Goal: Task Accomplishment & Management: Manage account settings

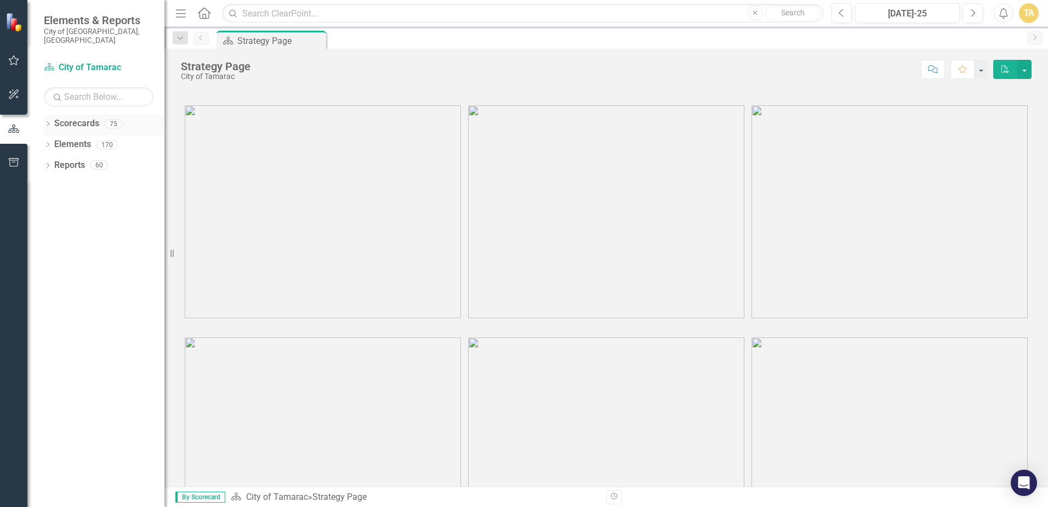
click at [50, 122] on icon "Dropdown" at bounding box center [48, 125] width 8 height 6
click at [56, 141] on icon "Dropdown" at bounding box center [53, 144] width 8 height 7
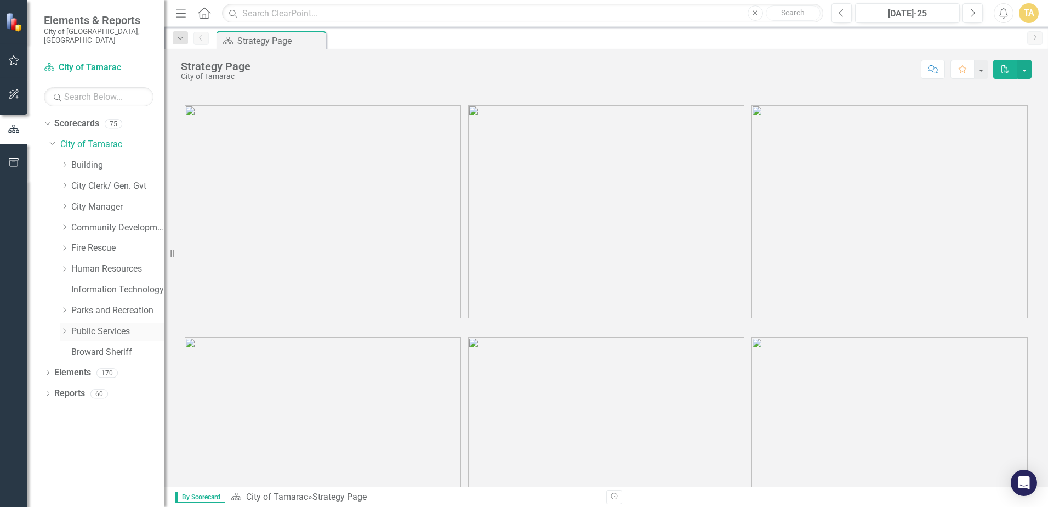
click at [65, 327] on icon "Dropdown" at bounding box center [64, 330] width 8 height 7
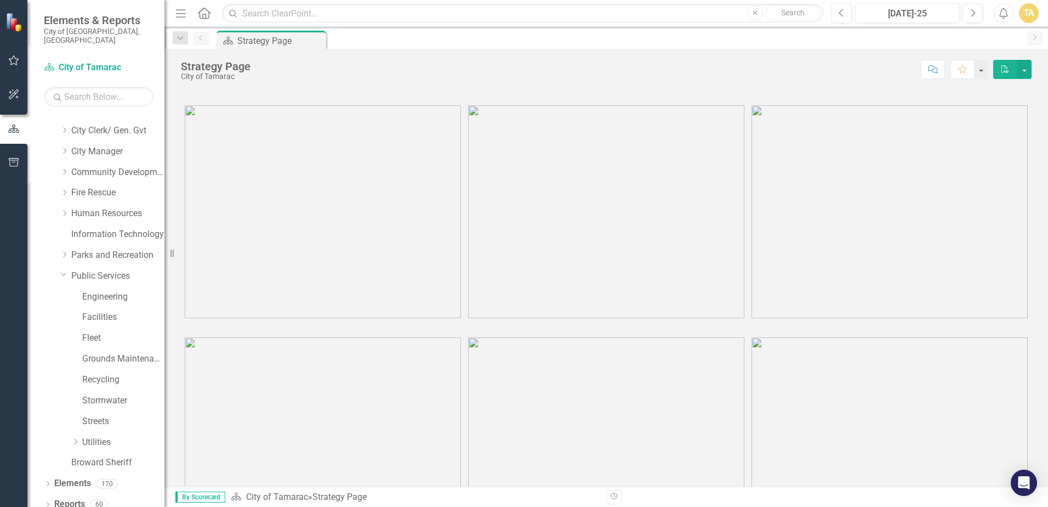
scroll to position [56, 0]
click at [73, 438] on icon "Dropdown" at bounding box center [75, 441] width 8 height 7
click at [86, 416] on div "Dropdown" at bounding box center [86, 420] width 8 height 9
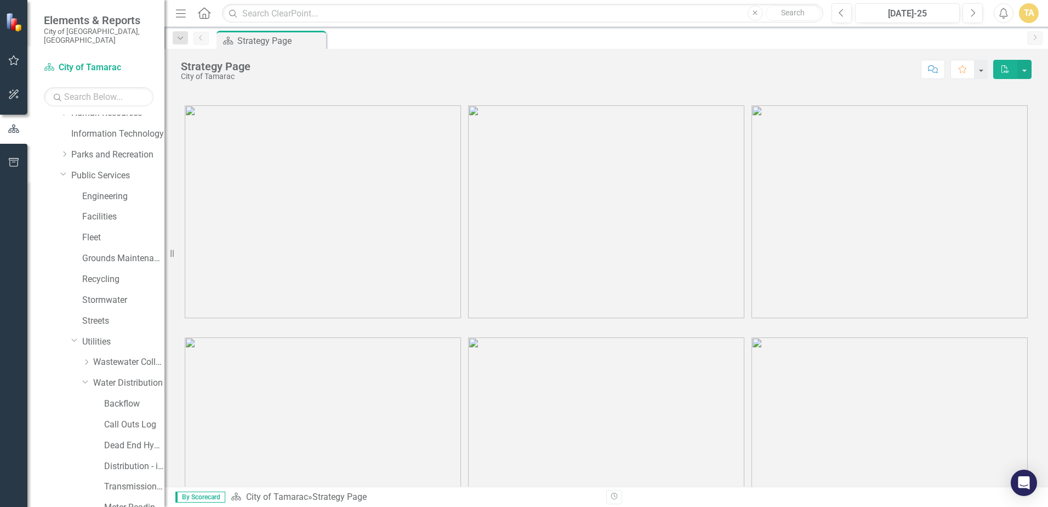
scroll to position [173, 0]
click at [111, 401] on link "Call Outs Log" at bounding box center [134, 407] width 60 height 13
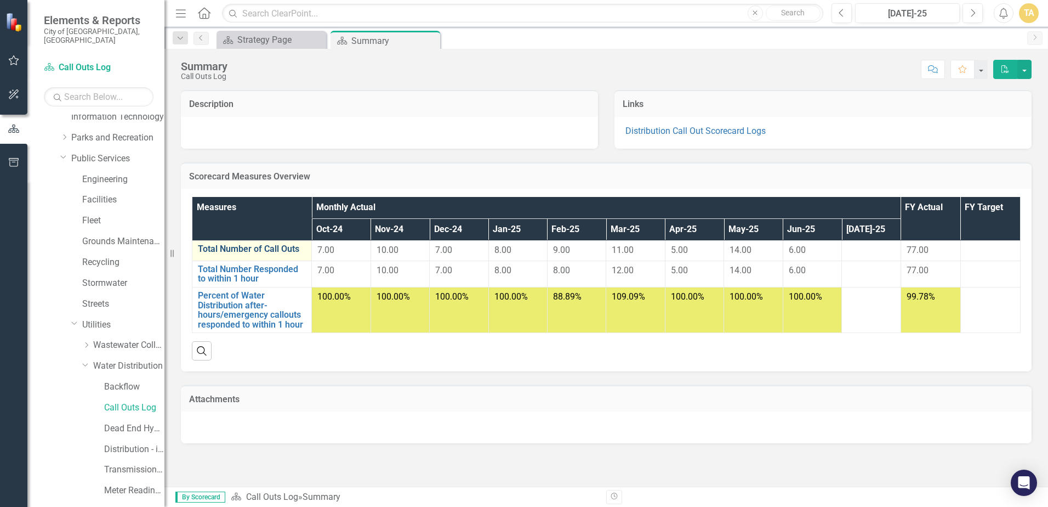
click at [206, 250] on link "Total Number of Call Outs" at bounding box center [252, 249] width 108 height 10
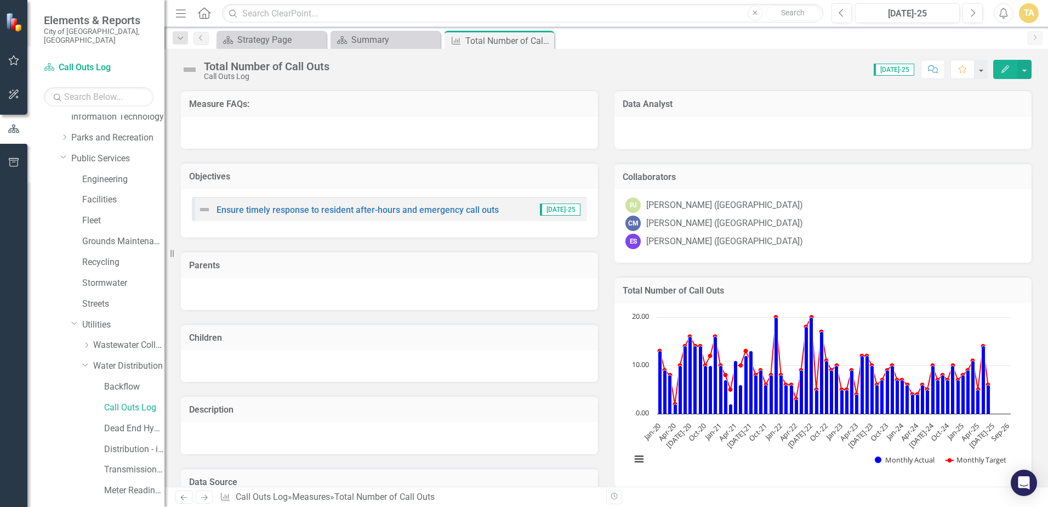
click at [235, 74] on div "Call Outs Log" at bounding box center [267, 76] width 126 height 8
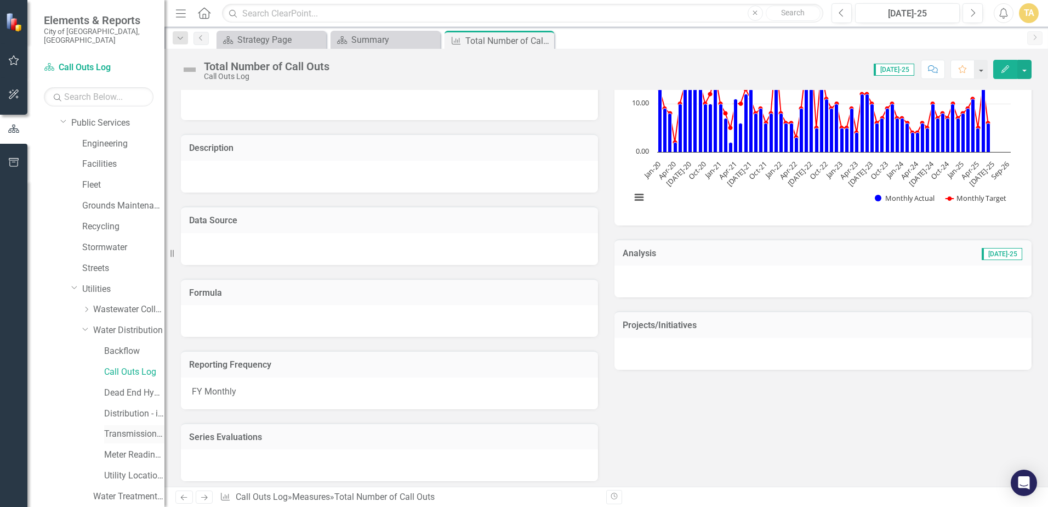
scroll to position [263, 0]
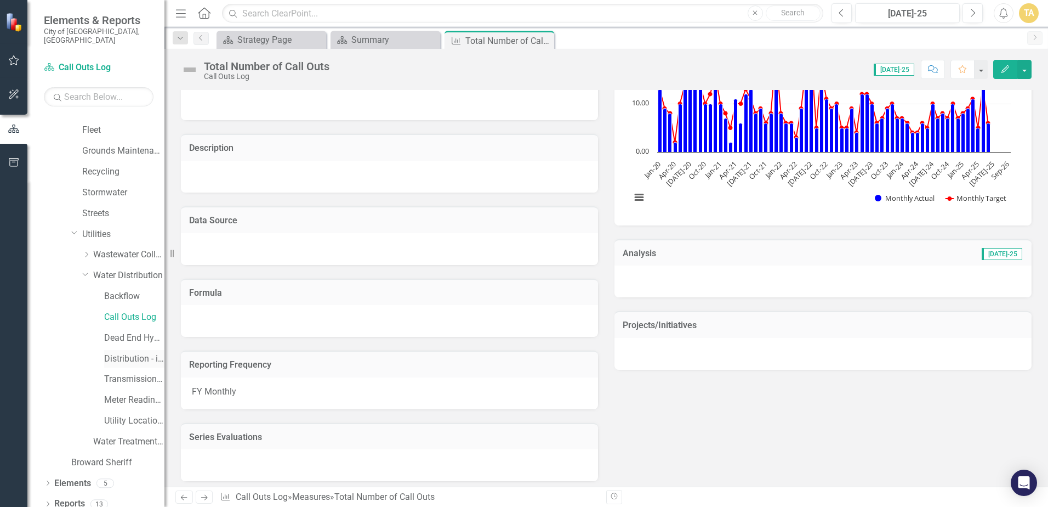
click at [126, 353] on link "Distribution - inactive scorecard (combined with transmission in [DATE])" at bounding box center [134, 359] width 60 height 13
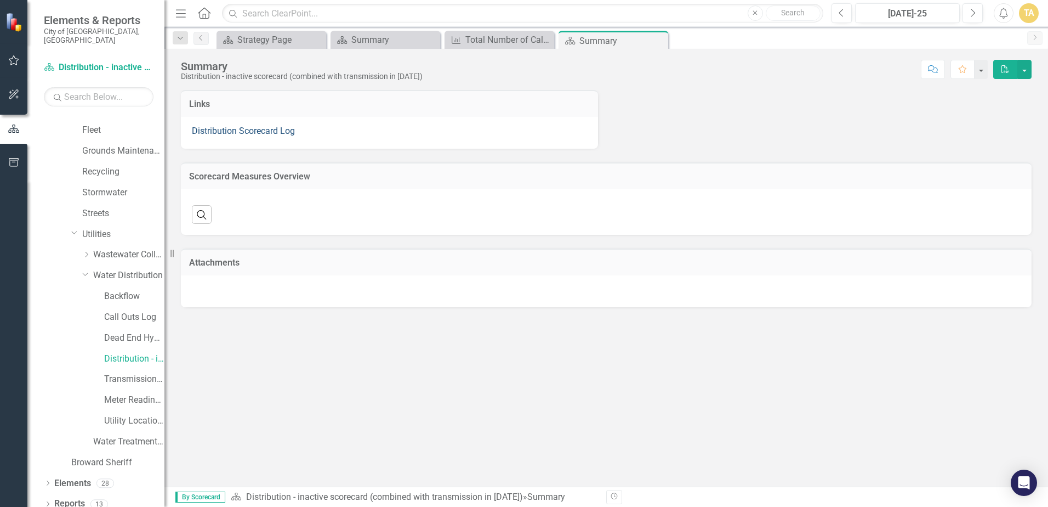
click at [243, 130] on link "Distribution Scorecard Log" at bounding box center [243, 131] width 103 height 10
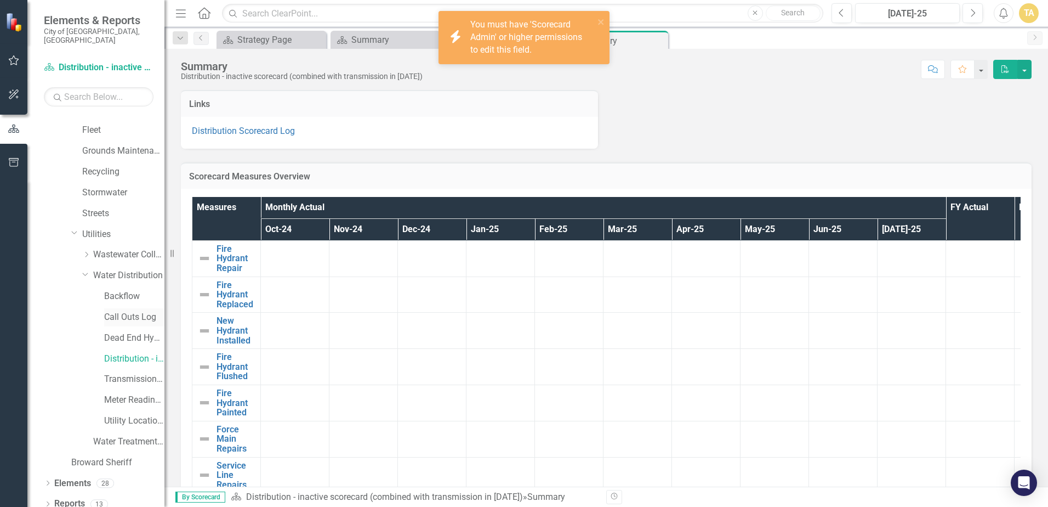
click at [142, 311] on link "Call Outs Log" at bounding box center [134, 317] width 60 height 13
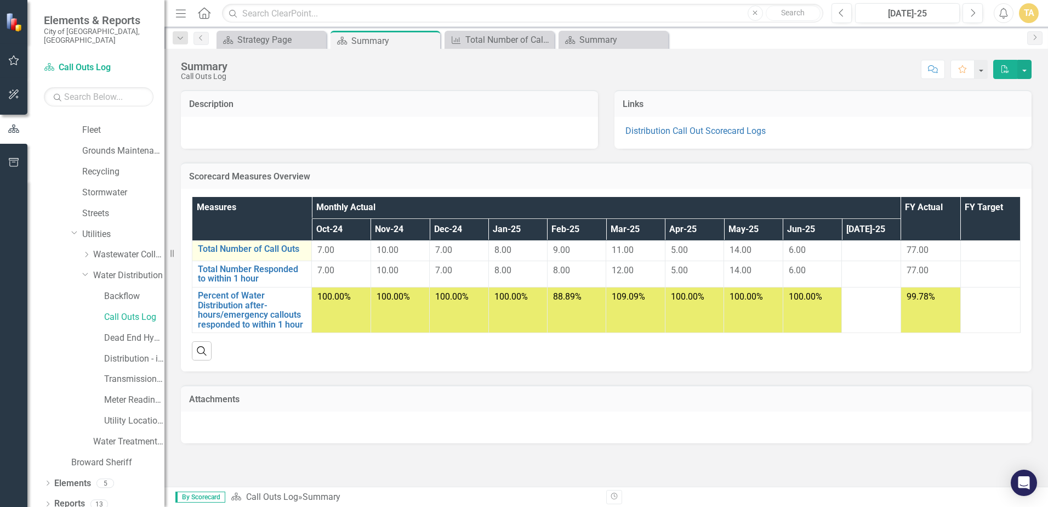
click at [307, 251] on td "Total Number of Call Outs Link Open Element" at bounding box center [252, 250] width 120 height 20
click at [279, 251] on link "Total Number of Call Outs" at bounding box center [252, 249] width 108 height 10
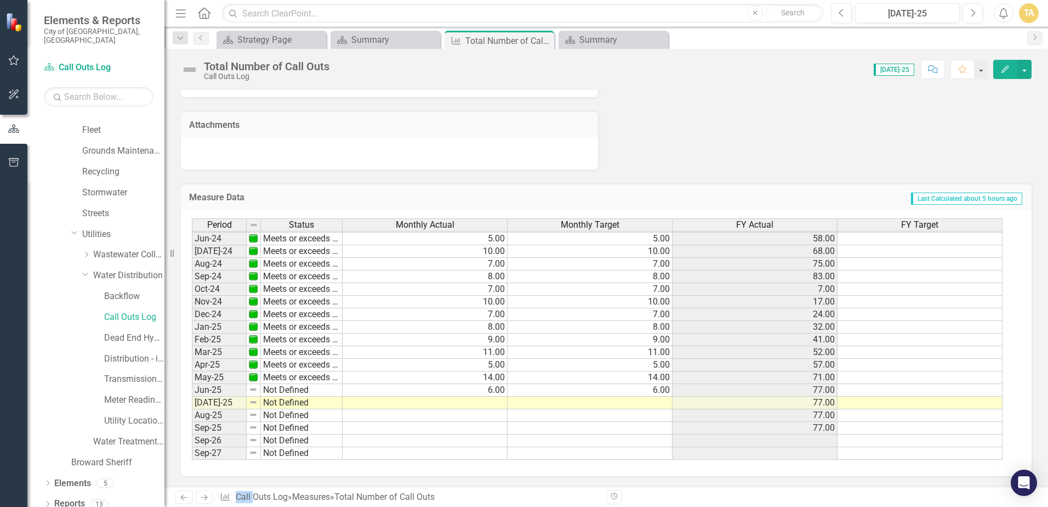
scroll to position [646, 0]
click at [501, 401] on tbody "Apr-23 Meets or exceeds target 4.00 4.00 53.00 4.00 May-23 Meets or exceeds tar…" at bounding box center [597, 257] width 811 height 404
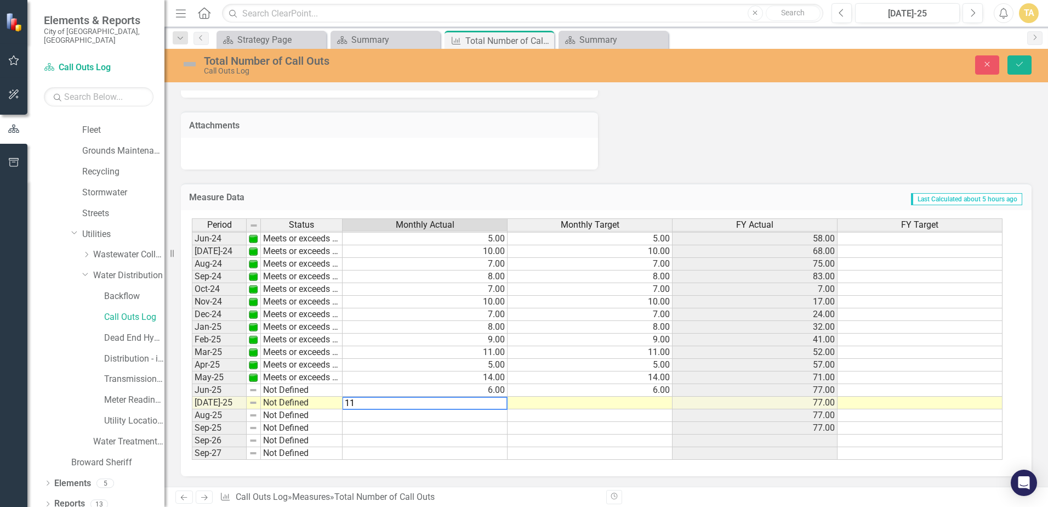
type textarea "11"
click at [566, 404] on td at bounding box center [590, 402] width 165 height 13
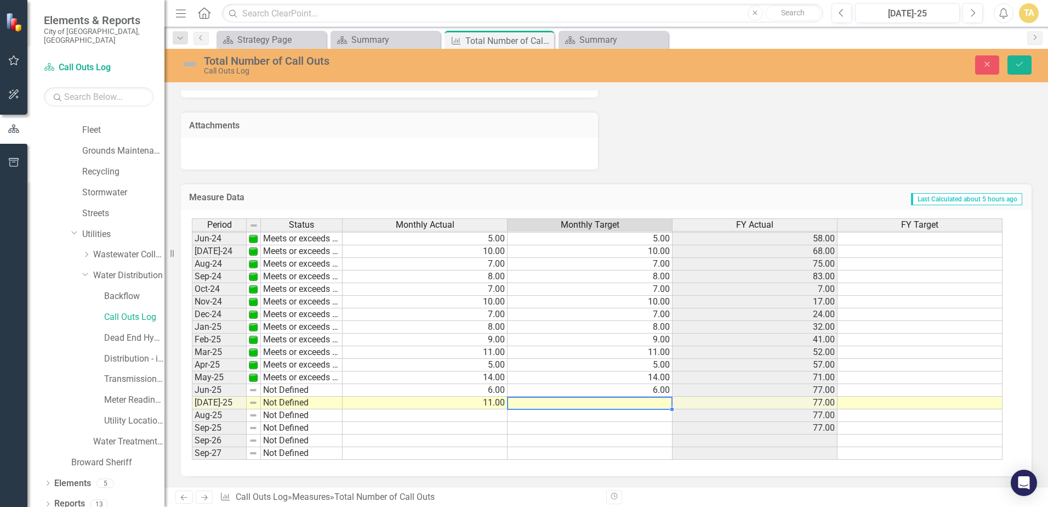
type textarea "11"
click at [1020, 66] on icon "Save" at bounding box center [1020, 64] width 10 height 8
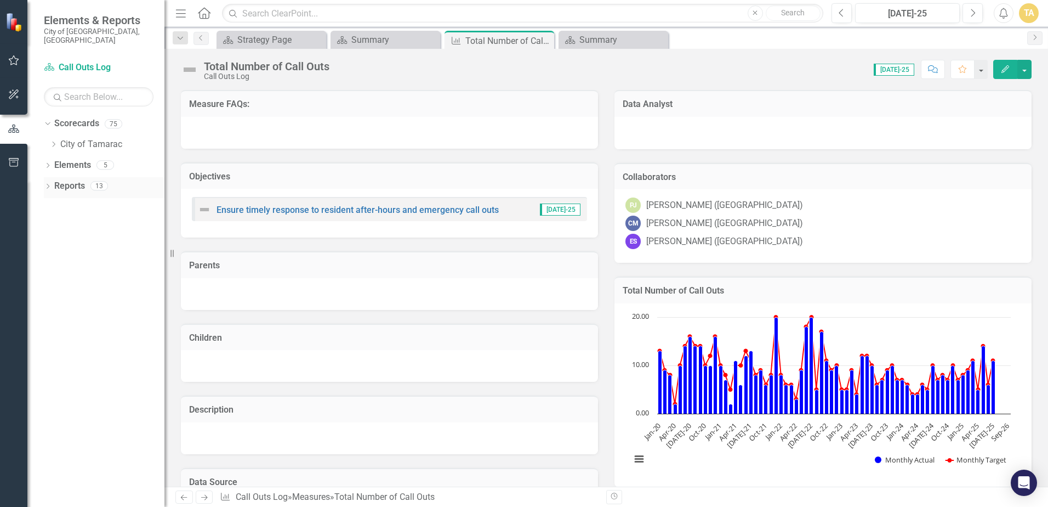
scroll to position [0, 0]
click at [55, 141] on icon at bounding box center [54, 143] width 3 height 5
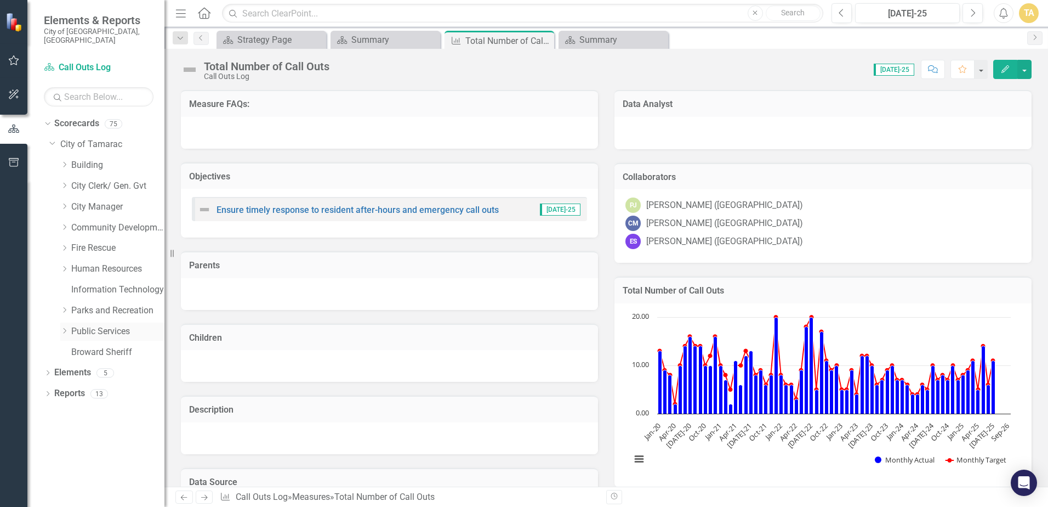
click at [70, 327] on div "Dropdown" at bounding box center [65, 331] width 11 height 9
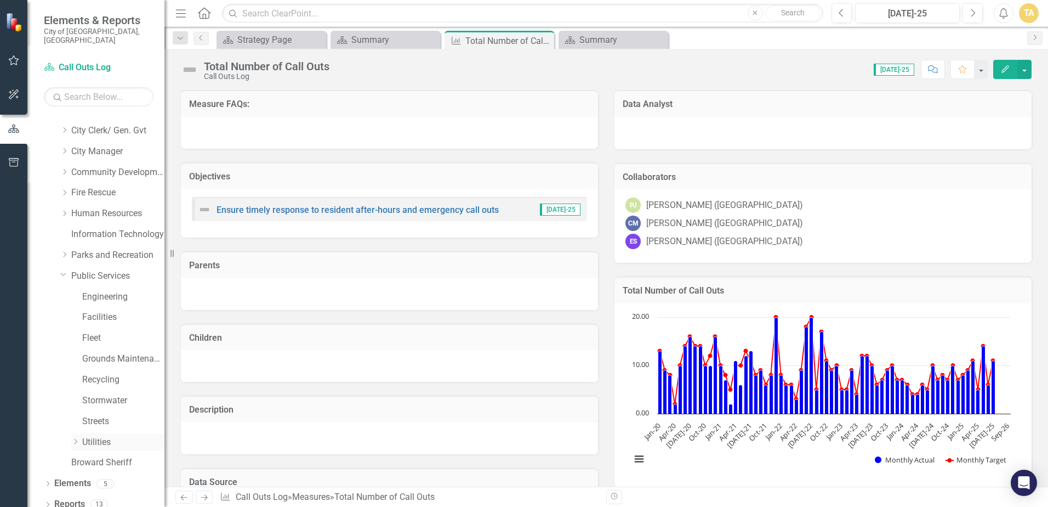
scroll to position [56, 0]
click at [75, 438] on icon "Dropdown" at bounding box center [75, 441] width 8 height 7
click at [87, 417] on icon "Dropdown" at bounding box center [86, 420] width 8 height 7
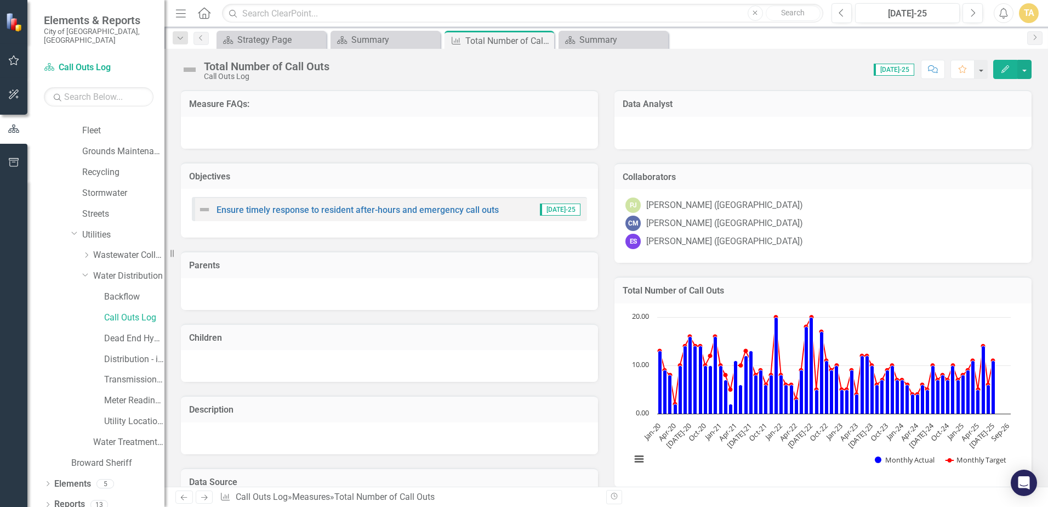
scroll to position [263, 0]
click at [114, 332] on link "Dead End Hydrant Flushing Log" at bounding box center [134, 338] width 60 height 13
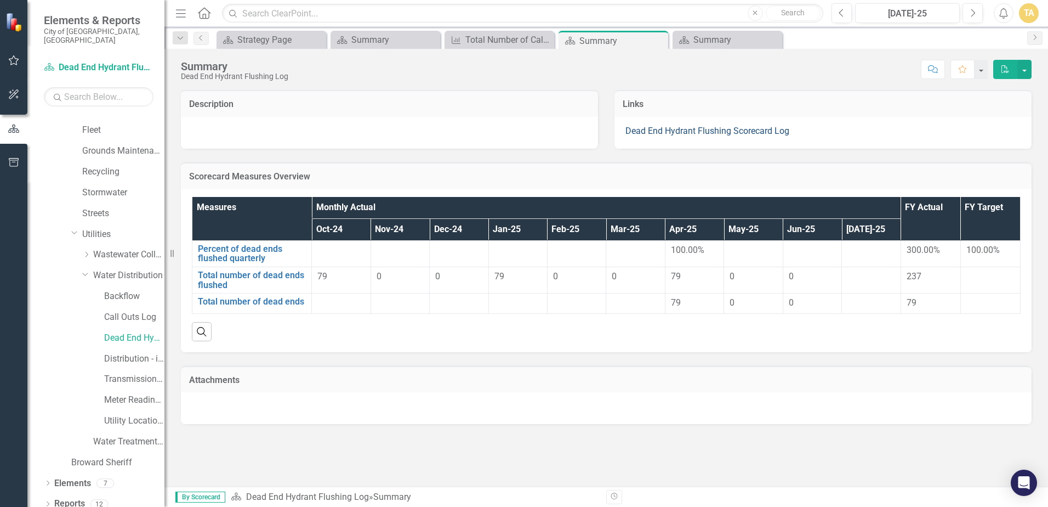
click at [641, 131] on link "Dead End Hydrant Flushing Scorecard Log" at bounding box center [708, 131] width 164 height 10
click at [232, 257] on link "Percent of dead ends flushed quarterly" at bounding box center [252, 253] width 108 height 19
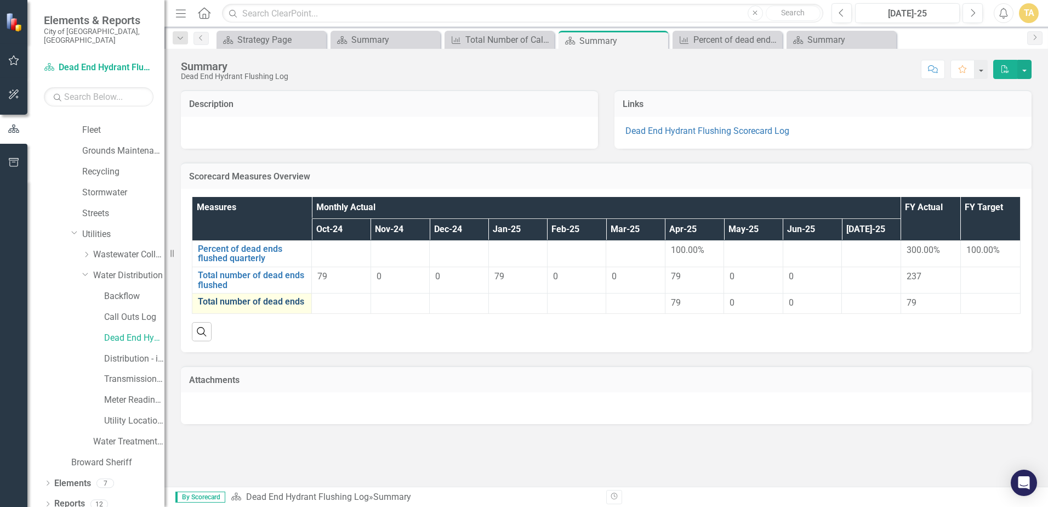
click at [233, 305] on link "Total number of dead ends" at bounding box center [252, 302] width 108 height 10
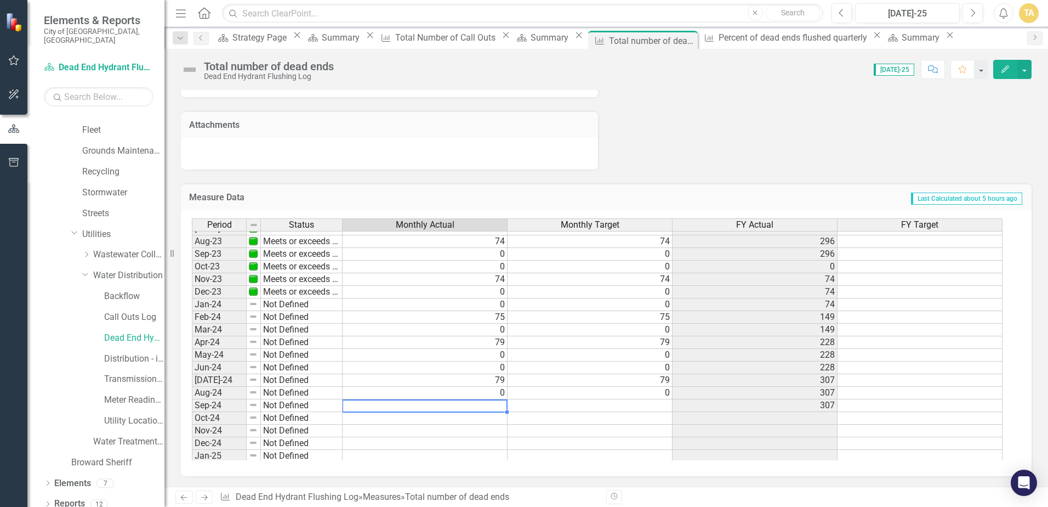
click at [500, 407] on tbody "Sept - 22 Meets or exceeds target 0 0 296 Oct-22 Meets or exceeds target 0 0 0 …" at bounding box center [597, 342] width 811 height 492
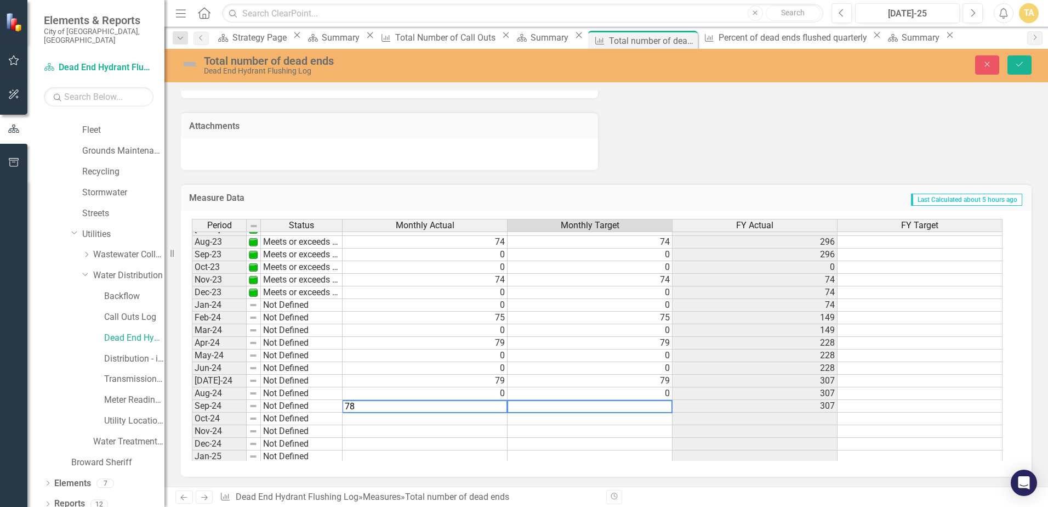
click at [570, 403] on td at bounding box center [590, 406] width 165 height 13
type textarea "8"
type textarea "78"
click at [487, 407] on td "78" at bounding box center [425, 406] width 165 height 13
click at [657, 405] on td "78" at bounding box center [590, 406] width 165 height 13
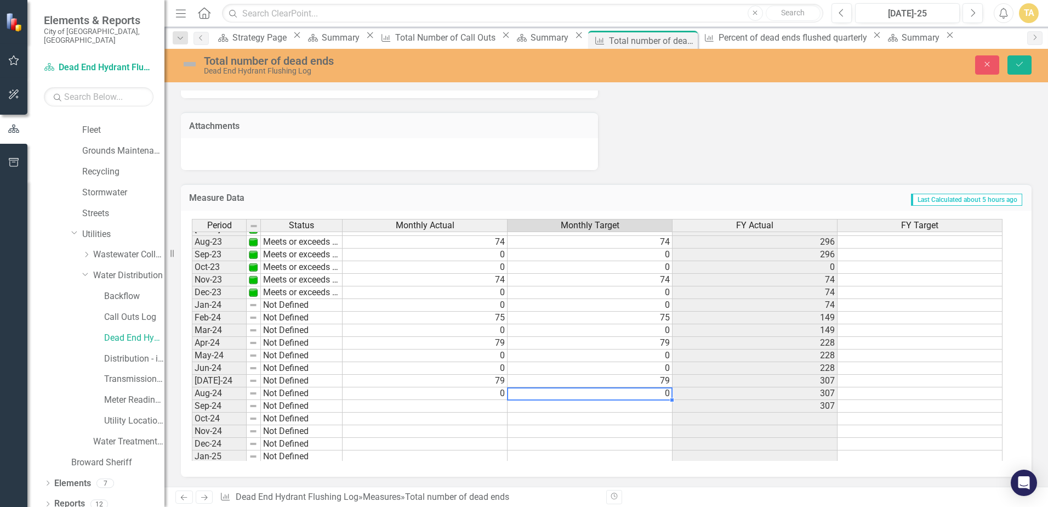
click at [509, 394] on td "0" at bounding box center [590, 393] width 165 height 13
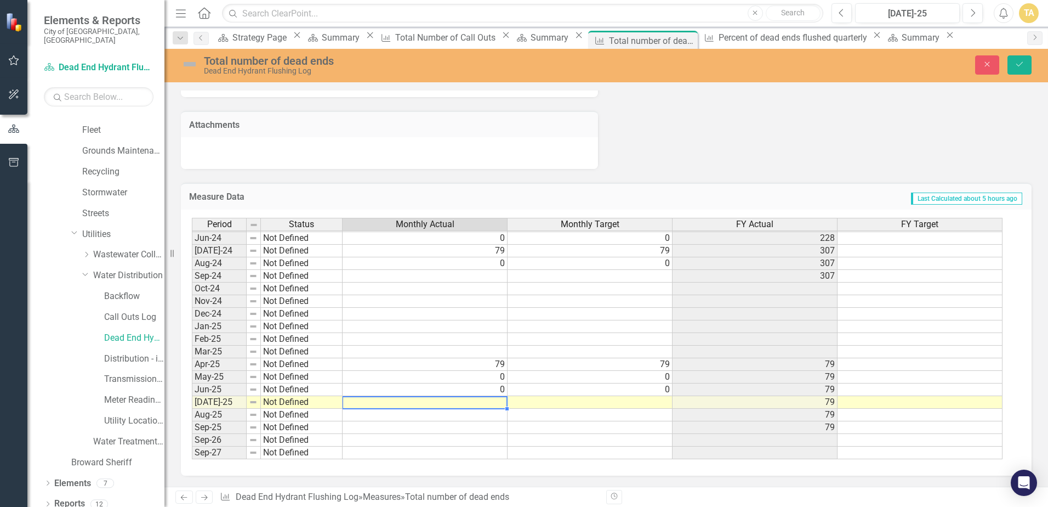
click at [502, 399] on td at bounding box center [425, 402] width 165 height 13
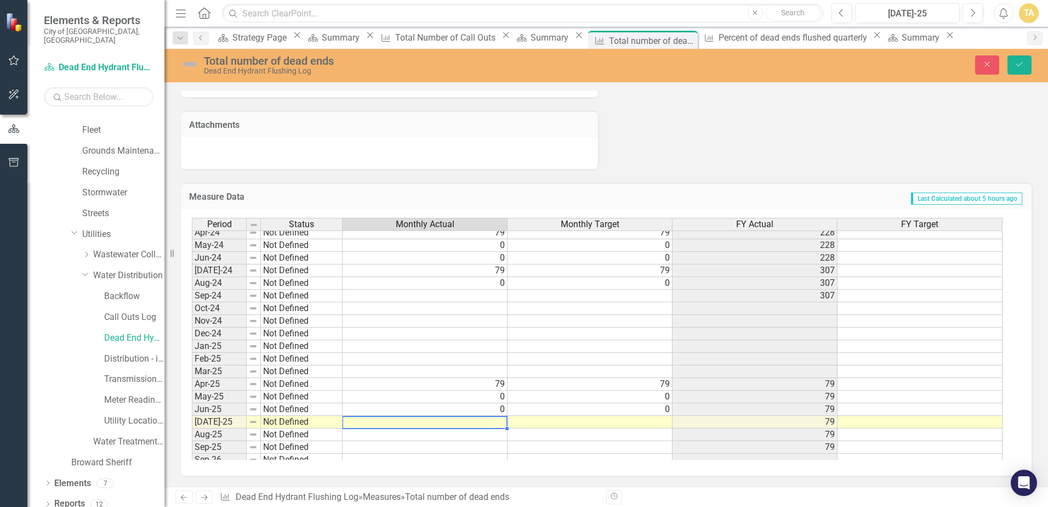
scroll to position [403, 0]
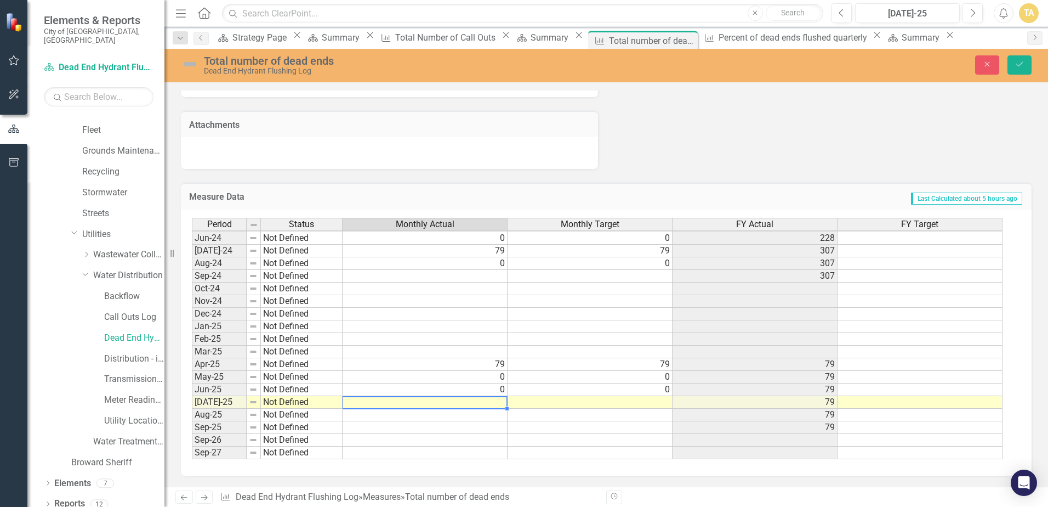
click at [498, 402] on td at bounding box center [425, 402] width 165 height 13
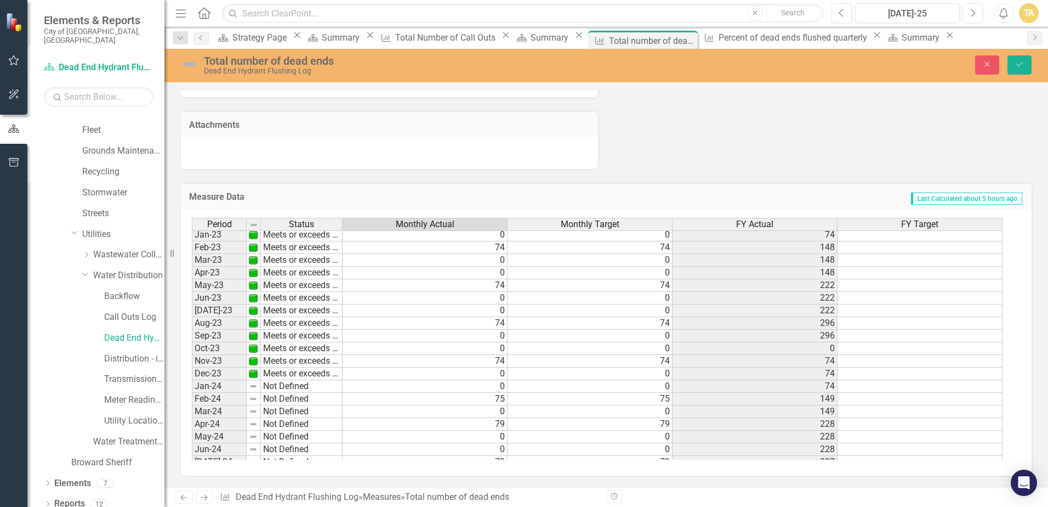
scroll to position [184, 0]
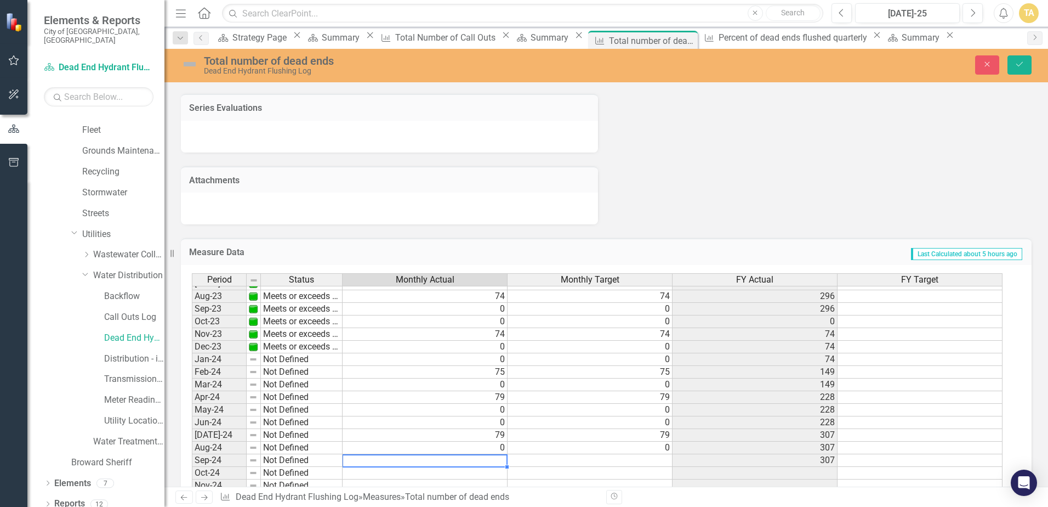
click at [501, 457] on tbody "Sept - 22 Meets or exceeds target 0 0 296 Oct-22 Meets or exceeds target 0 0 0 …" at bounding box center [597, 397] width 811 height 492
click at [552, 459] on td at bounding box center [590, 460] width 165 height 13
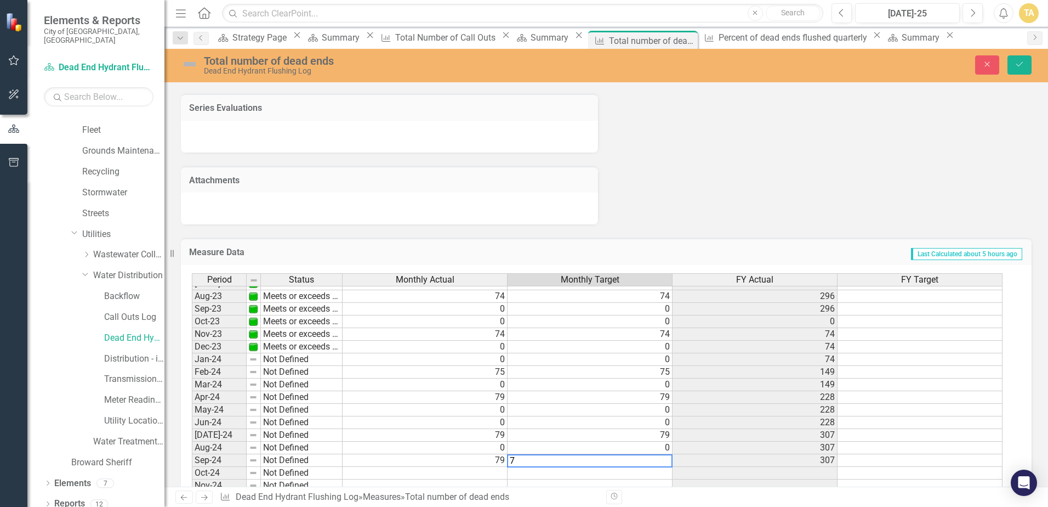
type textarea "79"
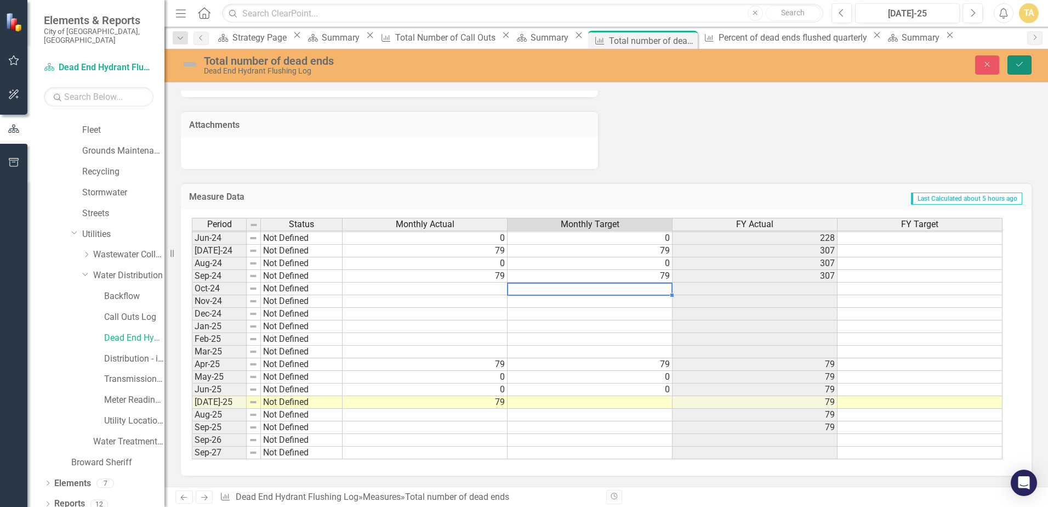
click at [1014, 61] on button "Save" at bounding box center [1020, 64] width 24 height 19
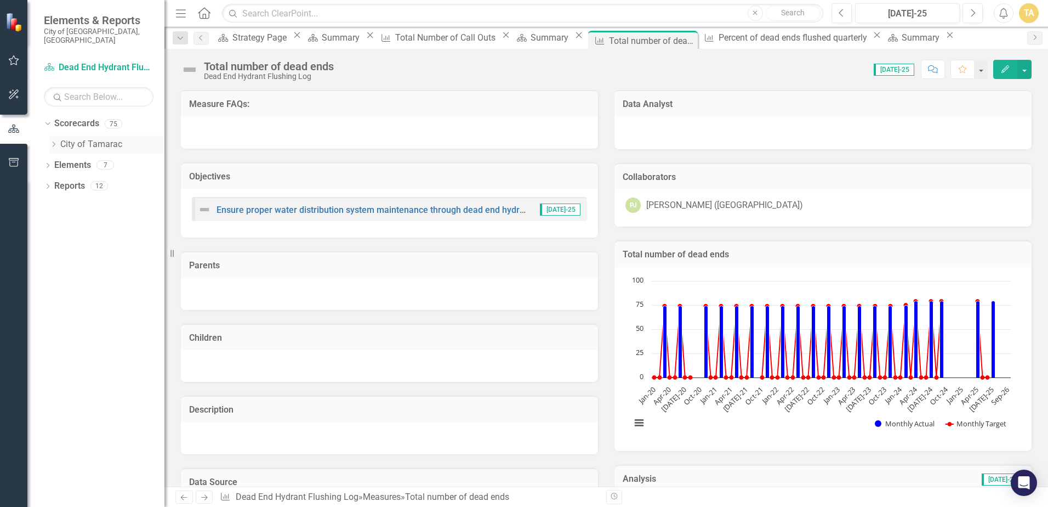
click at [54, 141] on icon at bounding box center [54, 143] width 3 height 5
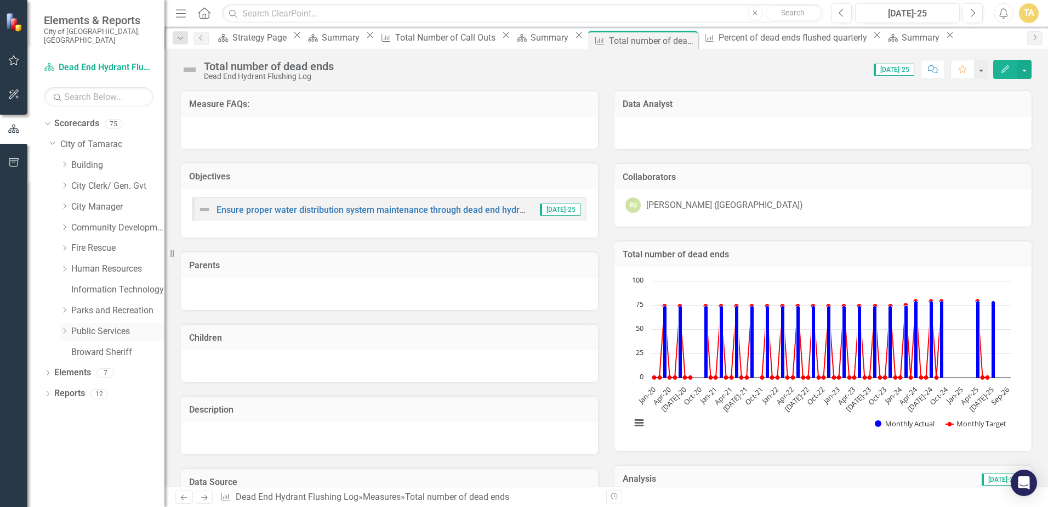
click at [67, 327] on div "Dropdown" at bounding box center [64, 331] width 8 height 9
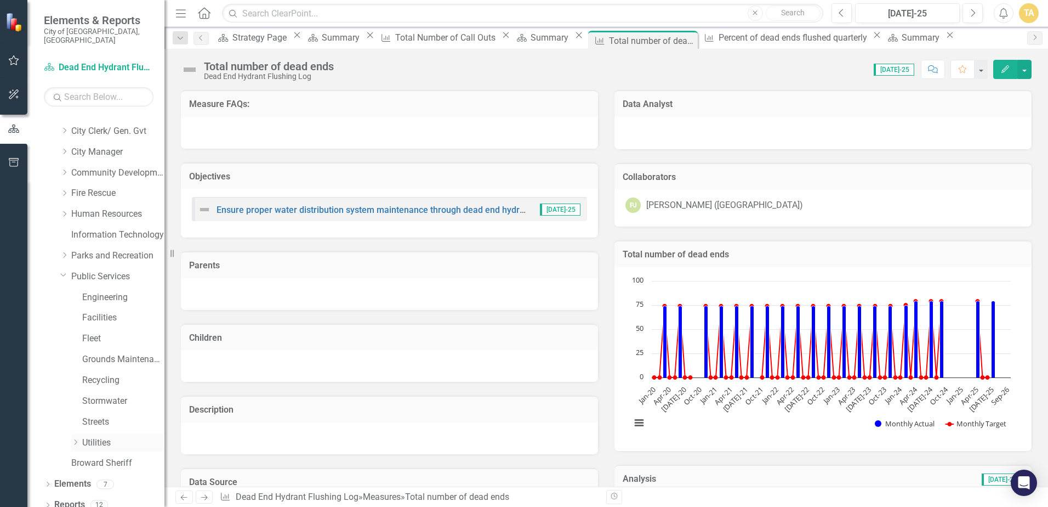
click at [74, 439] on icon "Dropdown" at bounding box center [75, 442] width 8 height 7
click at [86, 417] on icon "Dropdown" at bounding box center [86, 420] width 8 height 7
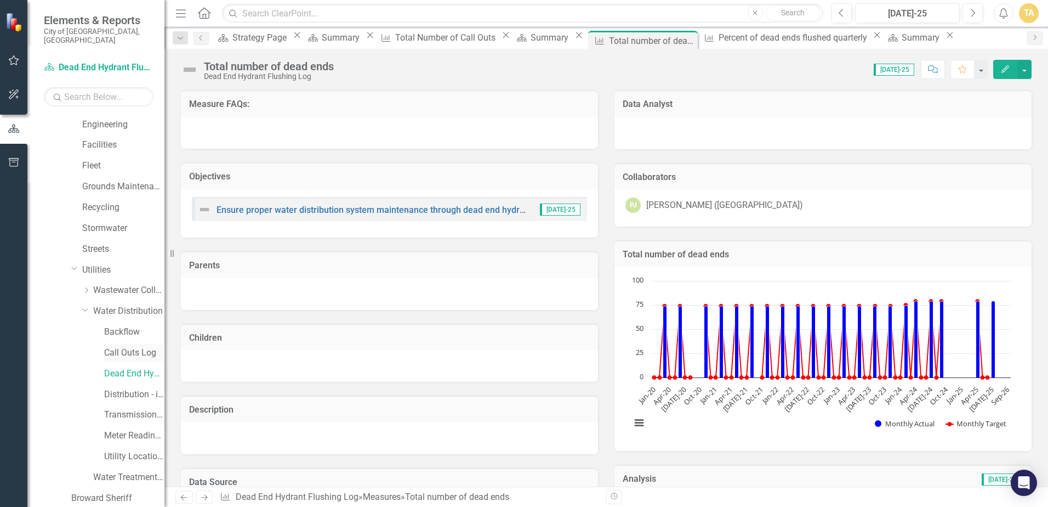
click at [143, 347] on link "Call Outs Log" at bounding box center [134, 353] width 60 height 13
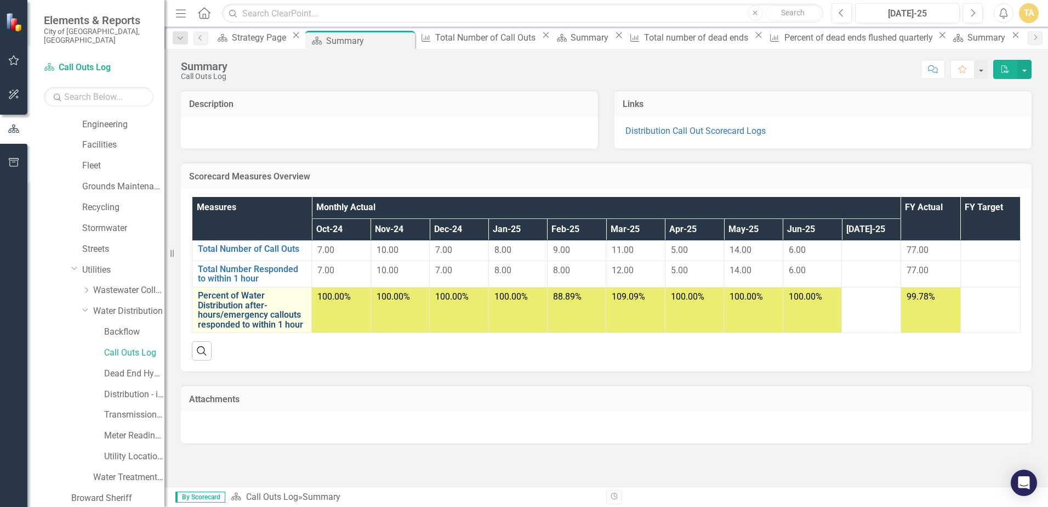
click at [236, 314] on link "Percent of Water Distribution after-hours/emergency callouts responded to withi…" at bounding box center [252, 310] width 108 height 38
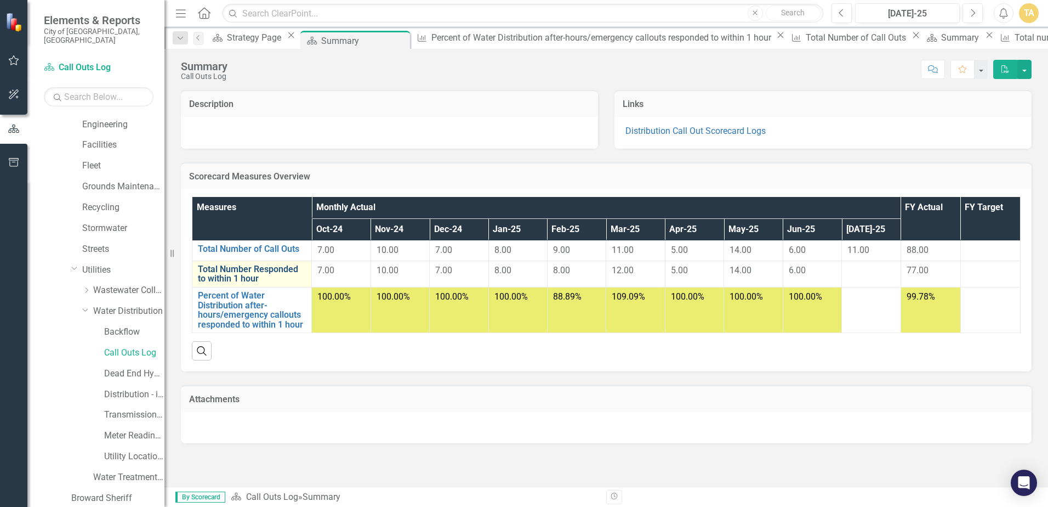
click at [217, 271] on link "Total Number Responded to within 1 hour" at bounding box center [252, 273] width 108 height 19
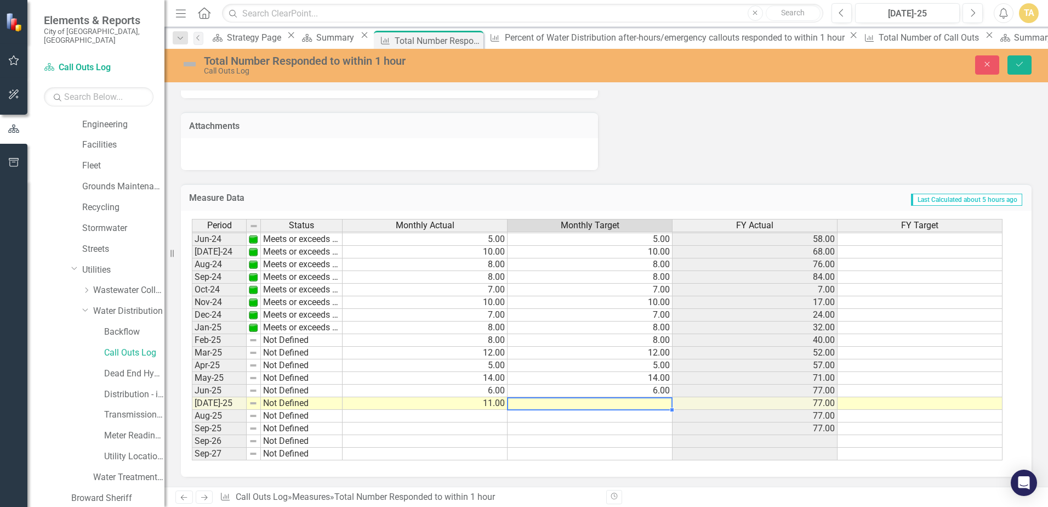
click at [591, 405] on td at bounding box center [590, 403] width 165 height 13
type textarea "11"
click at [1024, 58] on button "Save" at bounding box center [1020, 64] width 24 height 19
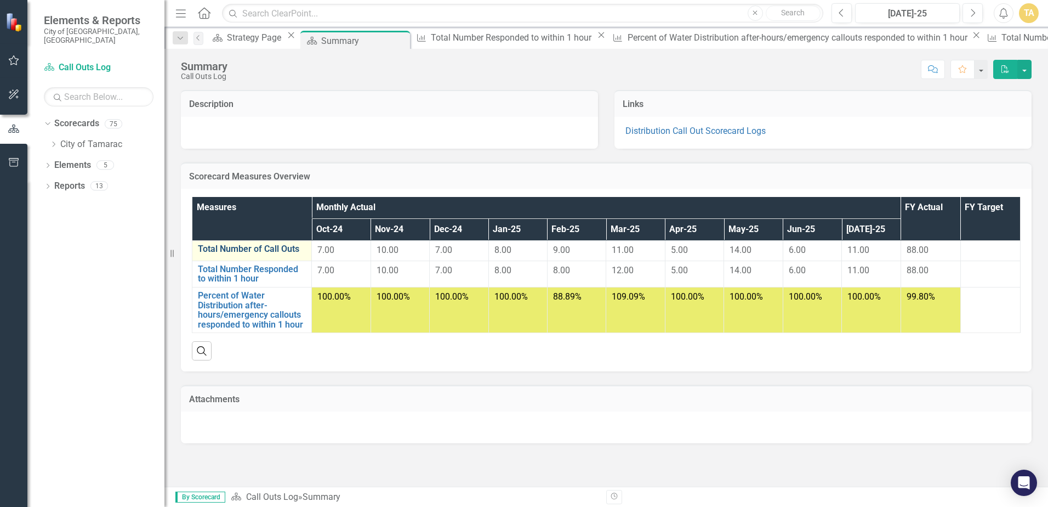
click at [218, 246] on link "Total Number of Call Outs" at bounding box center [252, 249] width 108 height 10
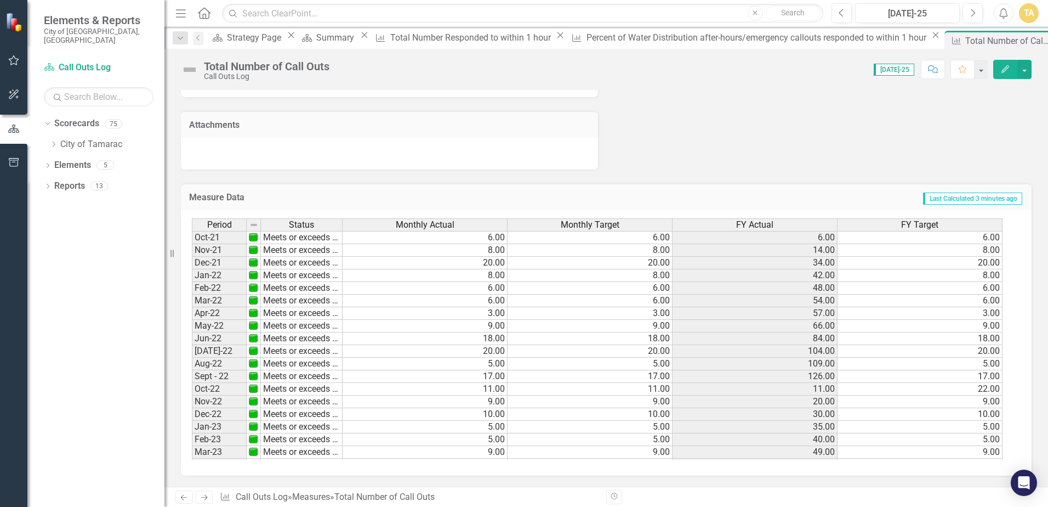
scroll to position [194, 0]
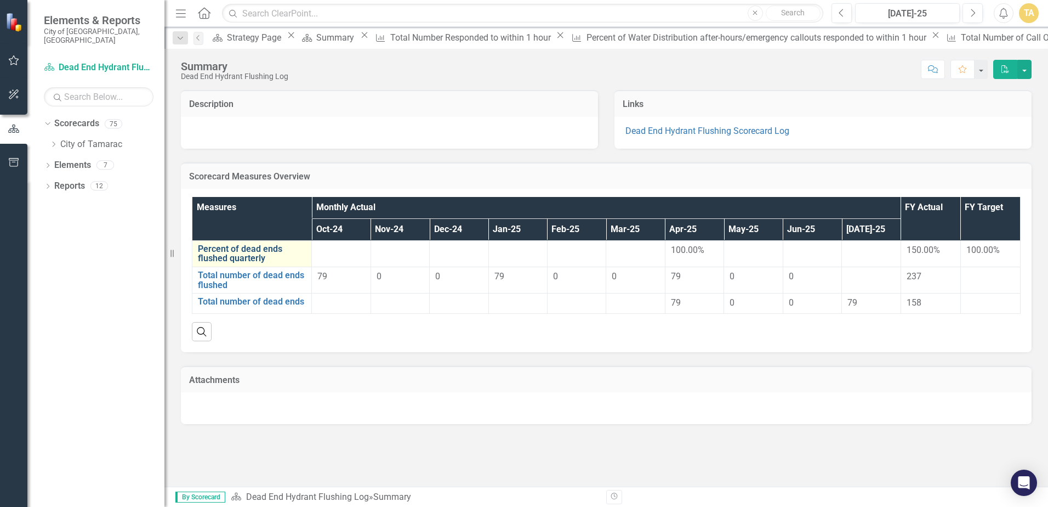
click at [236, 253] on link "Percent of dead ends flushed quarterly" at bounding box center [252, 253] width 108 height 19
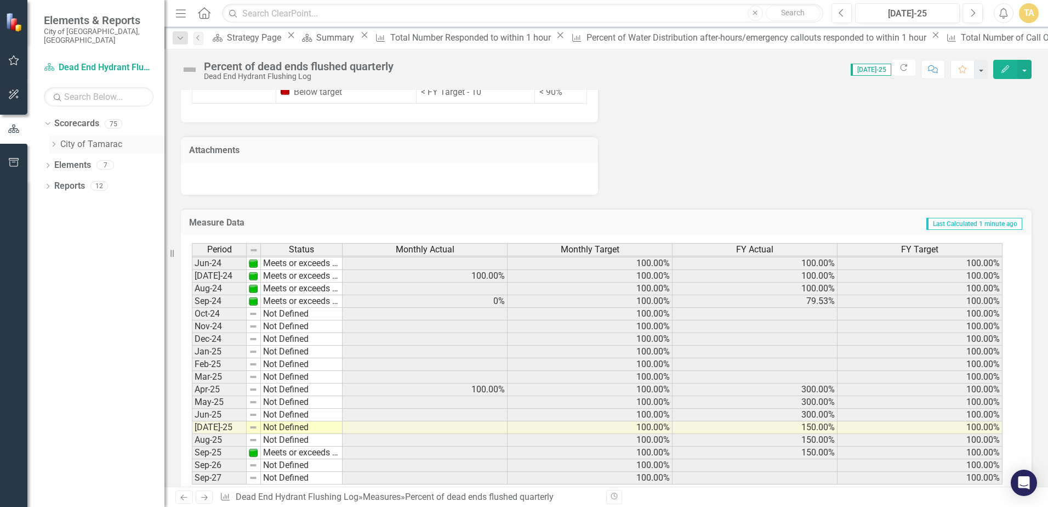
scroll to position [348, 0]
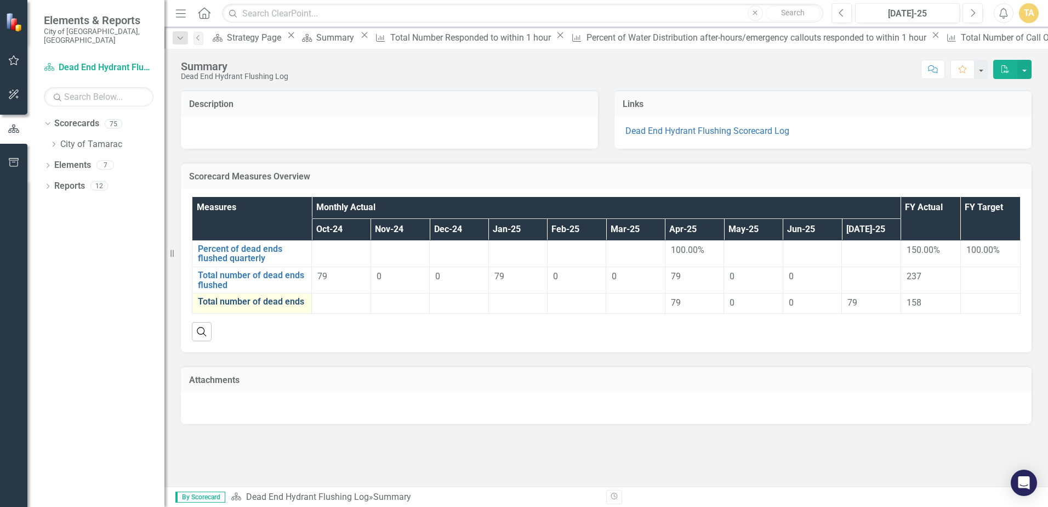
click at [244, 302] on link "Total number of dead ends" at bounding box center [252, 302] width 108 height 10
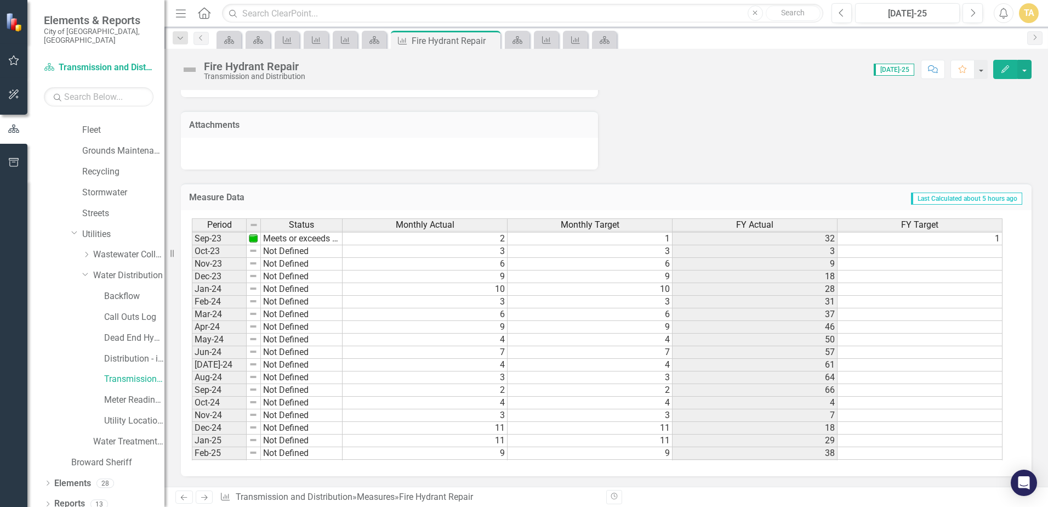
scroll to position [403, 0]
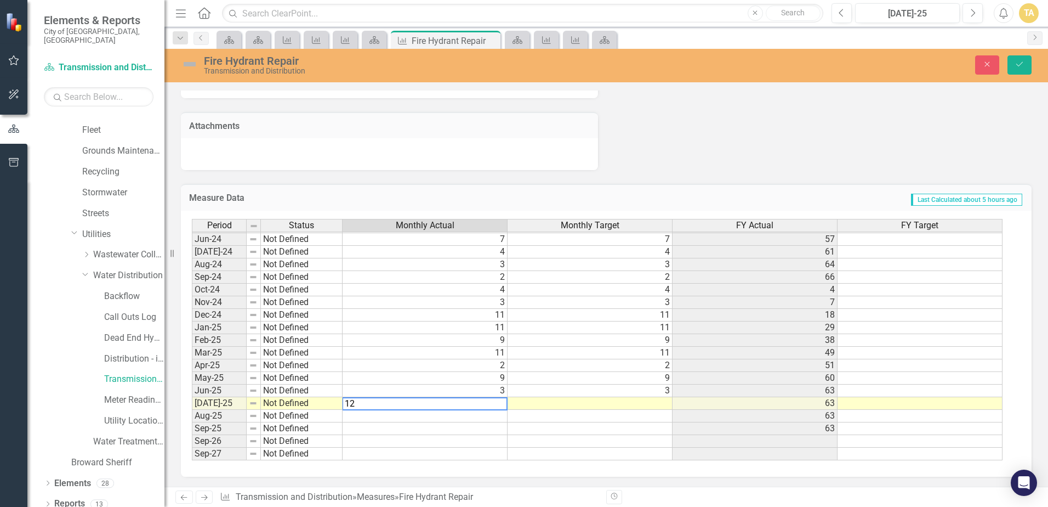
type textarea "12"
click at [541, 408] on td at bounding box center [590, 403] width 165 height 13
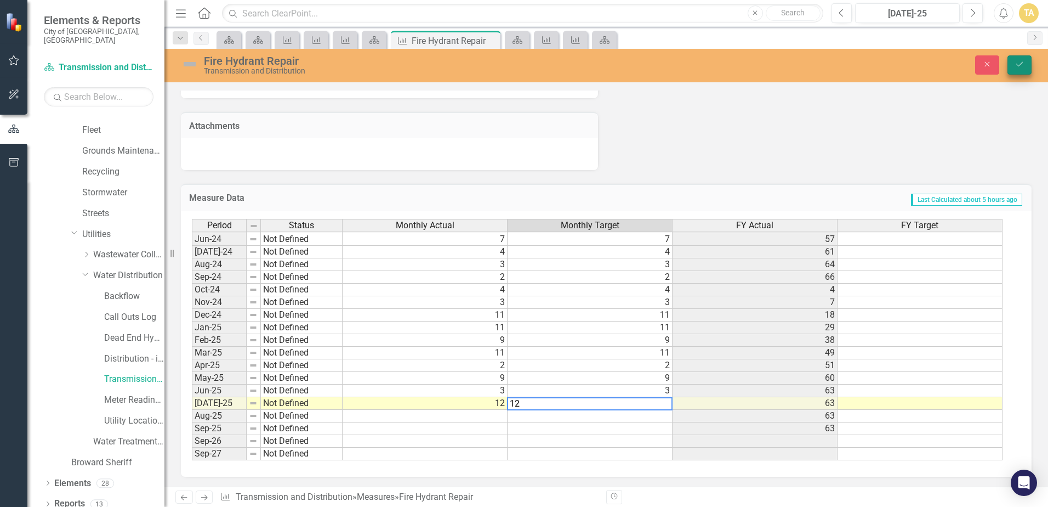
type textarea "12"
click at [1014, 58] on button "Save" at bounding box center [1020, 64] width 24 height 19
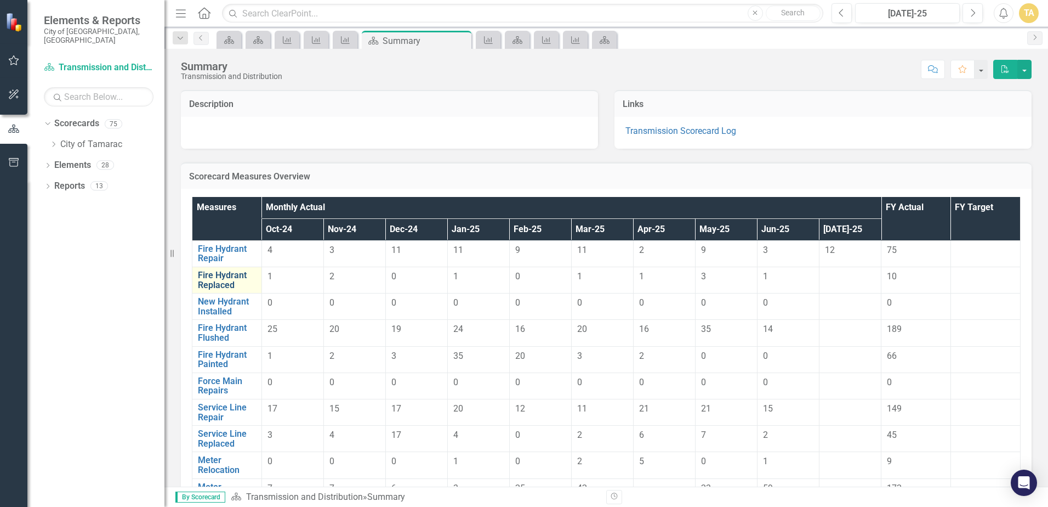
click at [236, 275] on link "Fire Hydrant Replaced" at bounding box center [227, 279] width 58 height 19
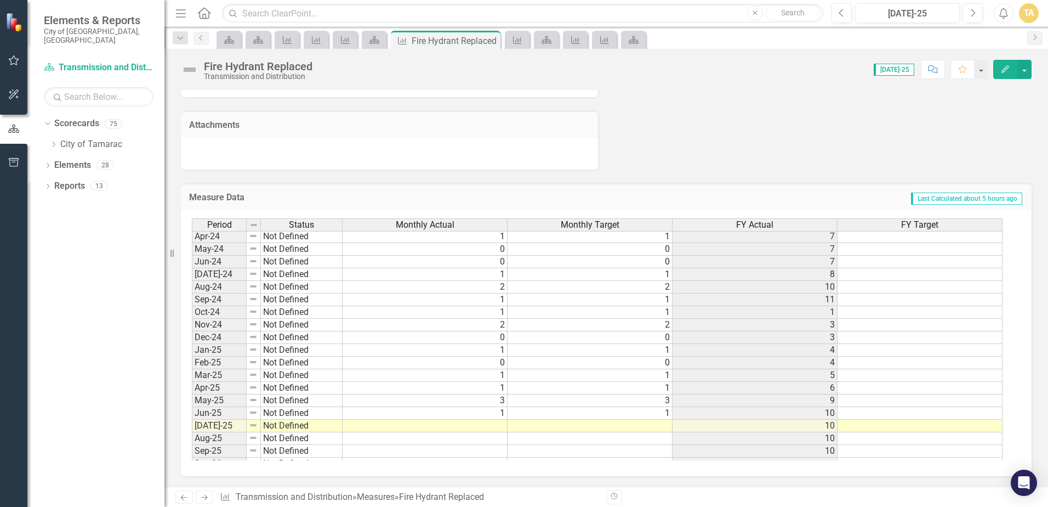
scroll to position [403, 0]
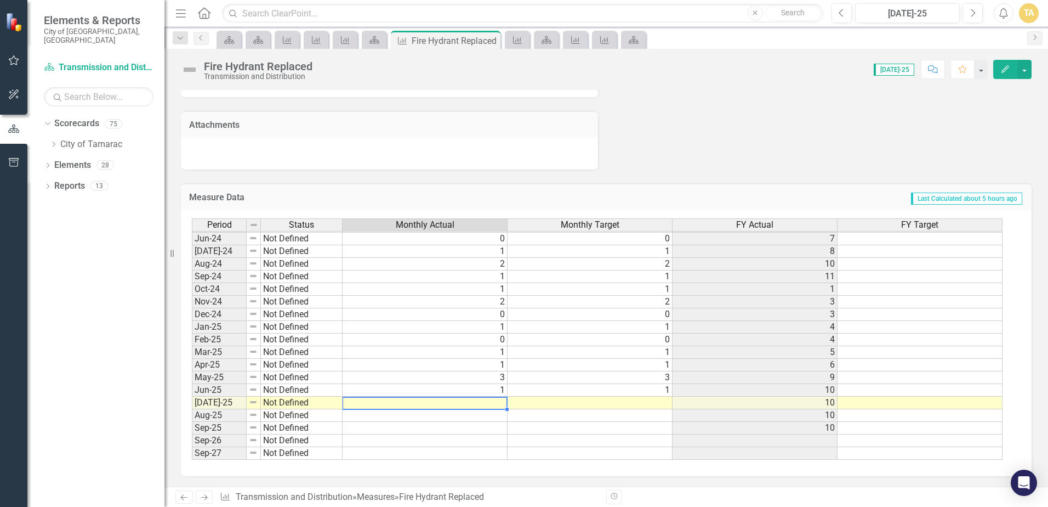
click at [494, 402] on tbody "Jan-23 Meets or exceeds target 2 2 6 Feb-23 Meets or exceeds target 1 1 7 Mar-2…" at bounding box center [597, 239] width 811 height 442
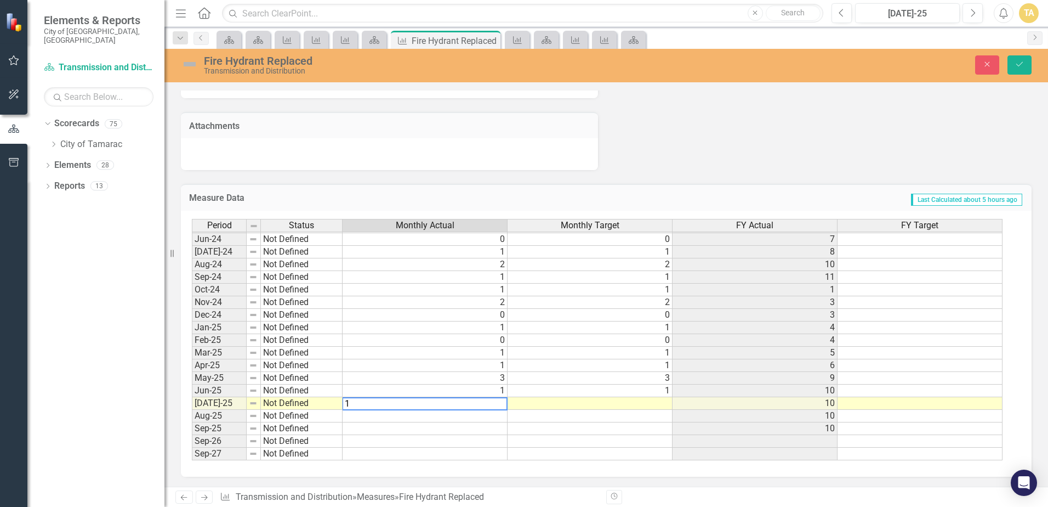
type textarea "1"
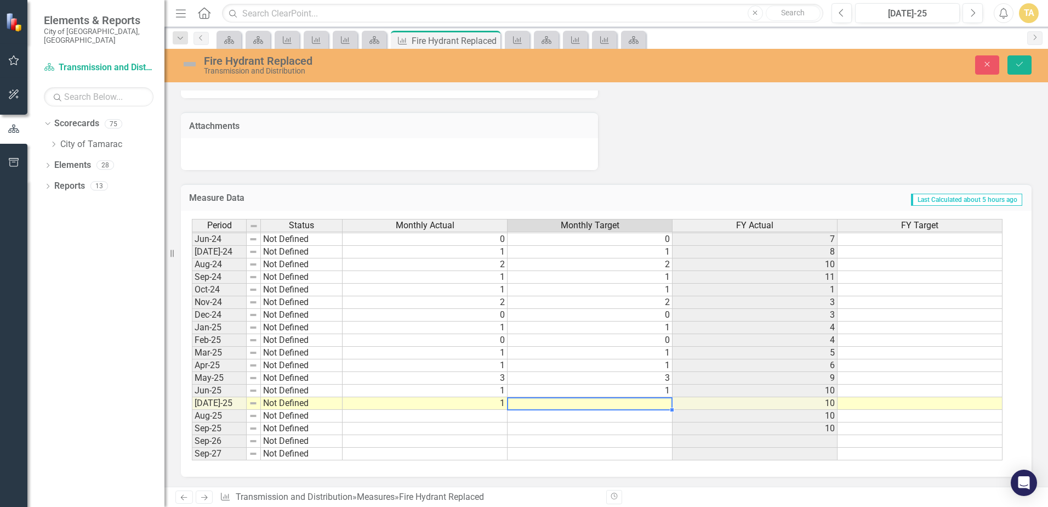
click at [534, 400] on td at bounding box center [590, 403] width 165 height 13
type textarea "1"
click at [1020, 69] on button "Save" at bounding box center [1020, 64] width 24 height 19
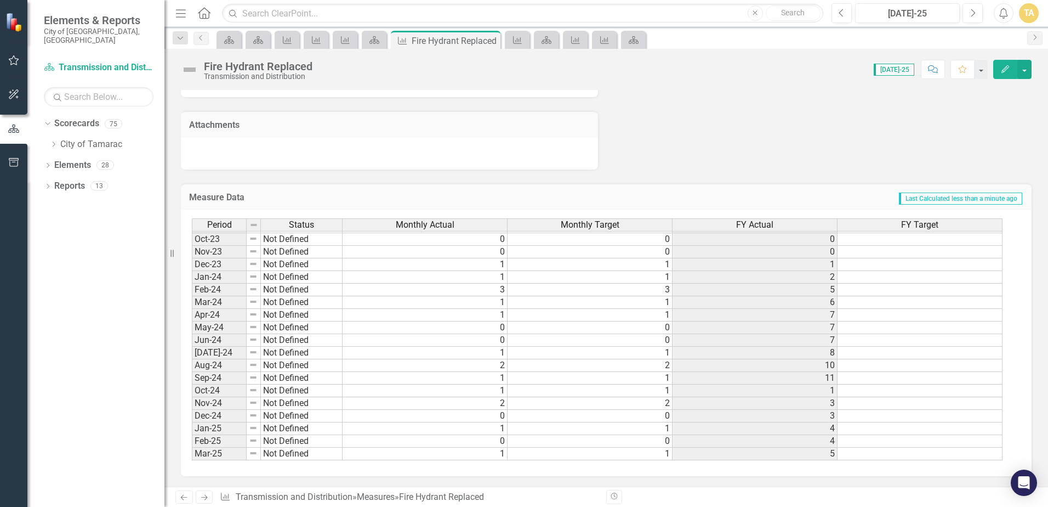
scroll to position [0, 0]
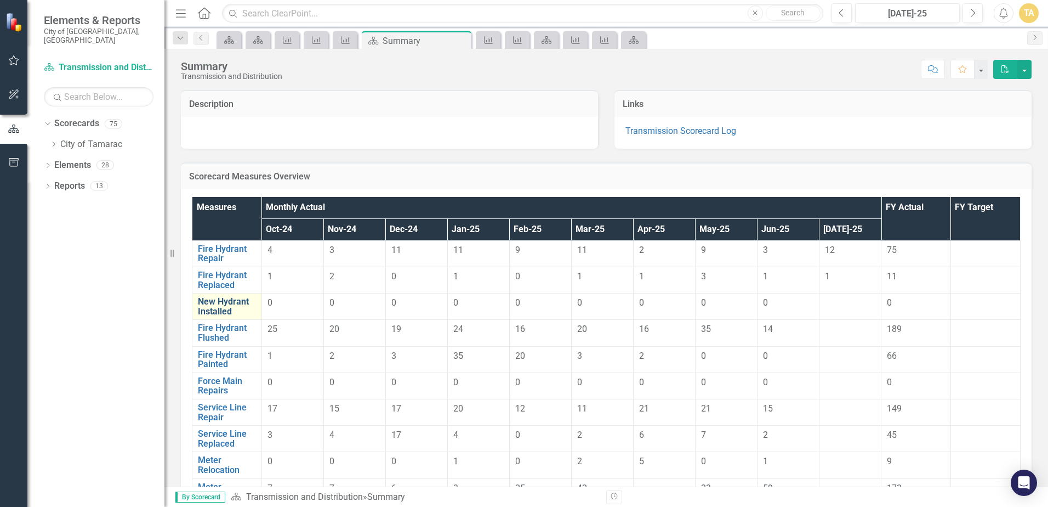
click at [243, 310] on link "New Hydrant Installed" at bounding box center [227, 306] width 58 height 19
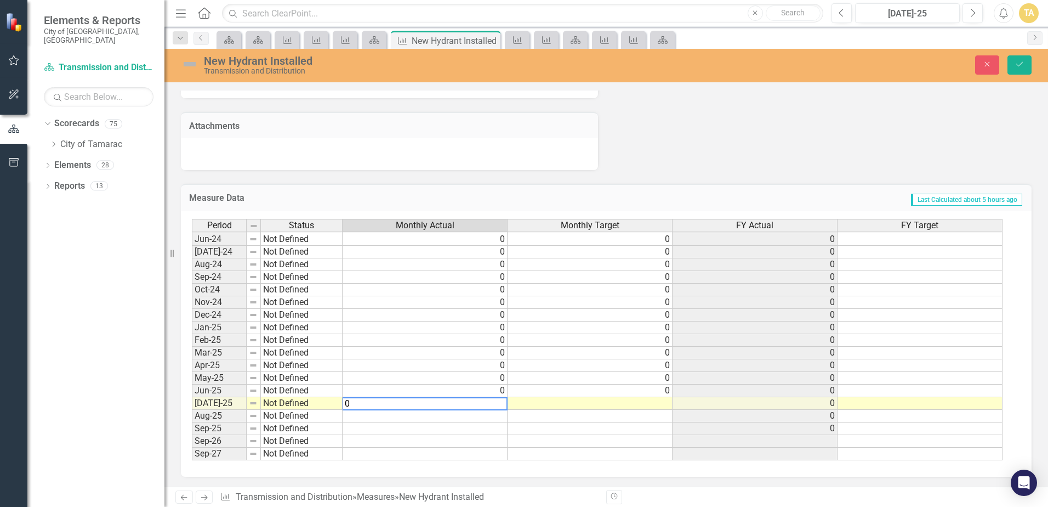
type textarea "0"
click at [526, 401] on td at bounding box center [590, 403] width 165 height 13
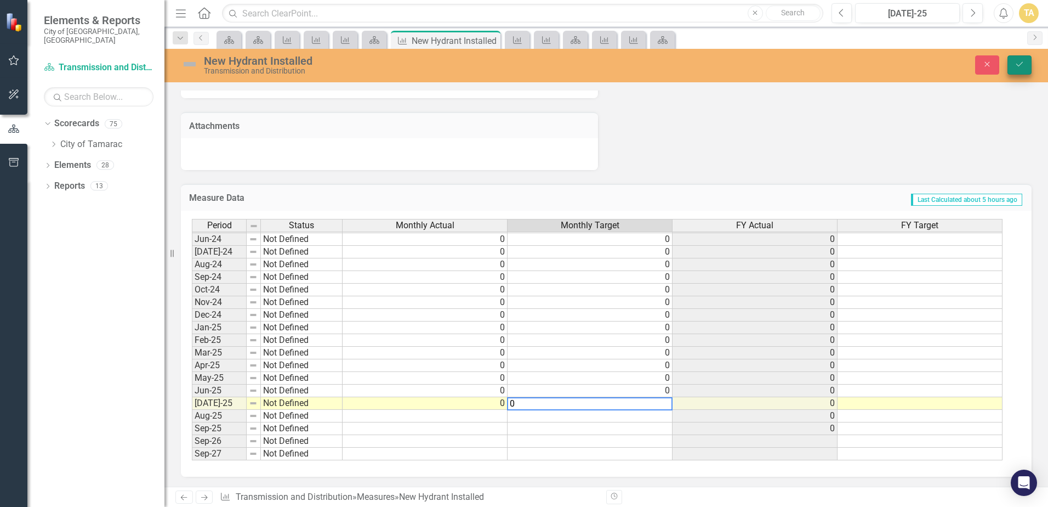
type textarea "0"
click at [1023, 64] on icon "Save" at bounding box center [1020, 64] width 10 height 8
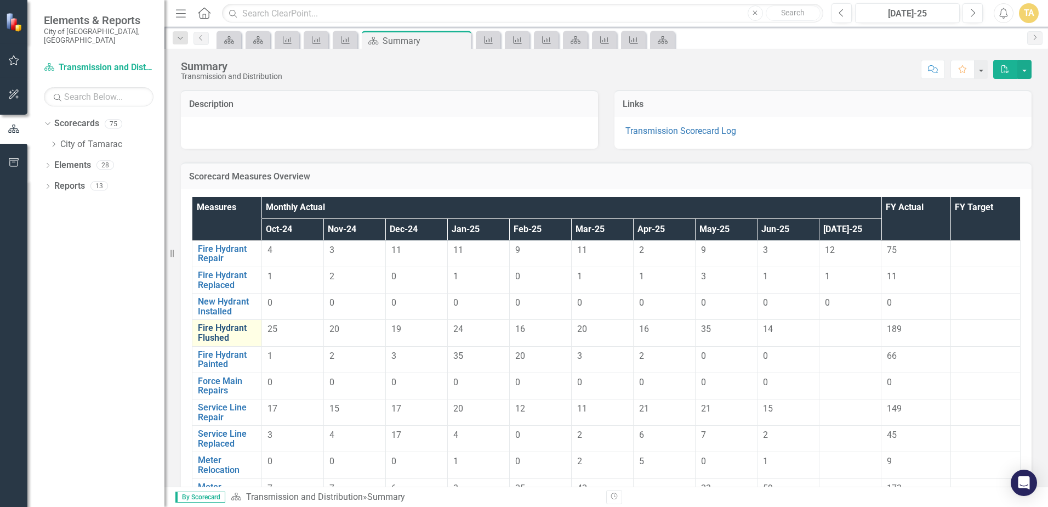
click at [242, 330] on link "Fire Hydrant Flushed" at bounding box center [227, 332] width 58 height 19
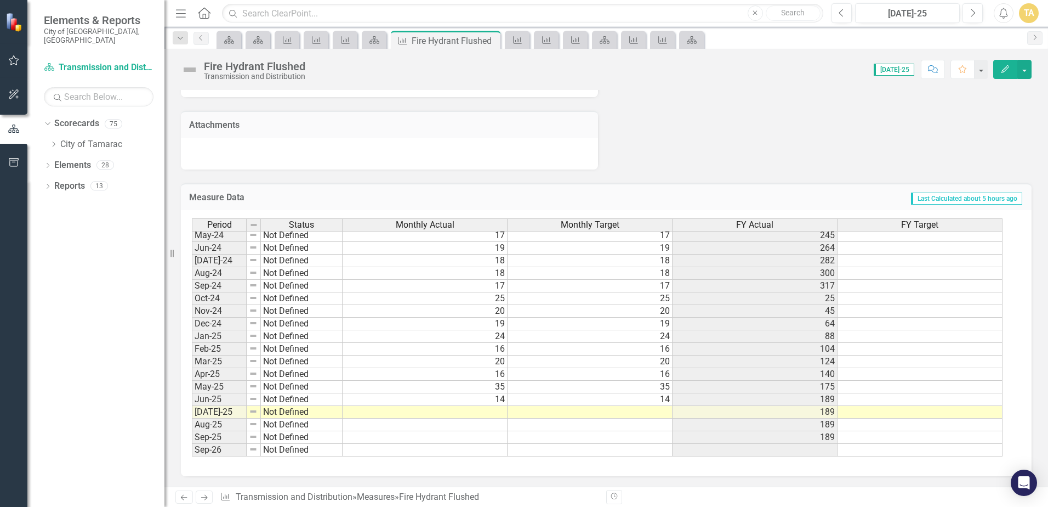
scroll to position [403, 0]
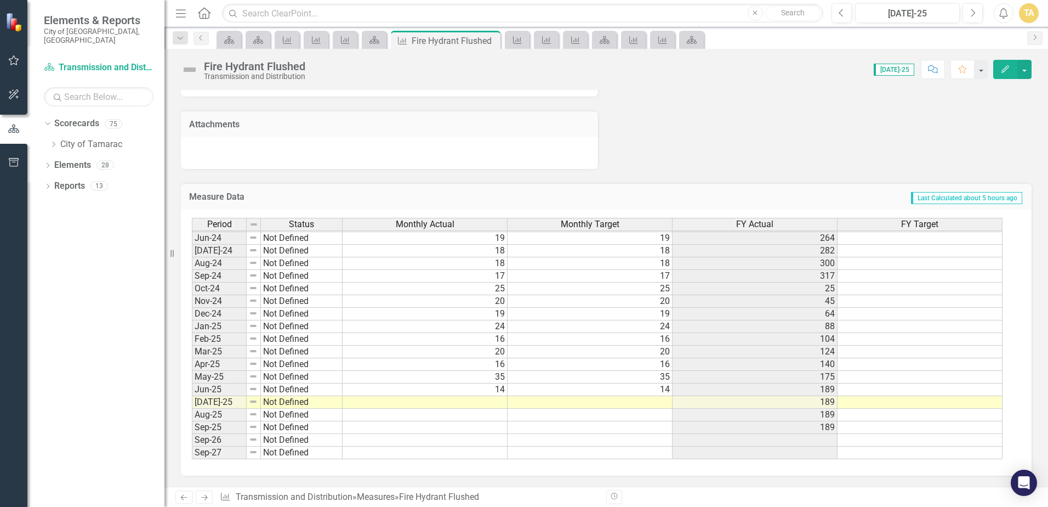
click at [192, 395] on div "Period Status Monthly Actual Monthly Target FY Actual FY Target Apr-23 Meets or…" at bounding box center [192, 250] width 0 height 417
click at [497, 402] on td at bounding box center [425, 402] width 165 height 13
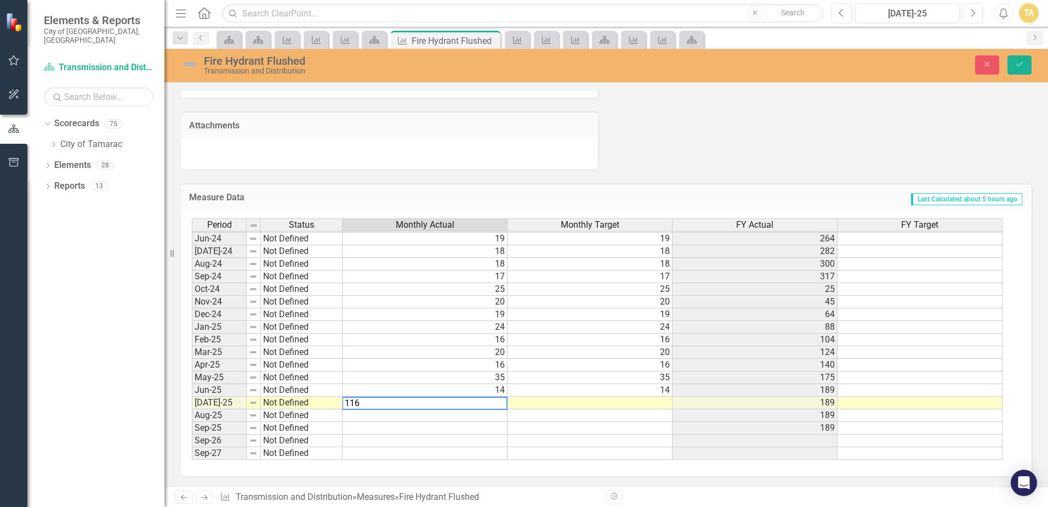
type textarea "116"
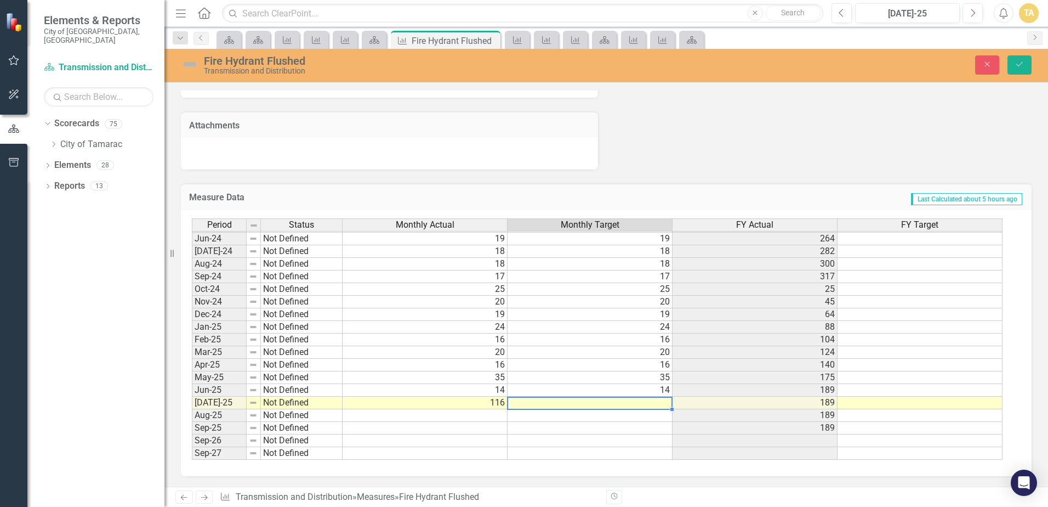
click at [566, 404] on td at bounding box center [590, 402] width 165 height 13
type textarea "116"
click at [1023, 62] on icon "Save" at bounding box center [1020, 64] width 10 height 8
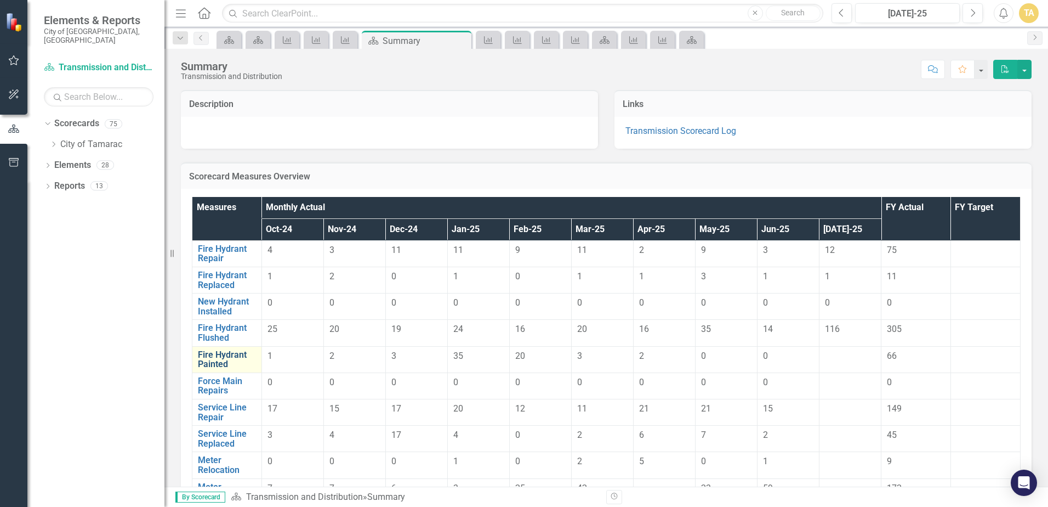
click at [243, 365] on link "Fire Hydrant Painted" at bounding box center [227, 359] width 58 height 19
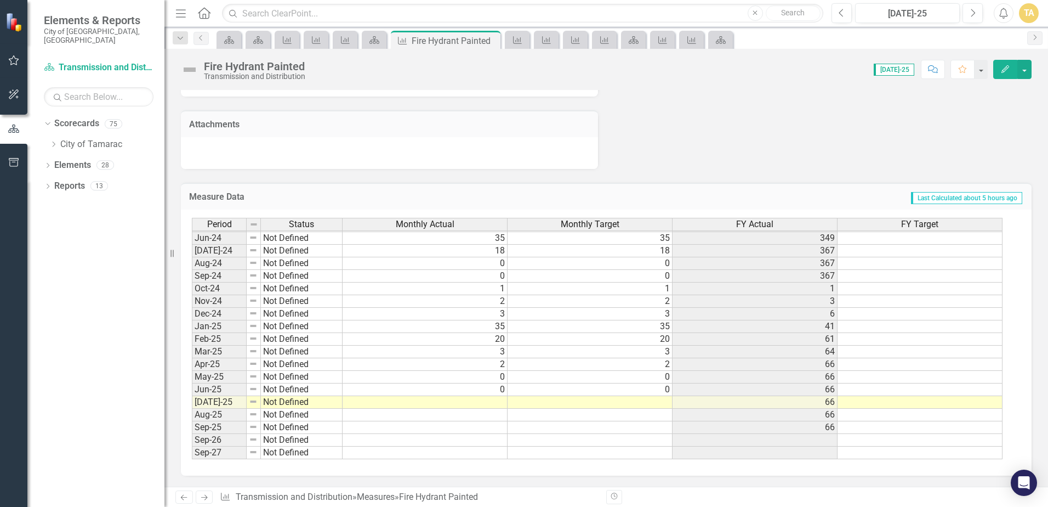
click at [500, 405] on tbody "Apr-23 Meets or exceeds target 5 5 14 May-23 Not Defined 19 19 33 Jun-23 Not De…" at bounding box center [597, 257] width 811 height 404
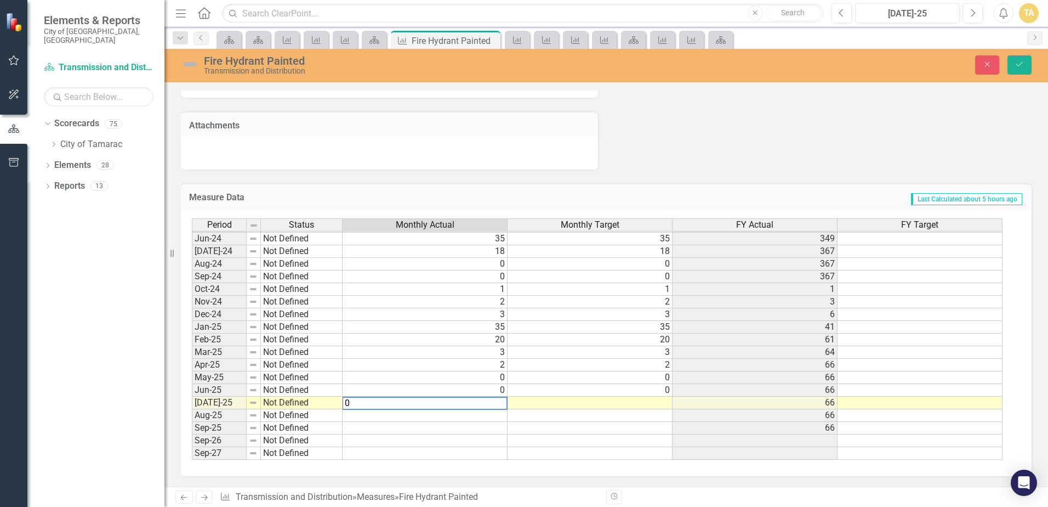
type textarea "0"
click at [516, 400] on td at bounding box center [590, 402] width 165 height 13
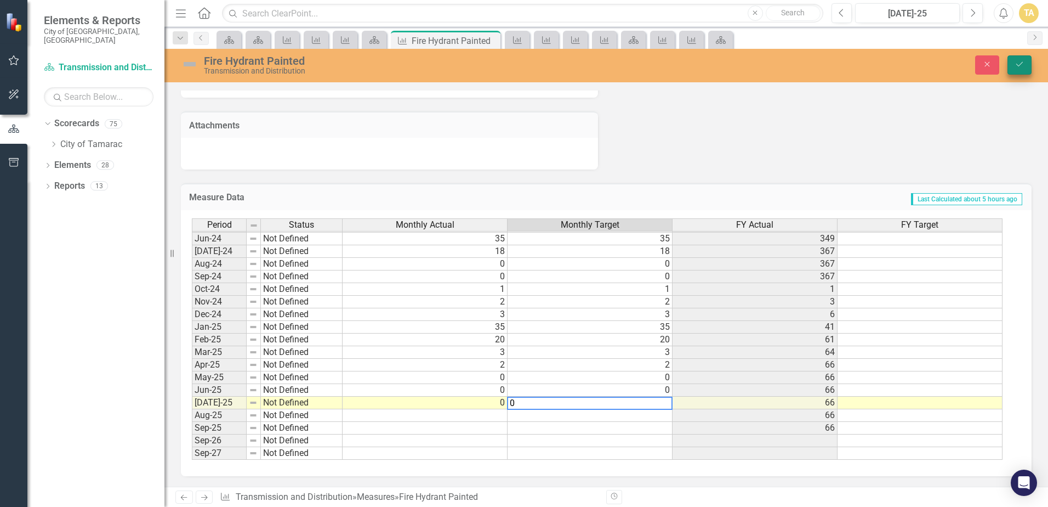
type textarea "0"
click at [1024, 68] on icon "Save" at bounding box center [1020, 64] width 10 height 8
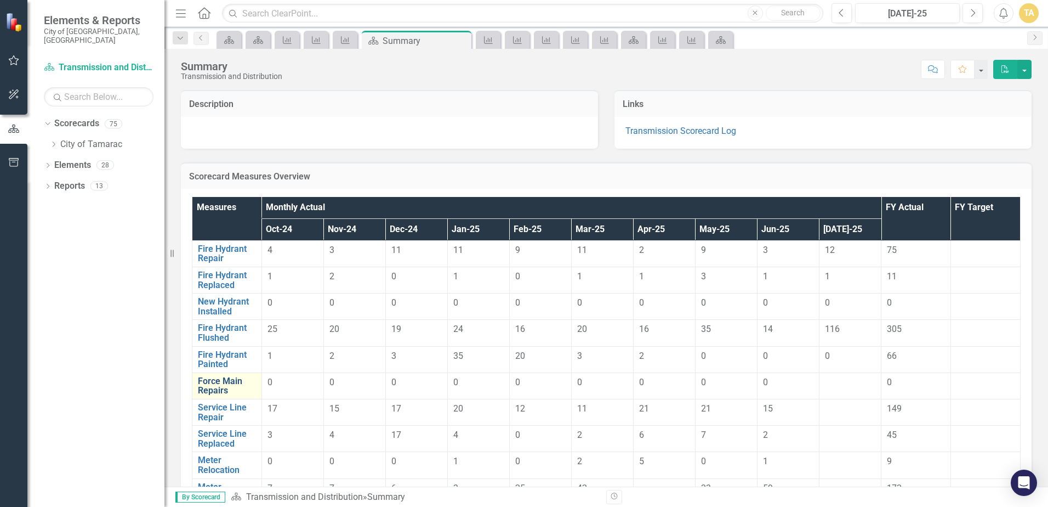
click at [234, 379] on link "Force Main Repairs" at bounding box center [227, 385] width 58 height 19
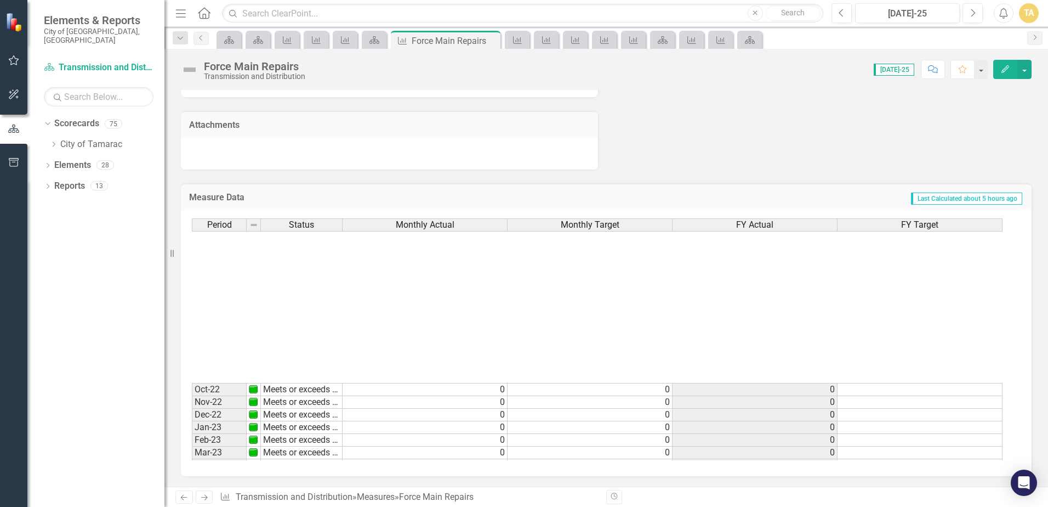
scroll to position [384, 0]
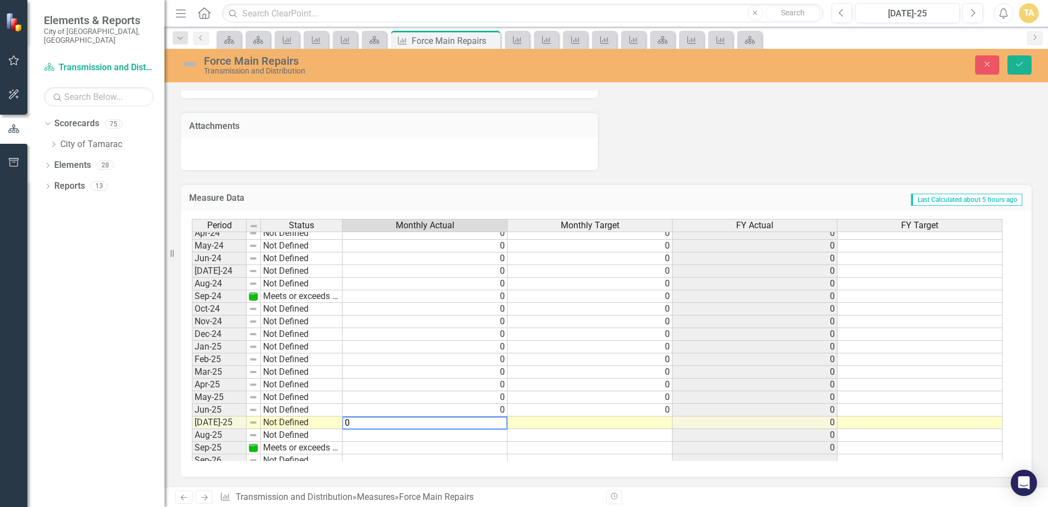
type textarea "0"
click at [532, 424] on td at bounding box center [590, 422] width 165 height 13
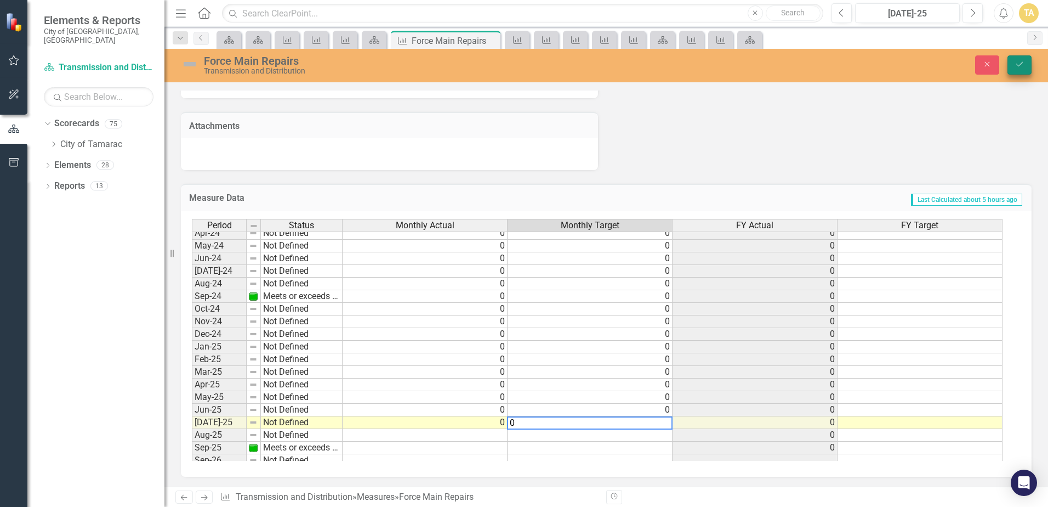
type textarea "0"
click at [1013, 70] on button "Save" at bounding box center [1020, 64] width 24 height 19
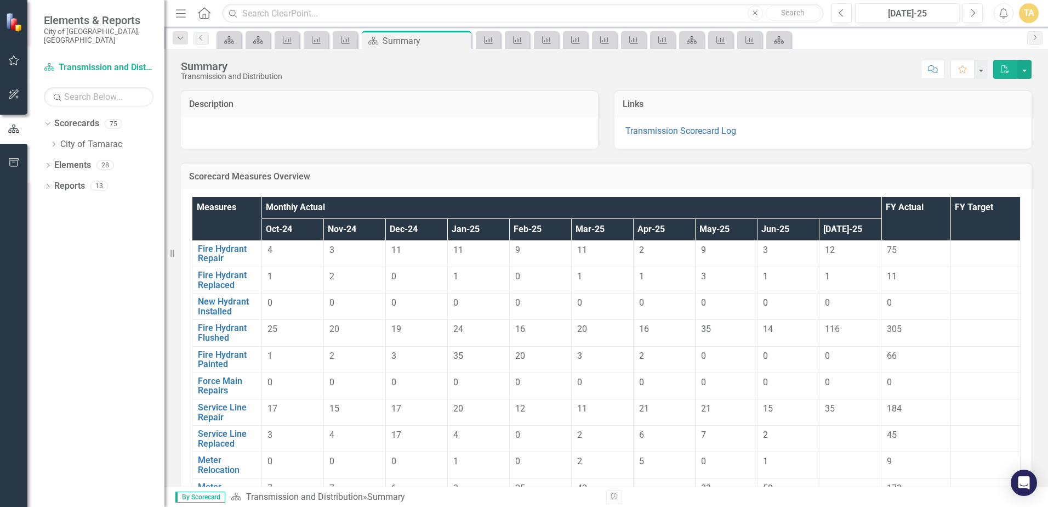
scroll to position [219, 0]
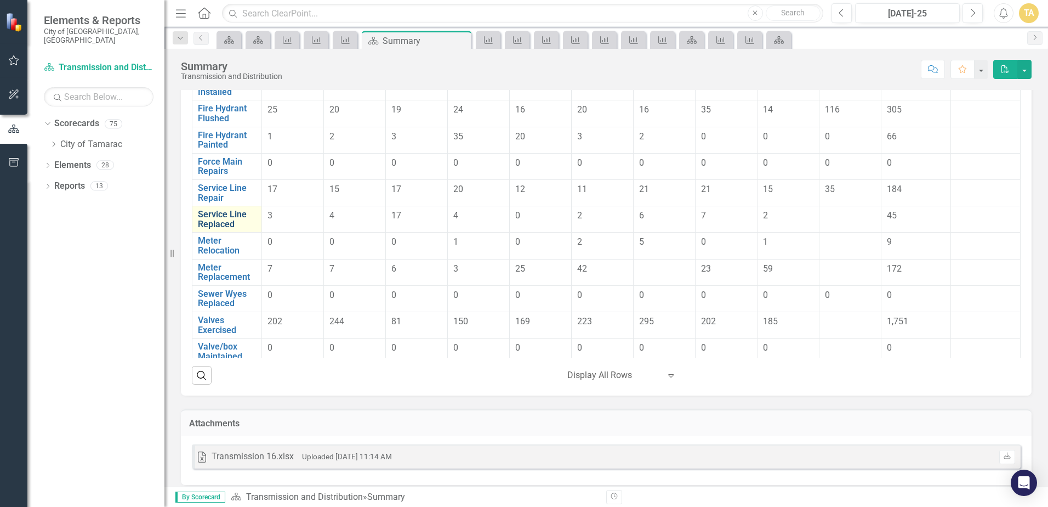
click at [232, 222] on link "Service Line Replaced" at bounding box center [227, 218] width 58 height 19
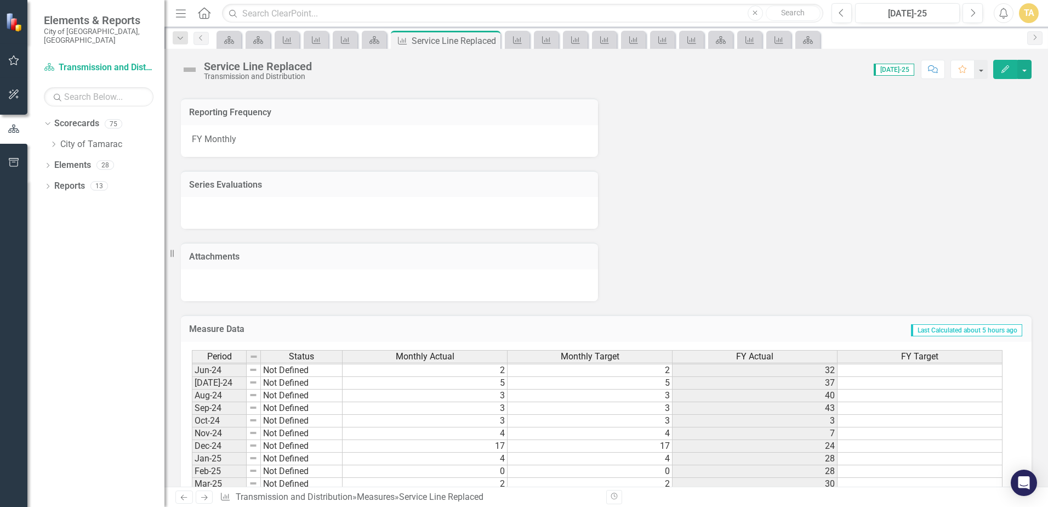
scroll to position [646, 0]
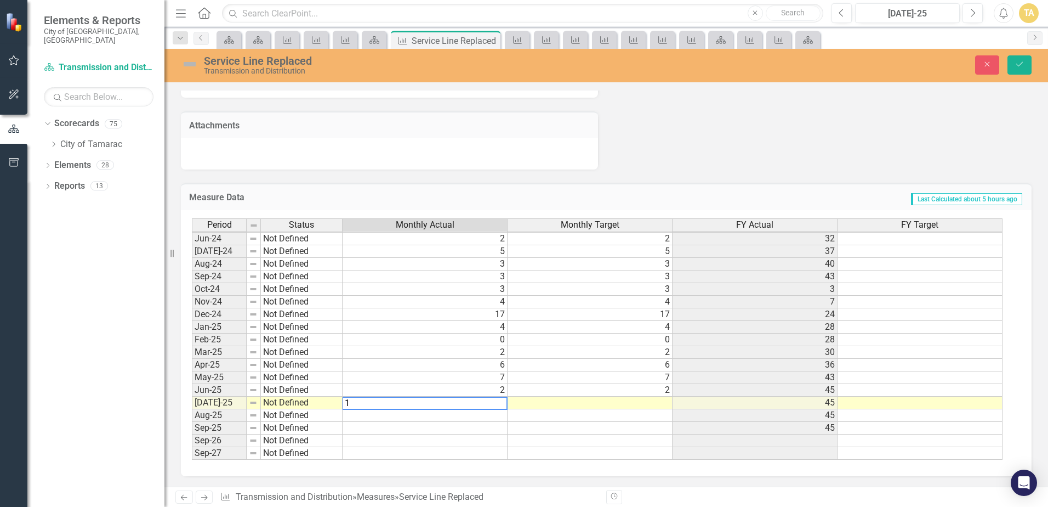
type textarea "1"
click at [538, 401] on td at bounding box center [590, 402] width 165 height 13
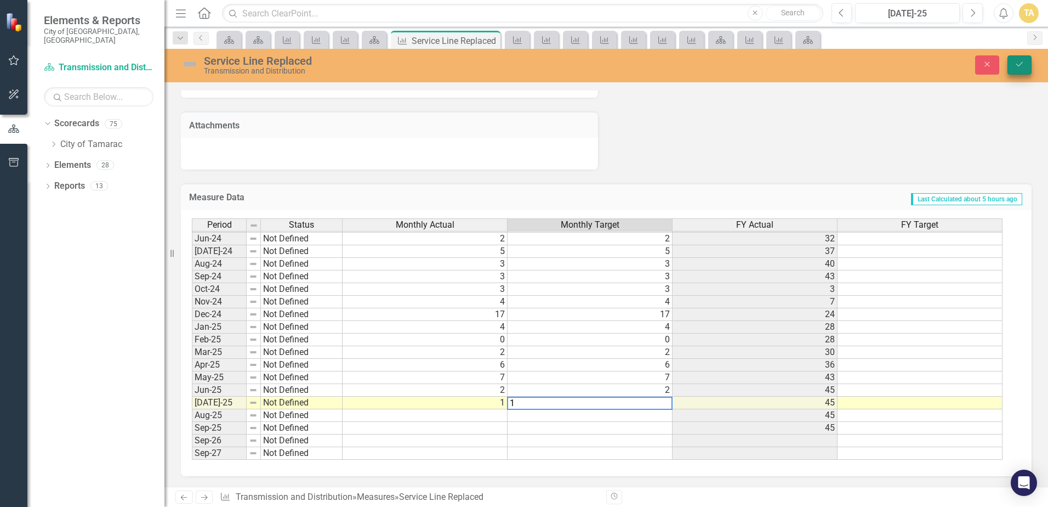
type textarea "1"
click at [1019, 62] on icon "Save" at bounding box center [1020, 64] width 10 height 8
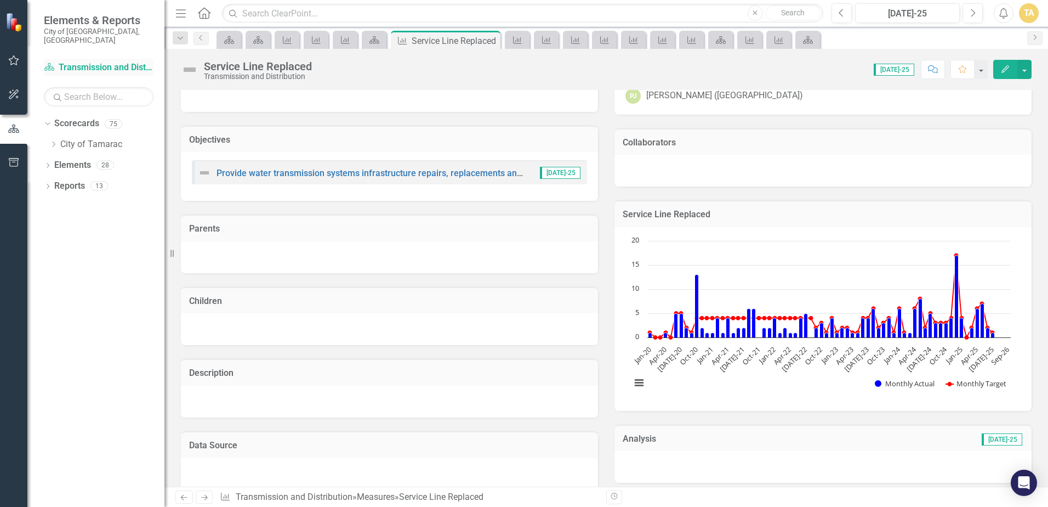
scroll to position [55, 0]
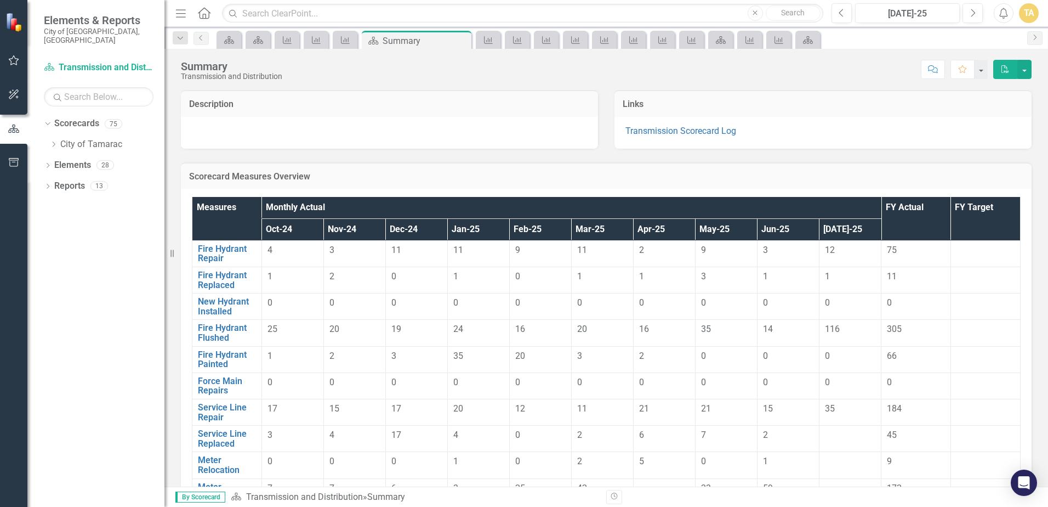
scroll to position [229, 0]
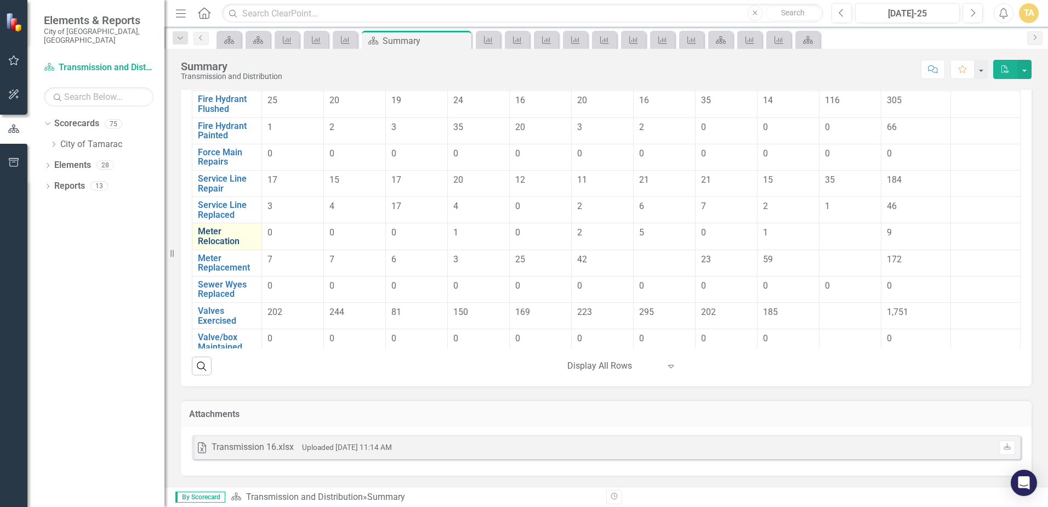
click at [236, 239] on link "Meter Relocation" at bounding box center [227, 235] width 58 height 19
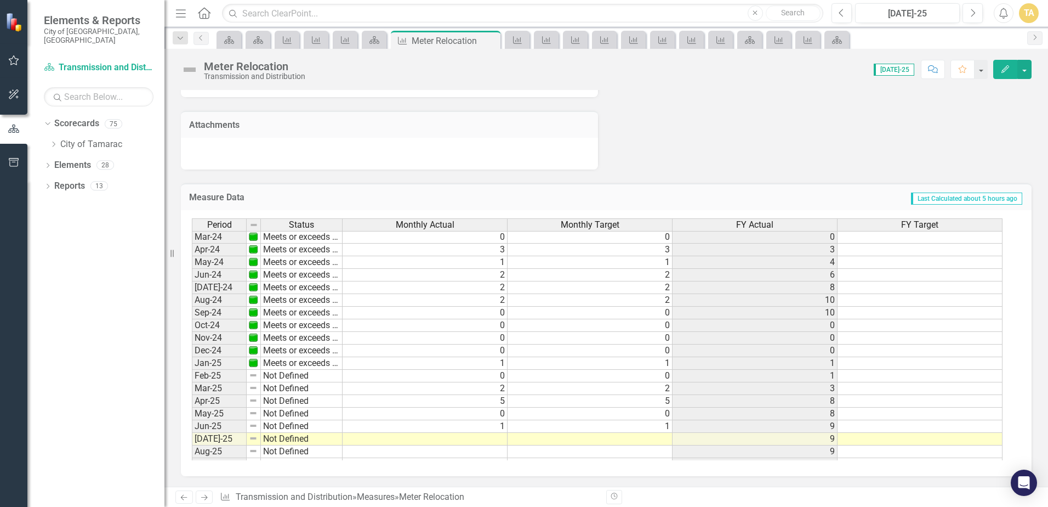
scroll to position [403, 0]
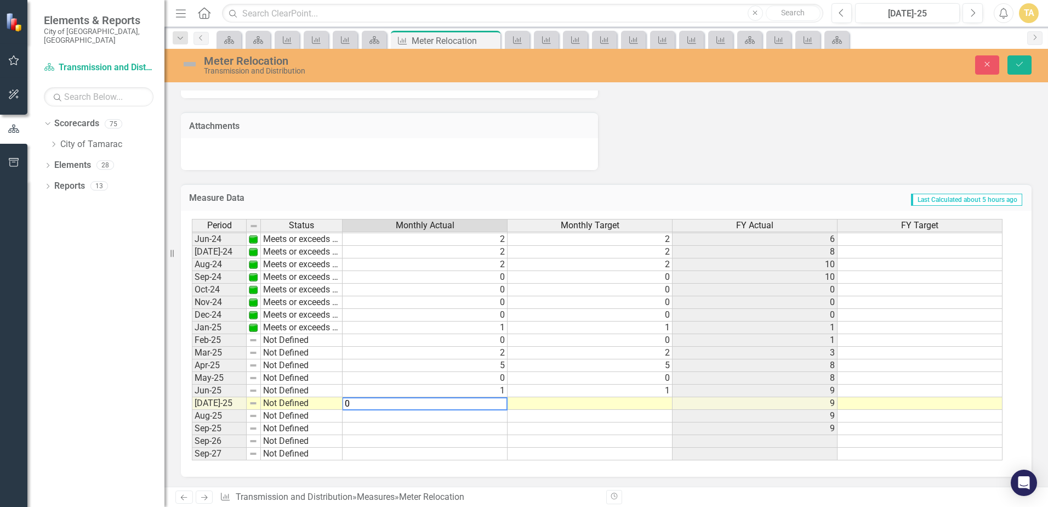
type textarea "0"
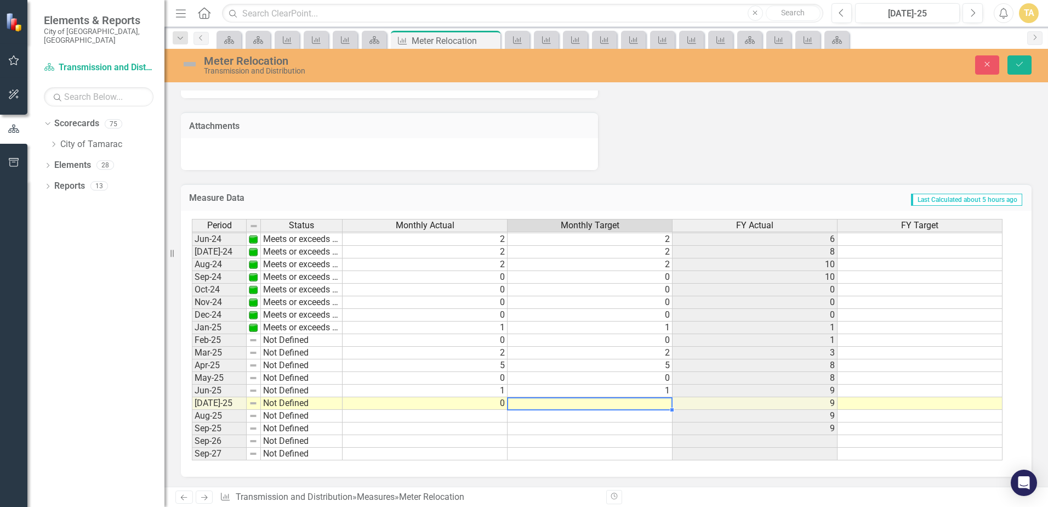
click at [542, 405] on td at bounding box center [590, 403] width 165 height 13
type textarea "0"
click at [1020, 64] on icon "Save" at bounding box center [1020, 64] width 10 height 8
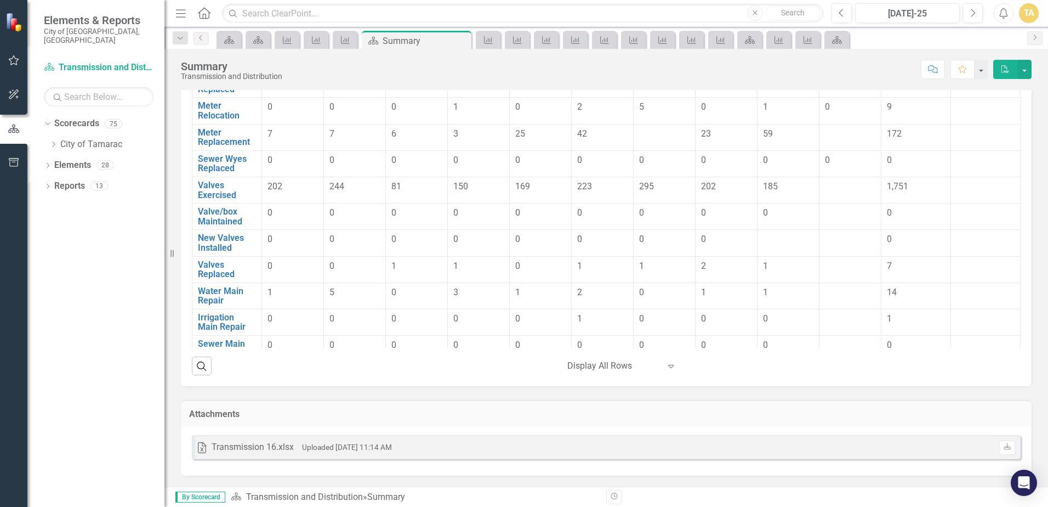
scroll to position [109, 0]
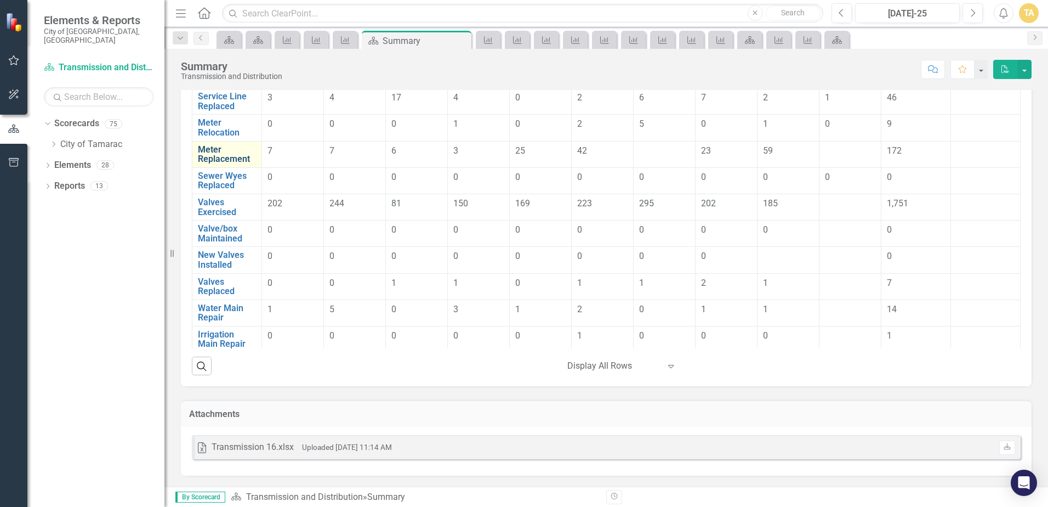
click at [241, 156] on link "Meter Replacement" at bounding box center [227, 154] width 58 height 19
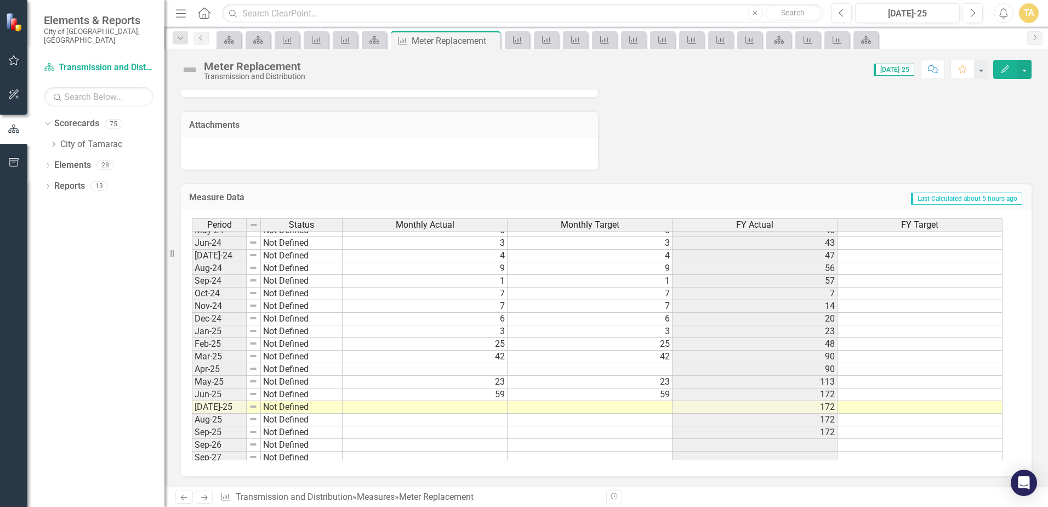
scroll to position [403, 0]
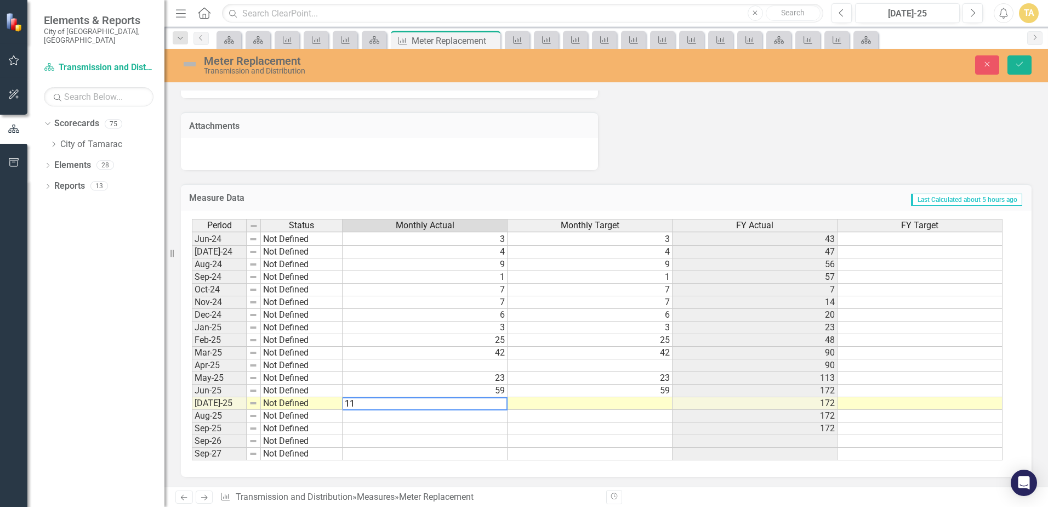
type textarea "11"
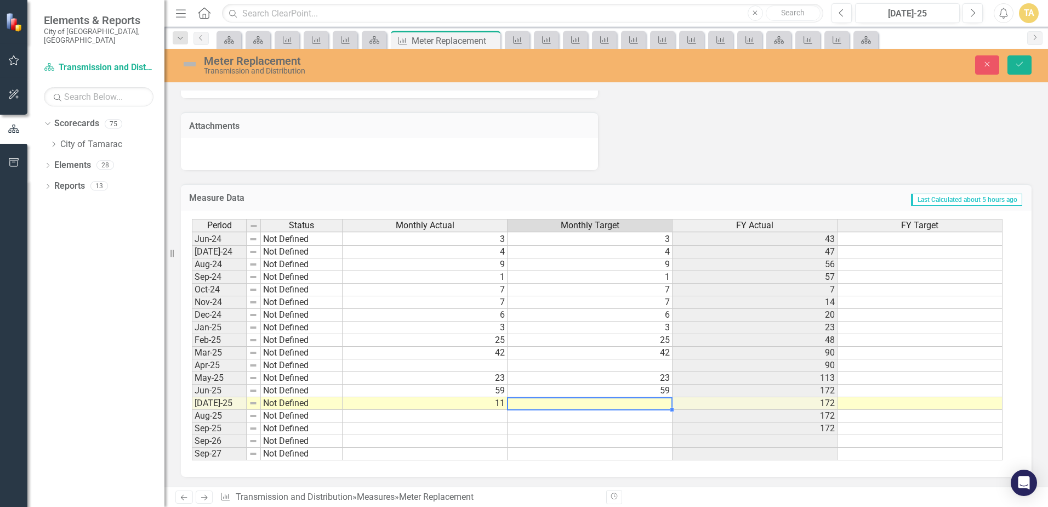
click at [593, 399] on td at bounding box center [590, 403] width 165 height 13
type textarea "11"
click at [1017, 63] on icon "Save" at bounding box center [1020, 64] width 10 height 8
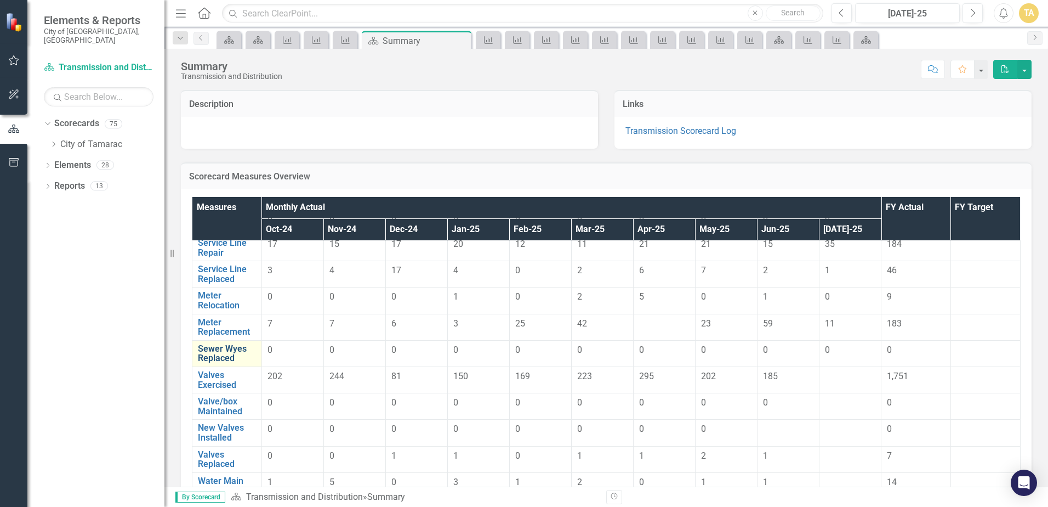
click at [222, 355] on link "Sewer Wyes Replaced" at bounding box center [227, 353] width 58 height 19
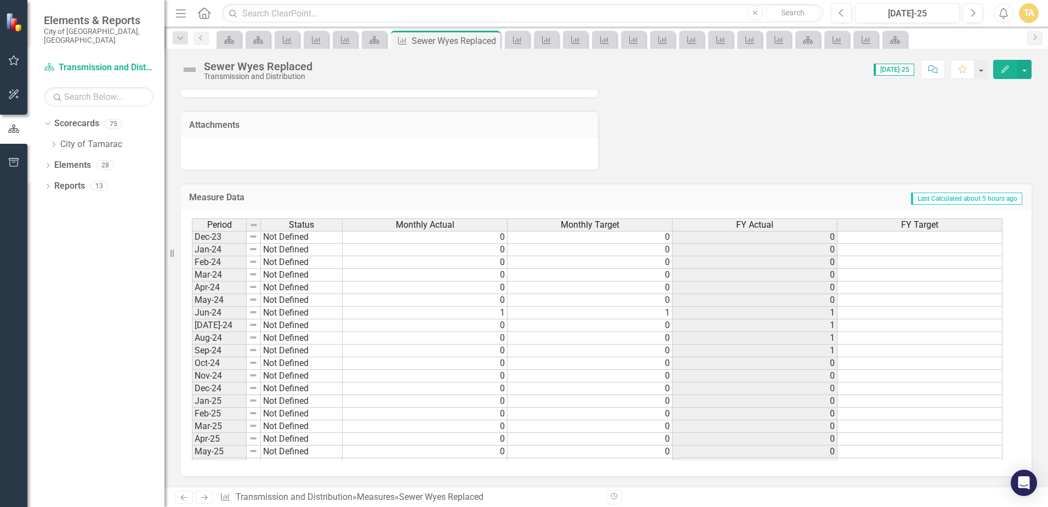
scroll to position [368, 0]
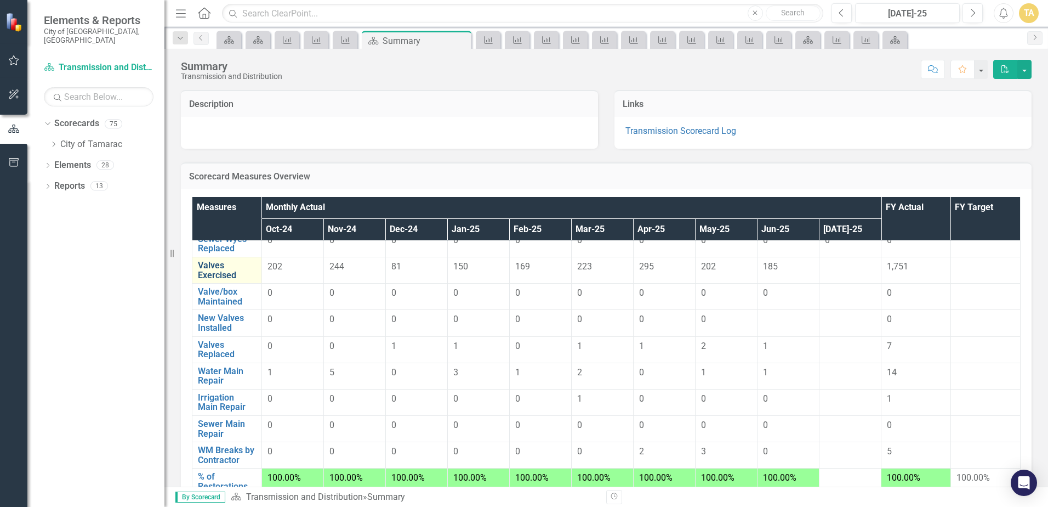
click at [252, 271] on link "Valves Exercised" at bounding box center [227, 269] width 58 height 19
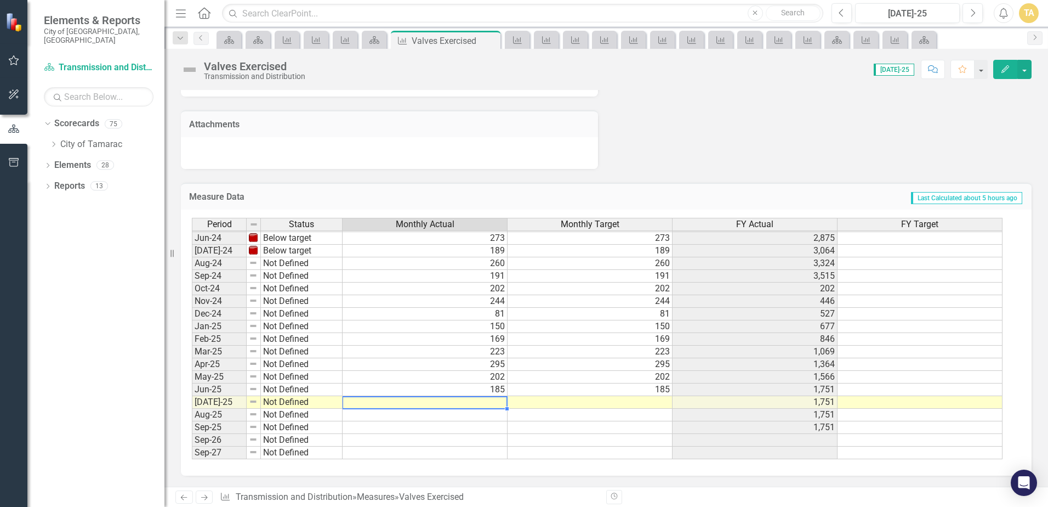
click at [496, 398] on tbody "May-23 Slightly below target 337 337 2,096 Jun-23 Slightly below target 314 314…" at bounding box center [597, 262] width 811 height 391
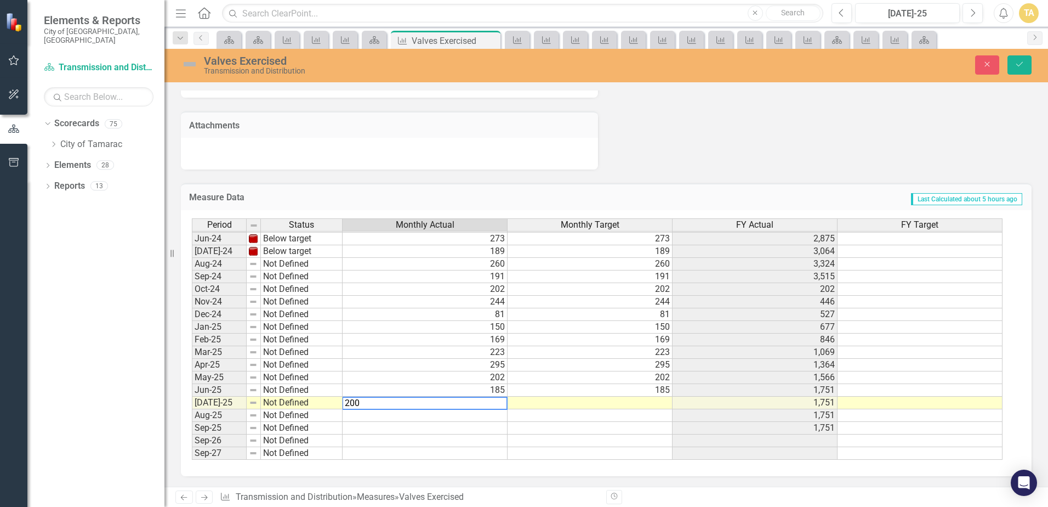
type textarea "200"
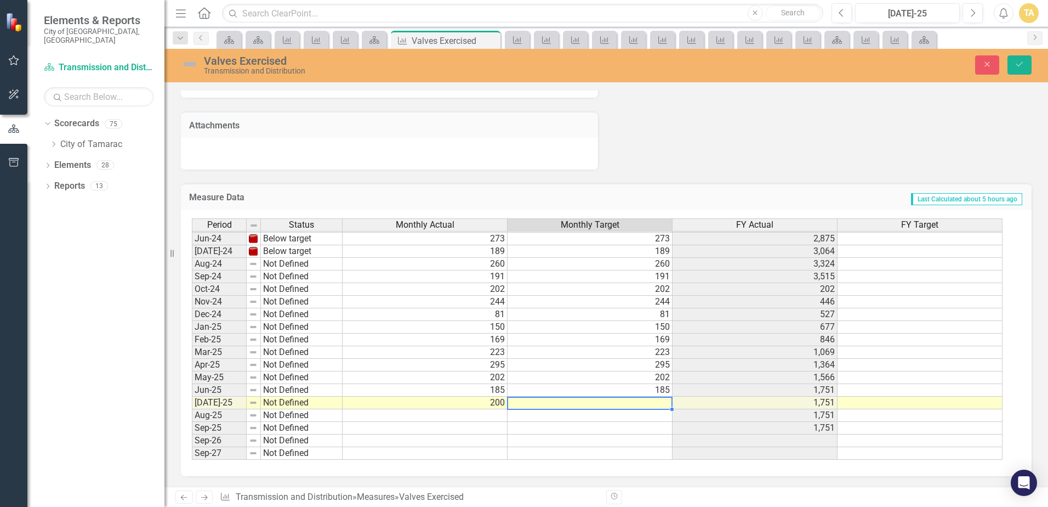
click at [542, 401] on td at bounding box center [590, 402] width 165 height 13
type textarea "200"
click at [1015, 69] on button "Save" at bounding box center [1020, 64] width 24 height 19
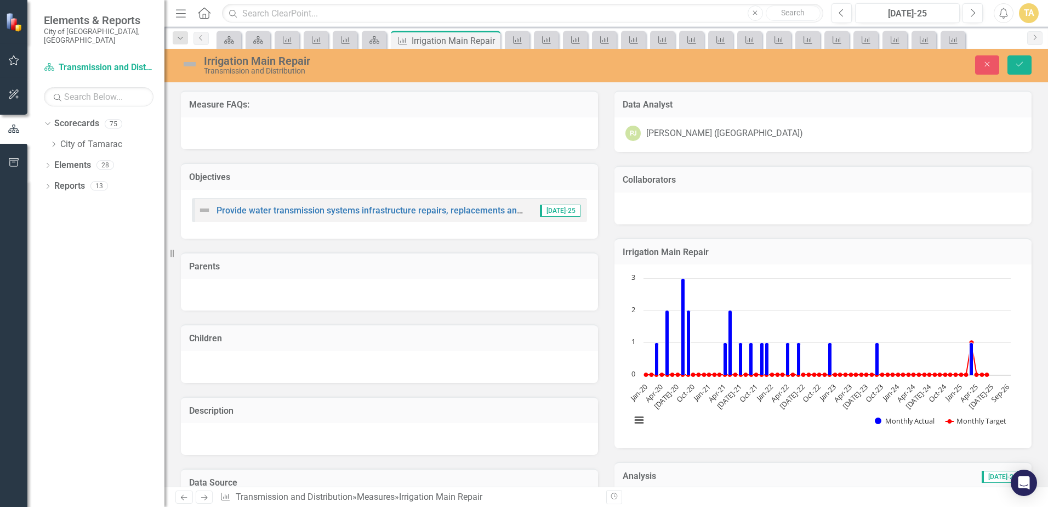
scroll to position [403, 0]
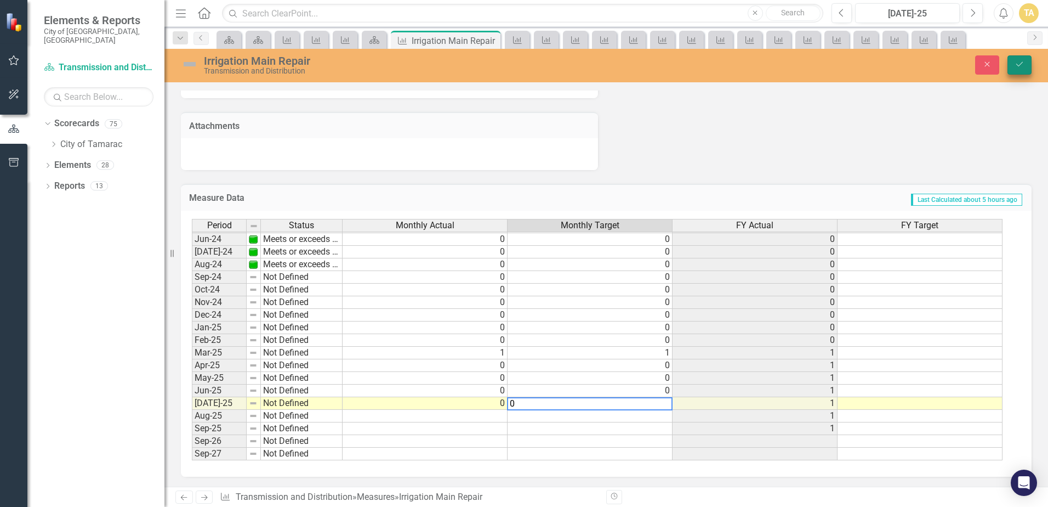
type textarea "0"
click at [1016, 68] on icon "Save" at bounding box center [1020, 64] width 10 height 8
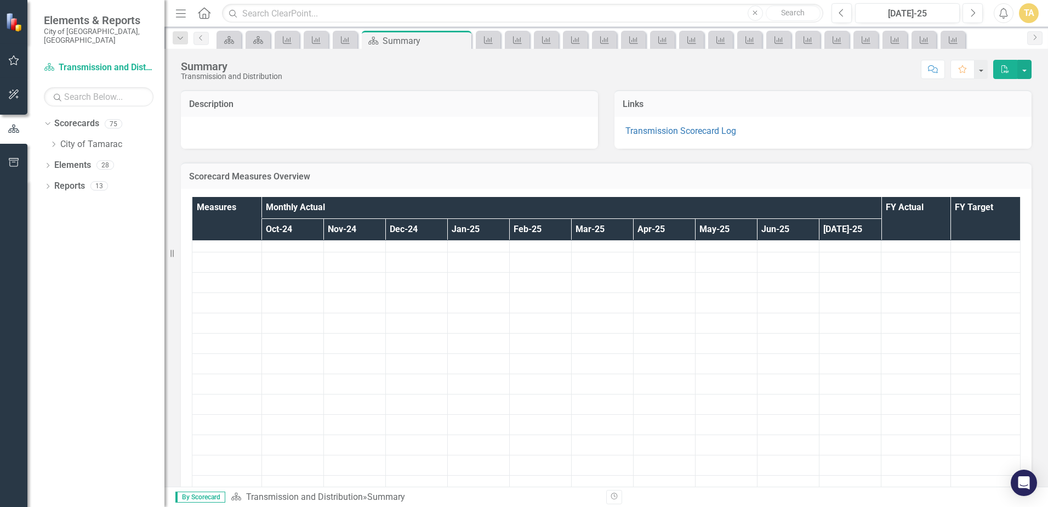
scroll to position [229, 0]
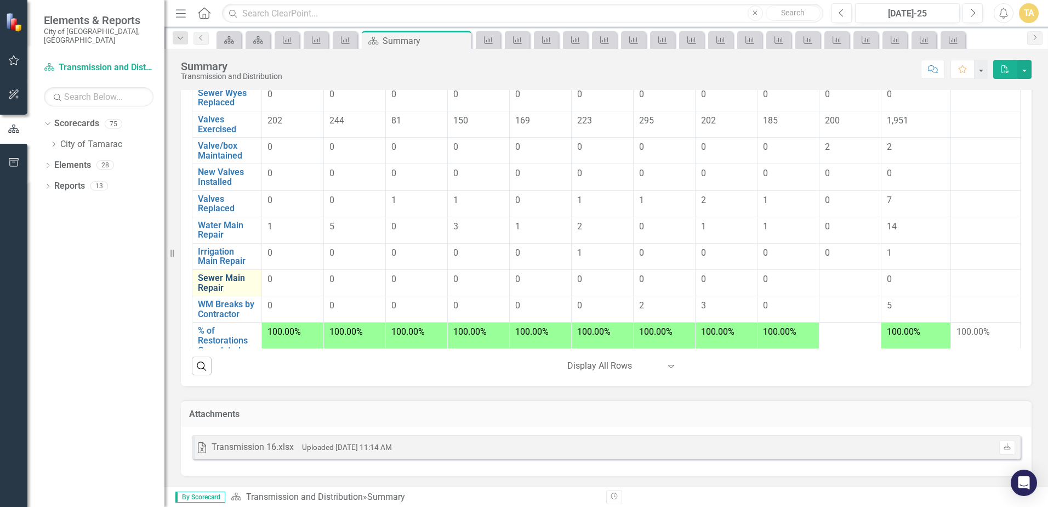
click at [246, 282] on link "Sewer Main Repair" at bounding box center [227, 282] width 58 height 19
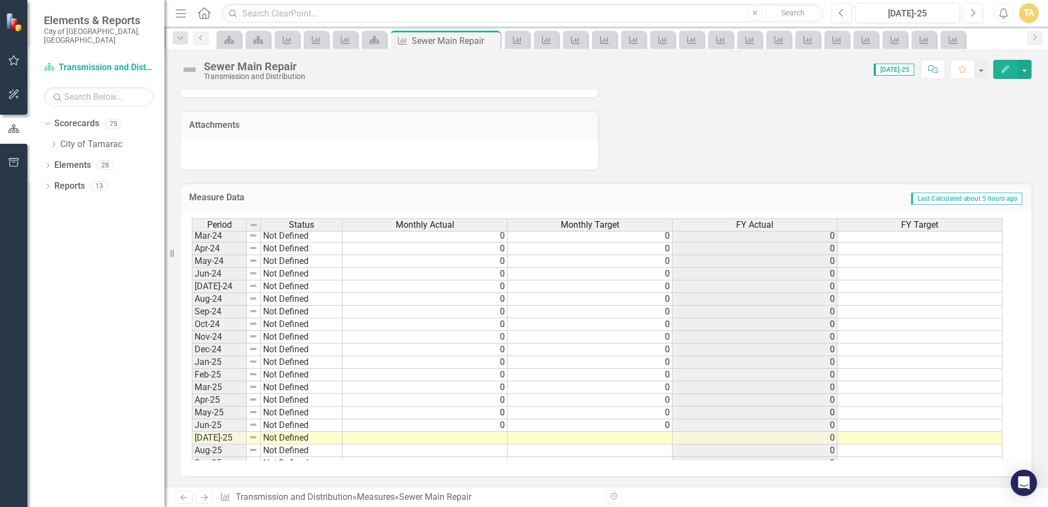
scroll to position [403, 0]
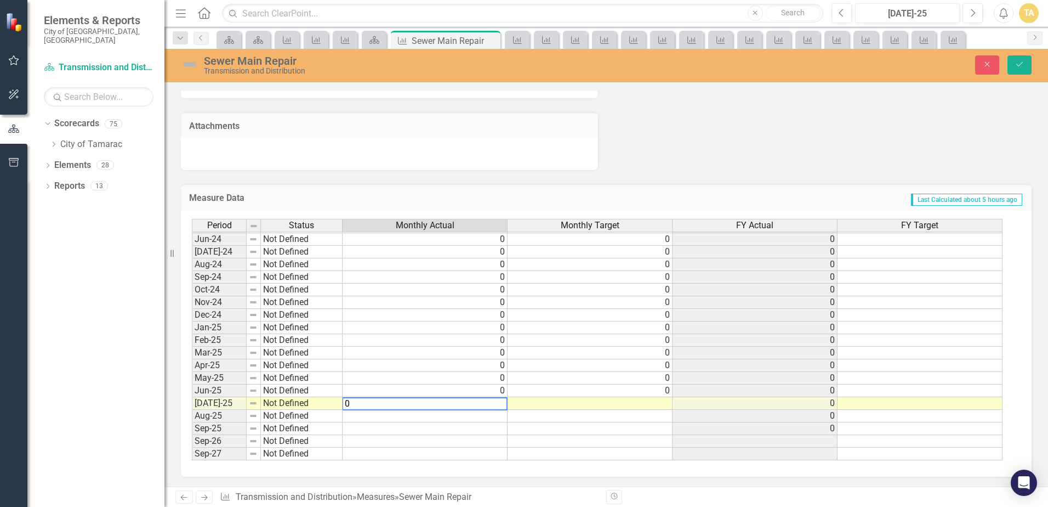
type textarea "0"
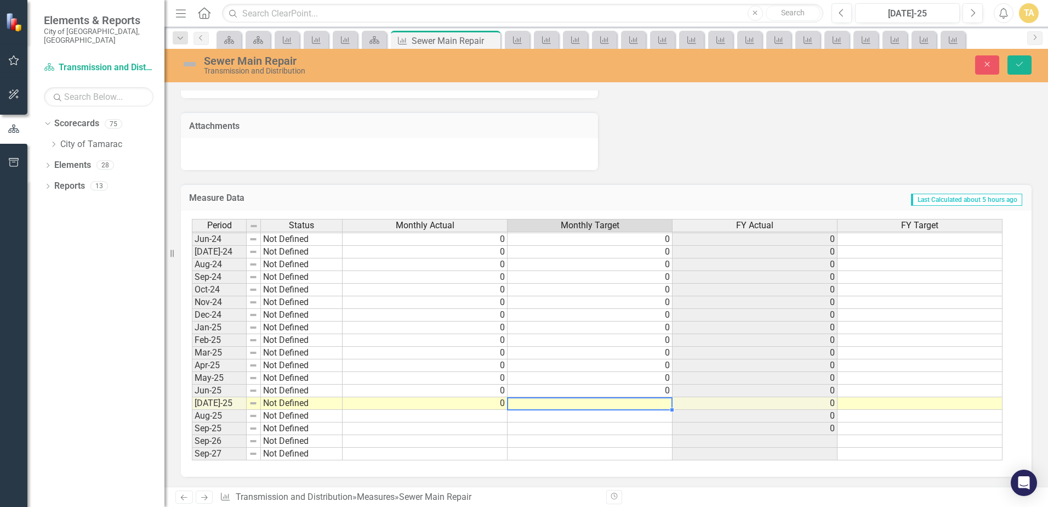
click at [524, 402] on td at bounding box center [590, 403] width 165 height 13
type textarea "0"
click at [1019, 66] on icon "submit" at bounding box center [1020, 64] width 7 height 4
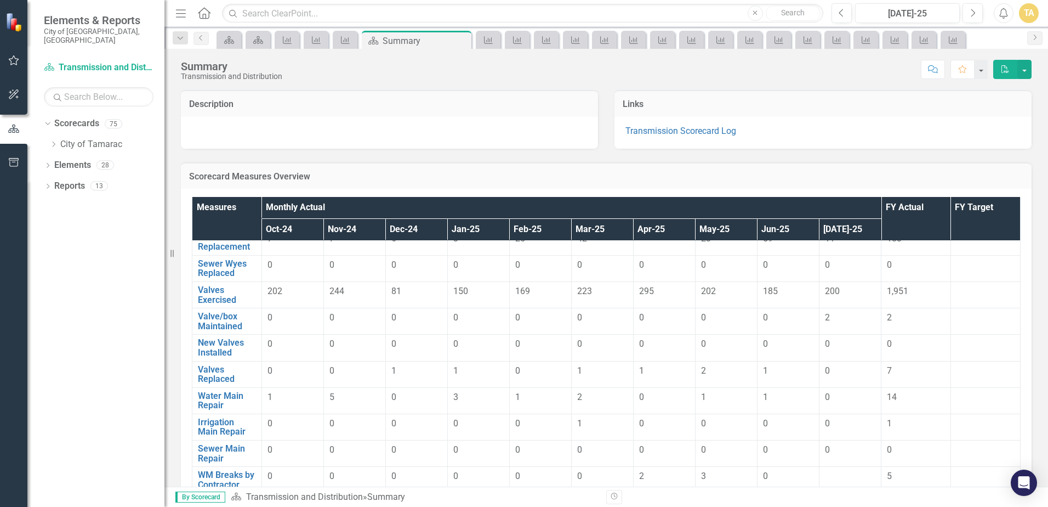
scroll to position [384, 0]
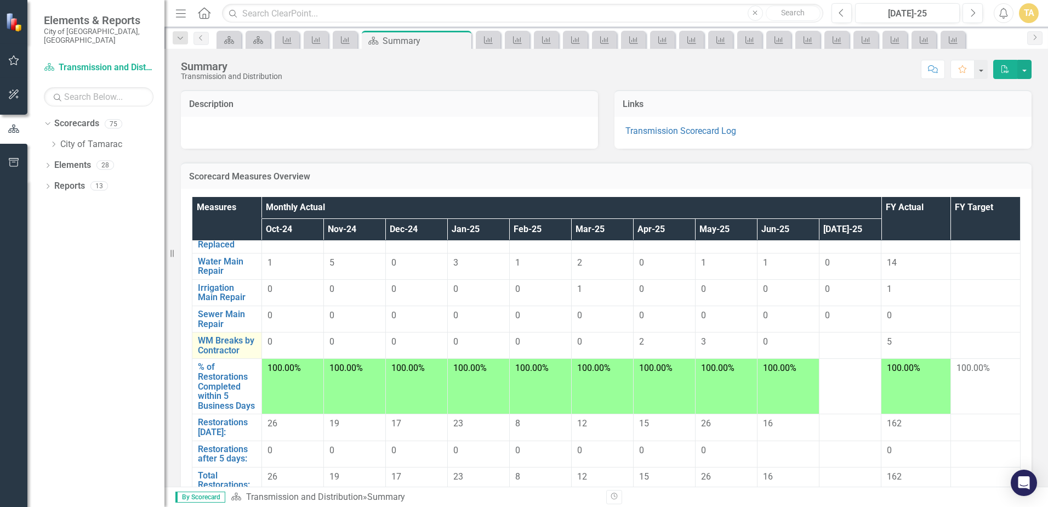
click at [213, 334] on td "WM Breaks by Contractor Link Open Element" at bounding box center [227, 345] width 70 height 26
click at [226, 346] on link "WM Breaks by Contractor" at bounding box center [227, 345] width 58 height 19
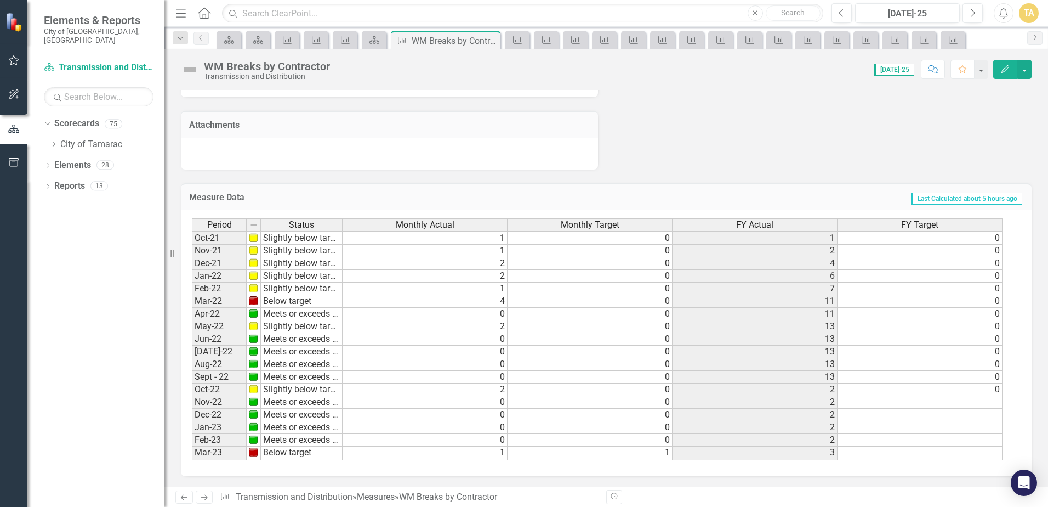
scroll to position [403, 0]
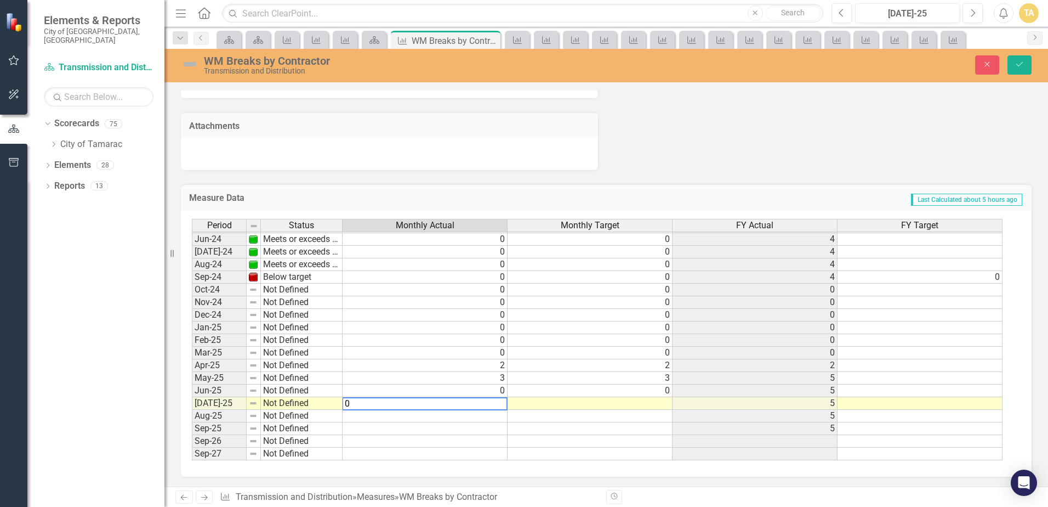
type textarea "0"
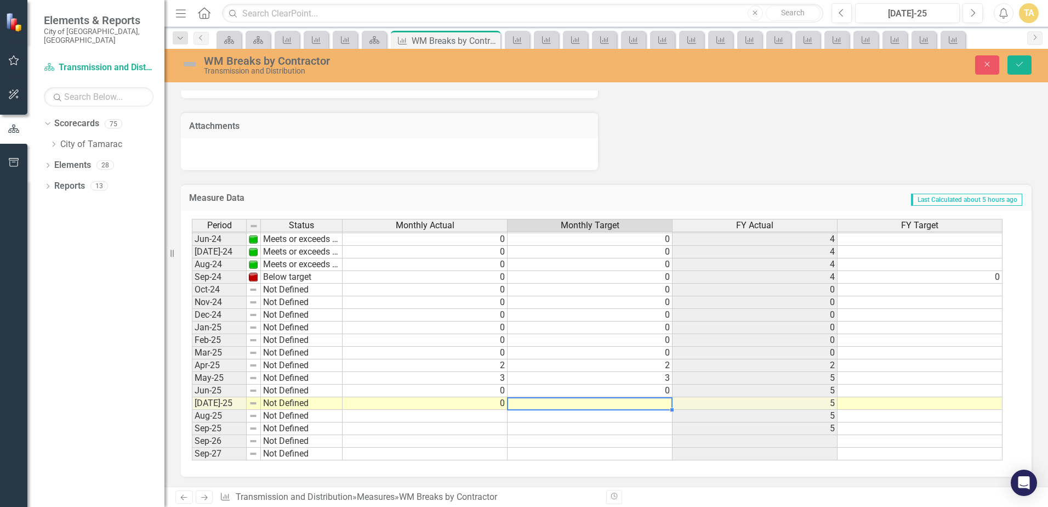
click at [534, 398] on td at bounding box center [590, 403] width 165 height 13
type textarea "0"
click at [1023, 66] on icon "Save" at bounding box center [1020, 64] width 10 height 8
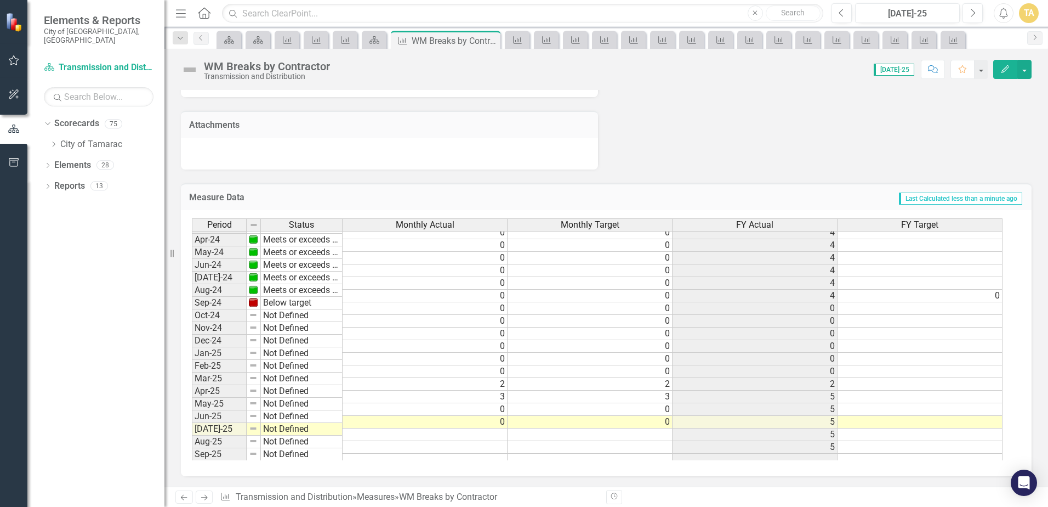
scroll to position [384, 0]
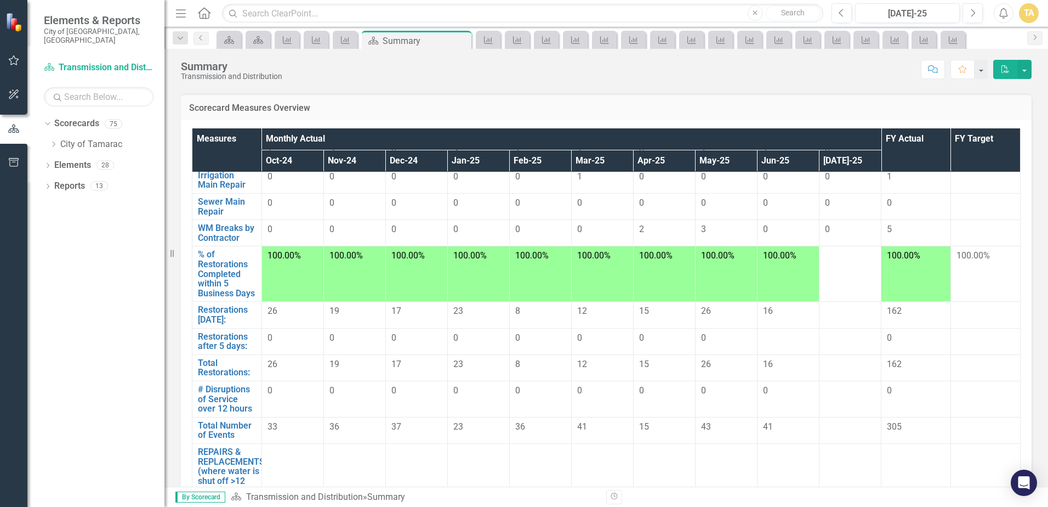
scroll to position [219, 0]
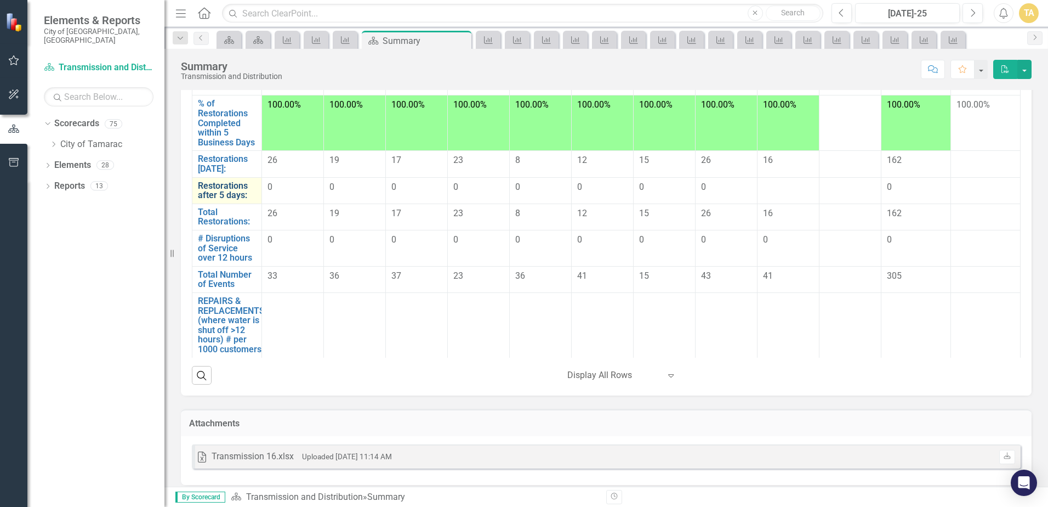
click at [227, 196] on link "Restorations after 5 days:" at bounding box center [227, 190] width 58 height 19
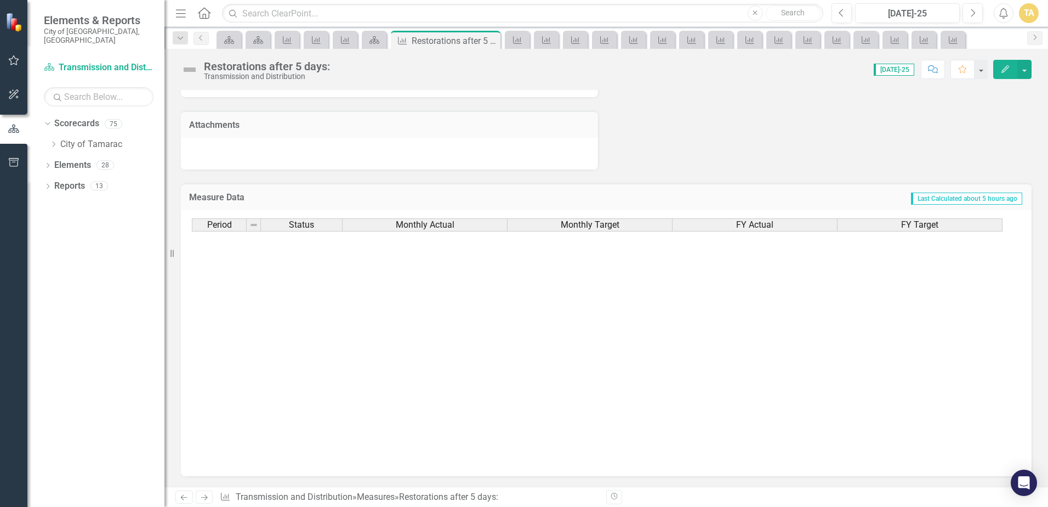
scroll to position [384, 0]
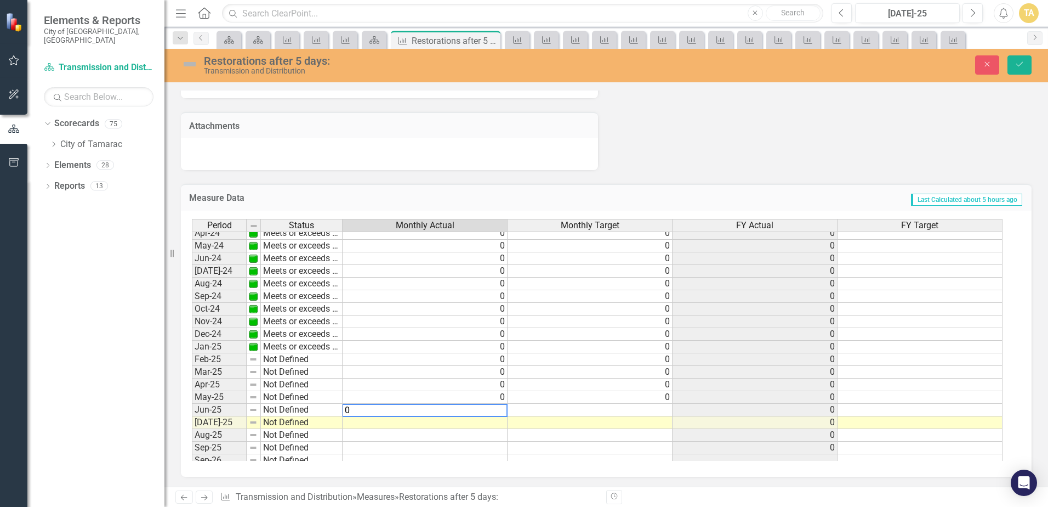
type textarea "0"
click at [505, 422] on td at bounding box center [425, 422] width 165 height 13
type textarea "0"
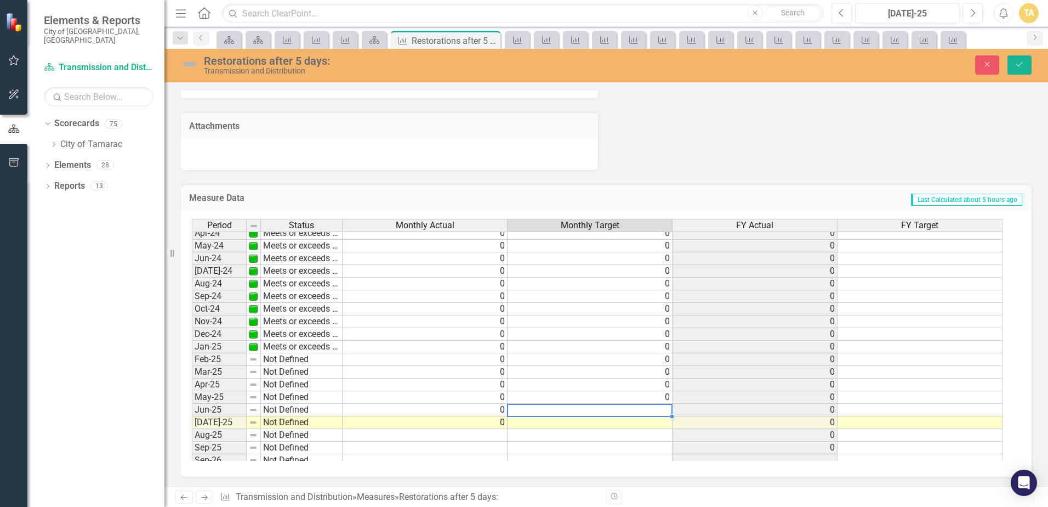
click at [575, 411] on td at bounding box center [590, 410] width 165 height 13
type textarea "0"
click at [581, 422] on td at bounding box center [590, 422] width 165 height 13
type textarea "0"
click at [1014, 64] on button "Save" at bounding box center [1020, 64] width 24 height 19
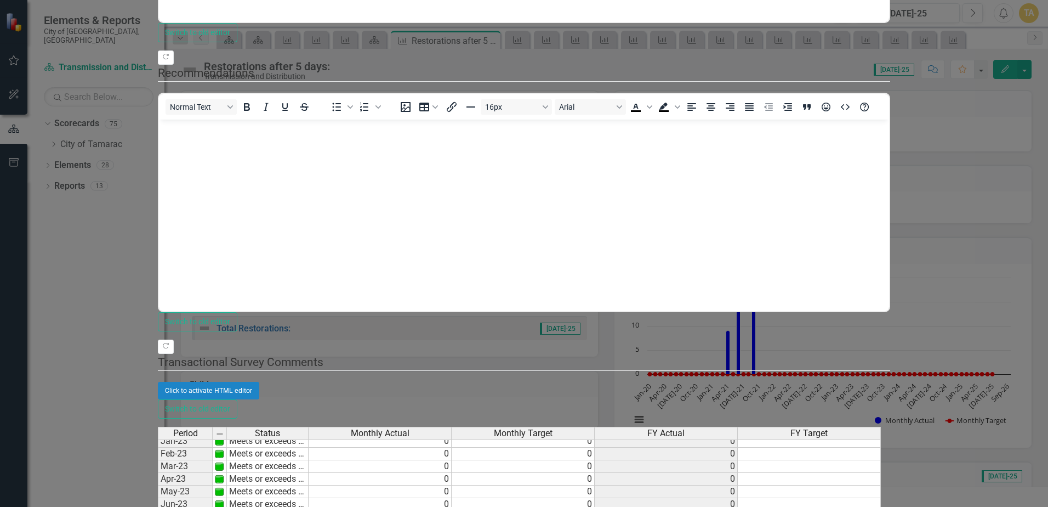
scroll to position [209, 0]
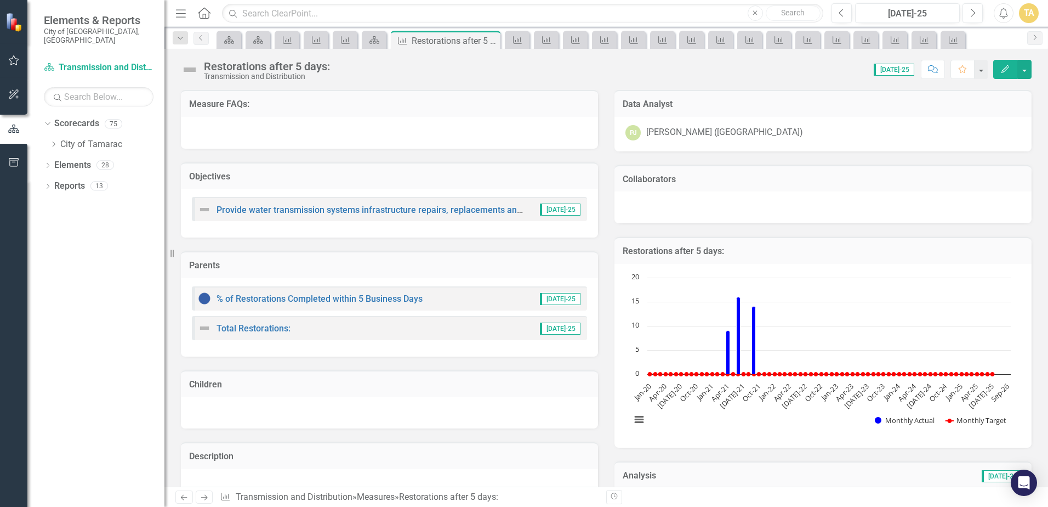
scroll to position [329, 0]
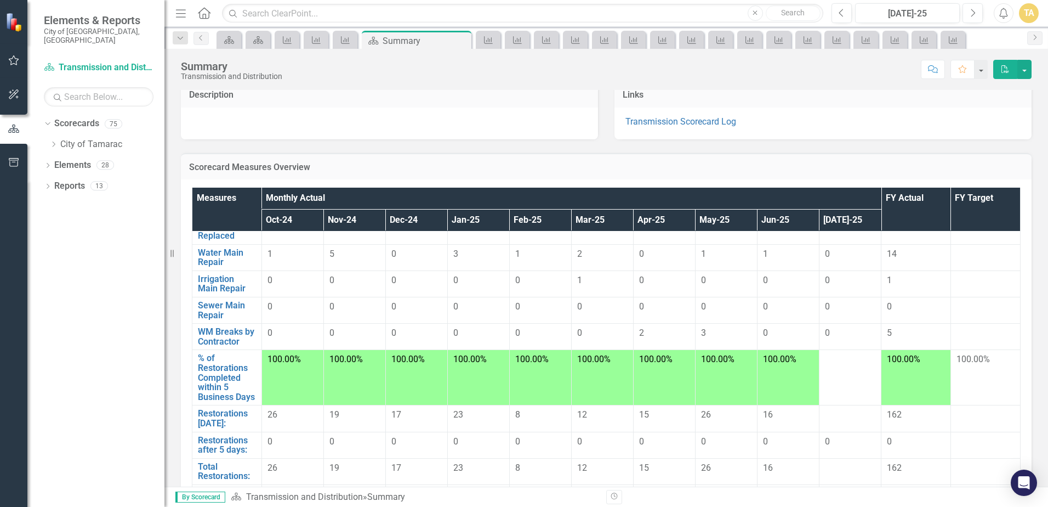
scroll to position [411, 0]
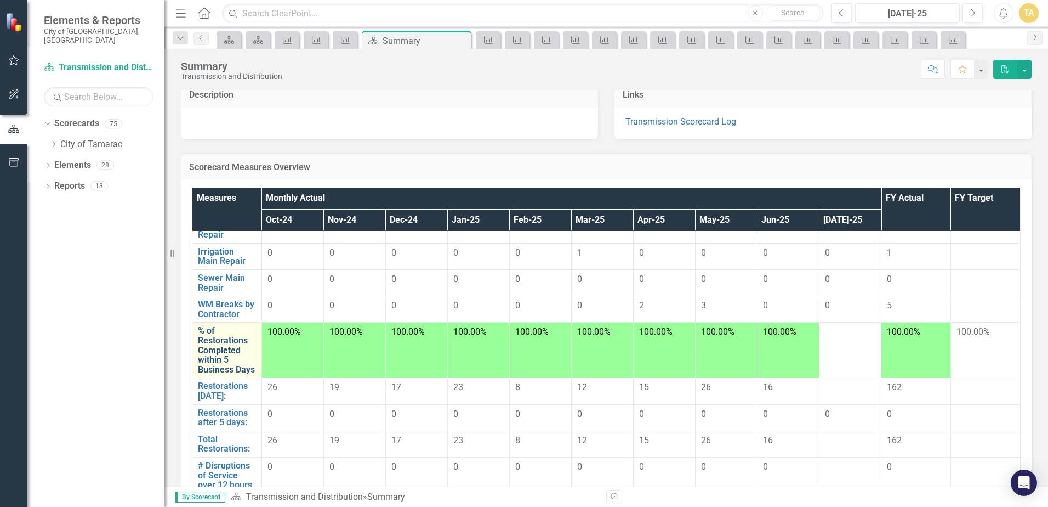
click at [228, 361] on link "% of Restorations Completed within 5 Business Days" at bounding box center [227, 350] width 58 height 48
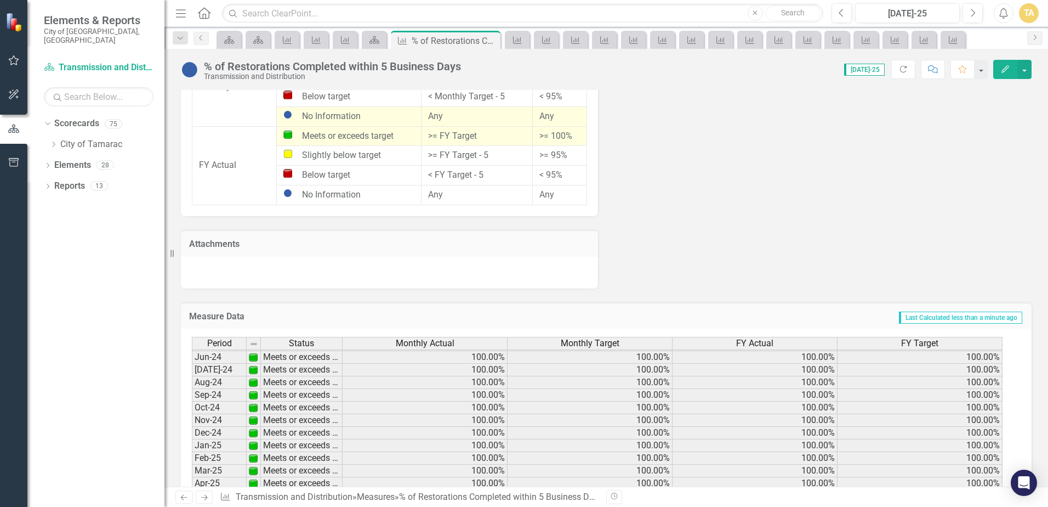
scroll to position [887, 0]
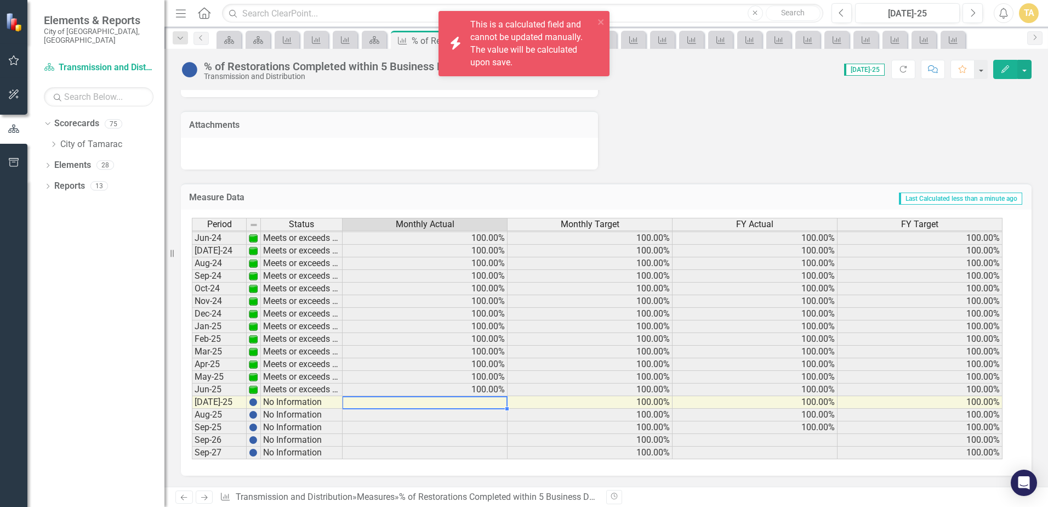
click at [469, 406] on td at bounding box center [425, 402] width 165 height 13
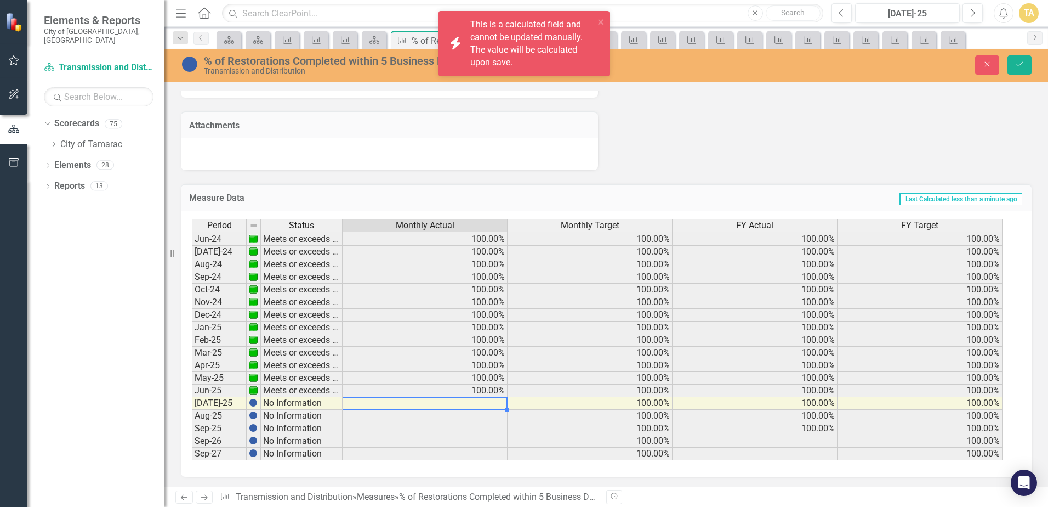
click at [471, 401] on td at bounding box center [425, 403] width 165 height 13
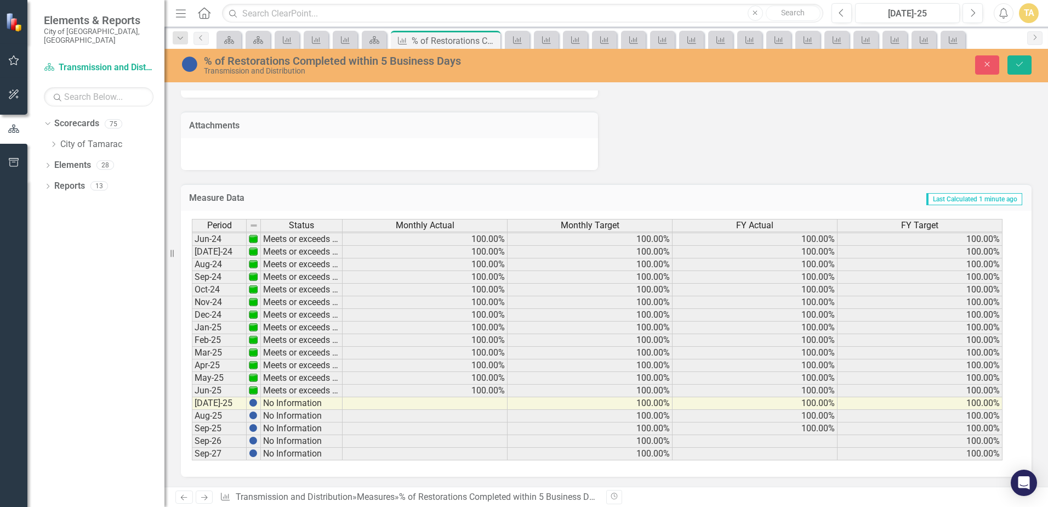
click at [337, 69] on div "Transmission and Distribution" at bounding box center [431, 71] width 454 height 8
click at [192, 396] on div "Period Status Monthly Actual Monthly Target FY Actual FY Target May-23 Meets or…" at bounding box center [192, 257] width 0 height 405
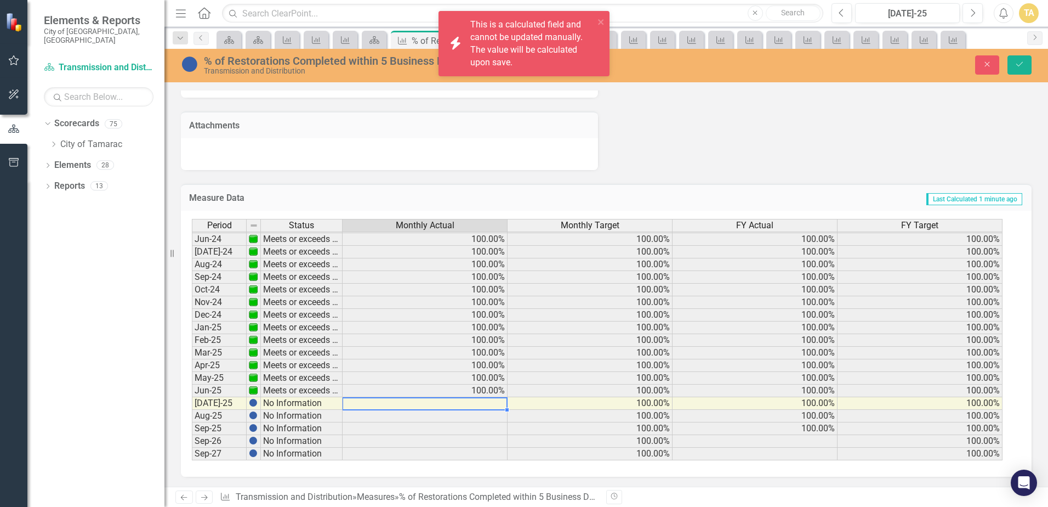
click at [481, 400] on td at bounding box center [425, 403] width 165 height 13
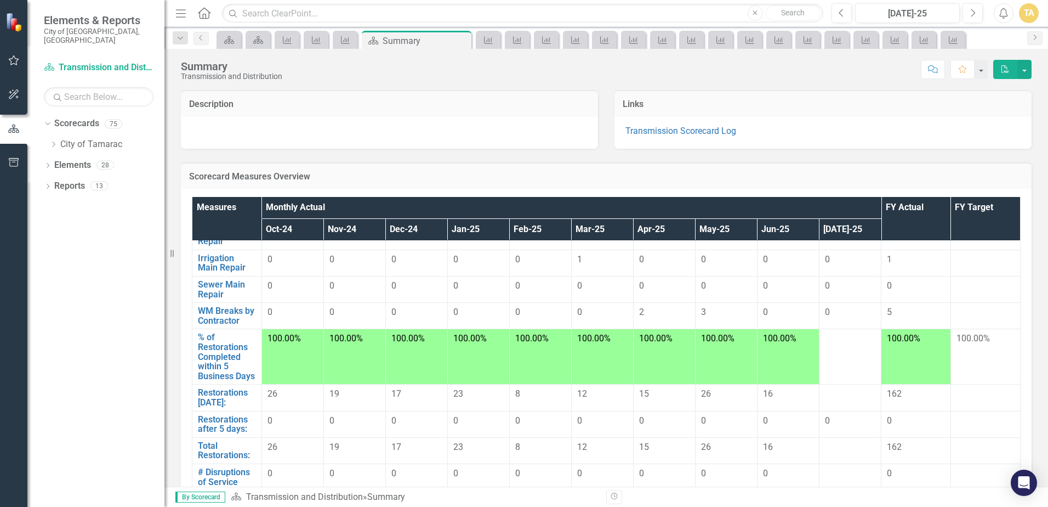
scroll to position [438, 0]
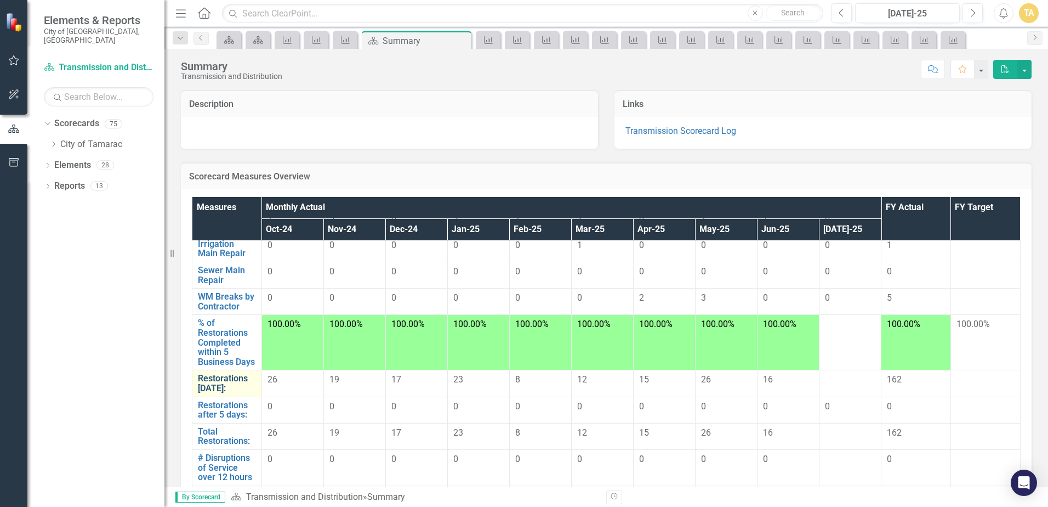
click at [219, 389] on link "Restorations [DATE]:" at bounding box center [227, 382] width 58 height 19
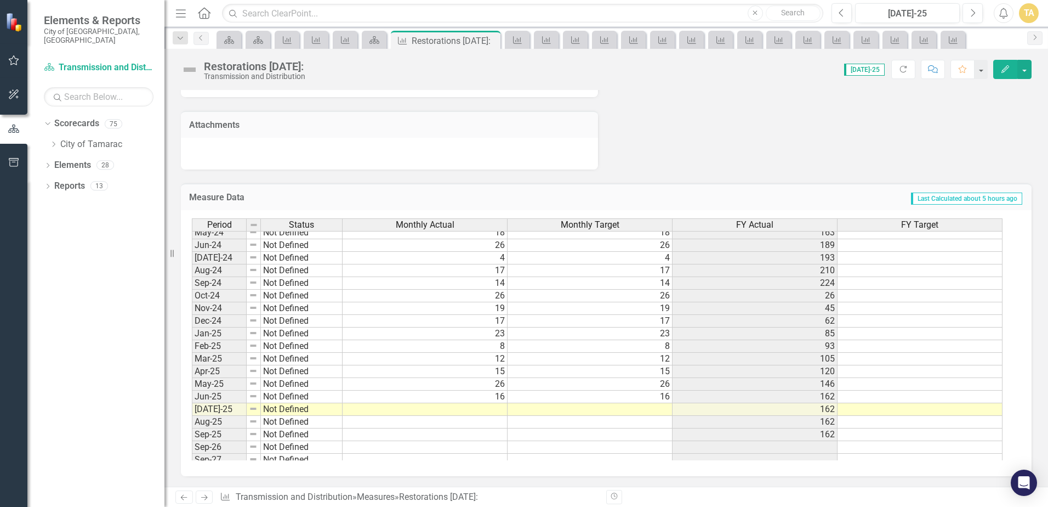
scroll to position [403, 0]
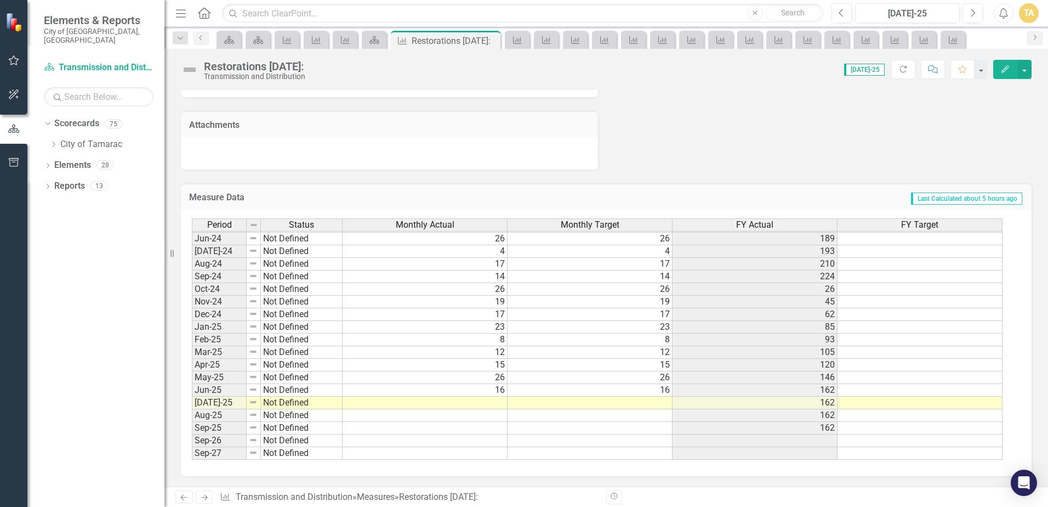
click at [496, 401] on tbody "Feb-23 Meets or exceeds target 13 13 92 Mar-23 Meets or exceeds target 15 15 10…" at bounding box center [597, 244] width 811 height 429
click at [496, 401] on td at bounding box center [425, 402] width 165 height 13
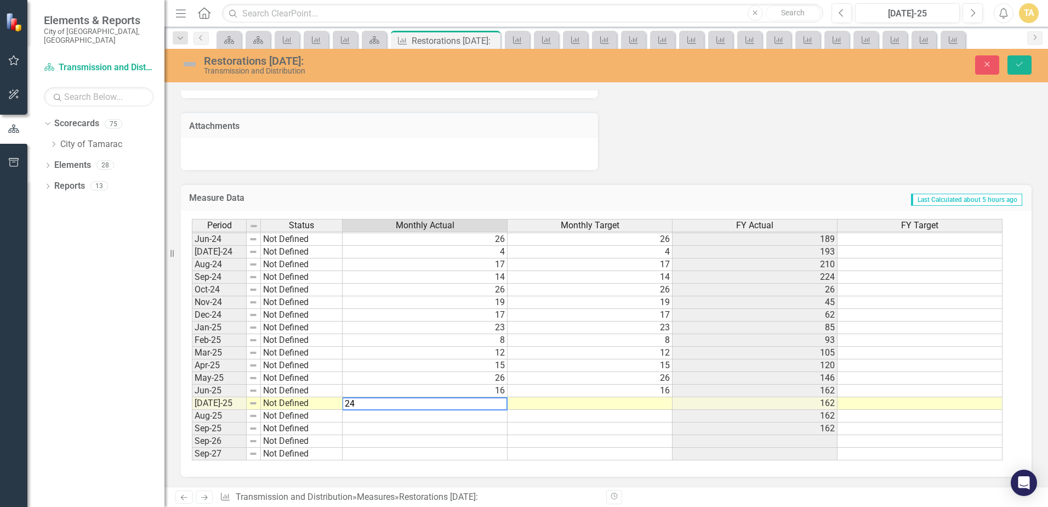
type textarea "24"
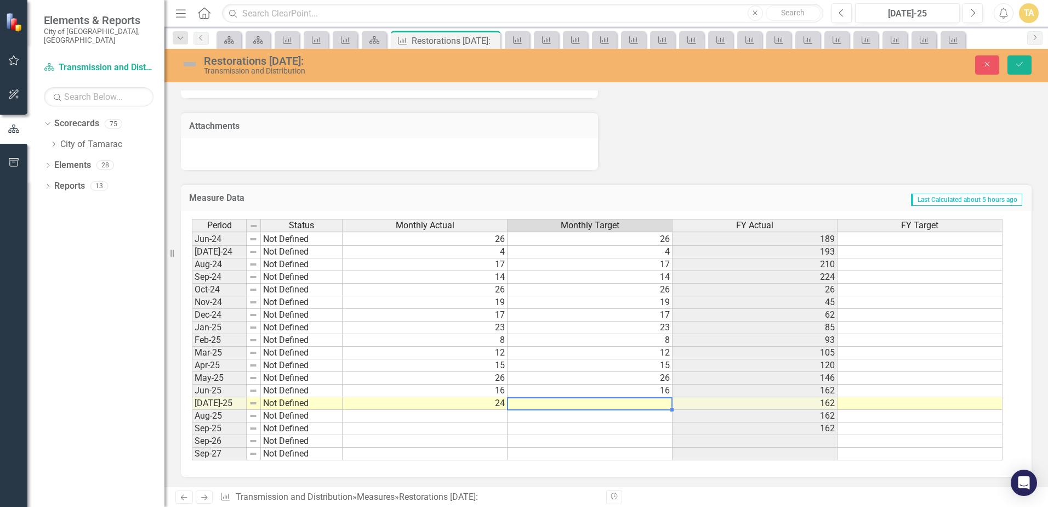
click at [522, 404] on td at bounding box center [590, 403] width 165 height 13
type textarea "24"
click at [1019, 67] on icon "Save" at bounding box center [1020, 64] width 10 height 8
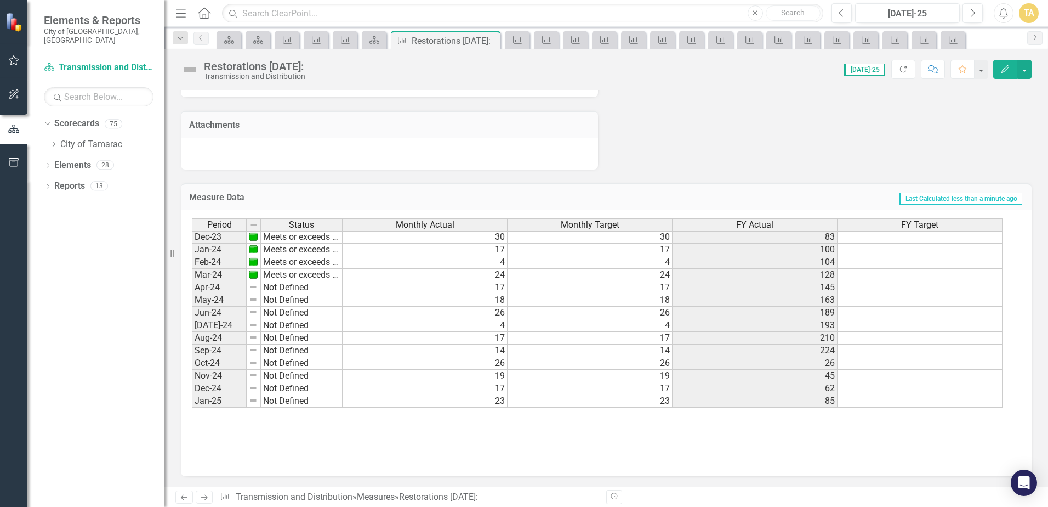
scroll to position [384, 0]
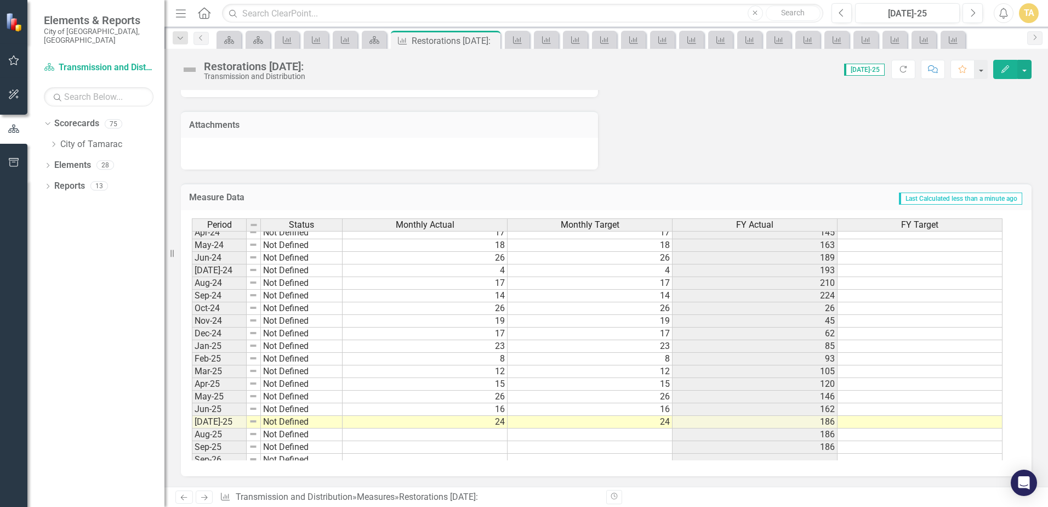
click at [447, 419] on tbody "Jan-23 Meets or exceeds target 19 19 79 Feb-23 Meets or exceeds target 13 13 92…" at bounding box center [597, 258] width 811 height 442
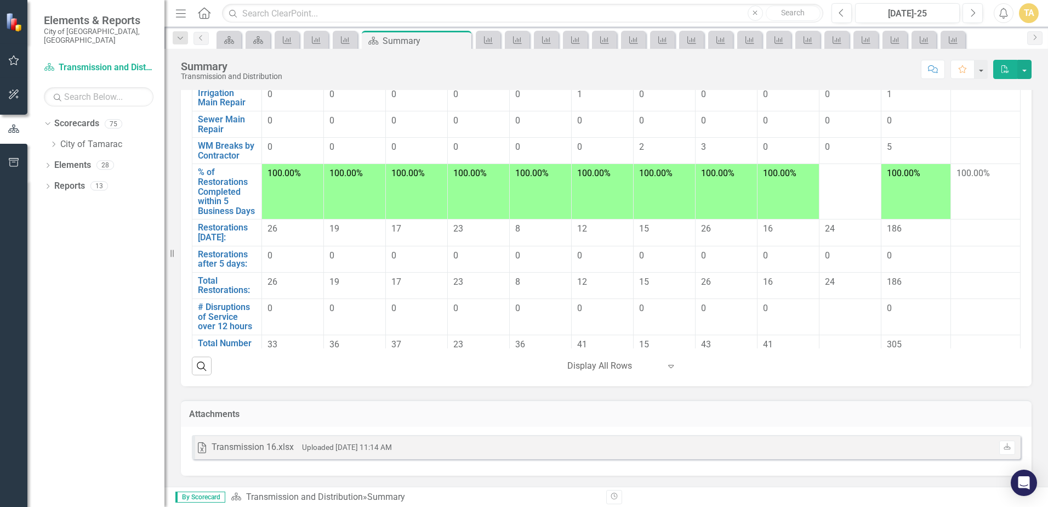
scroll to position [384, 0]
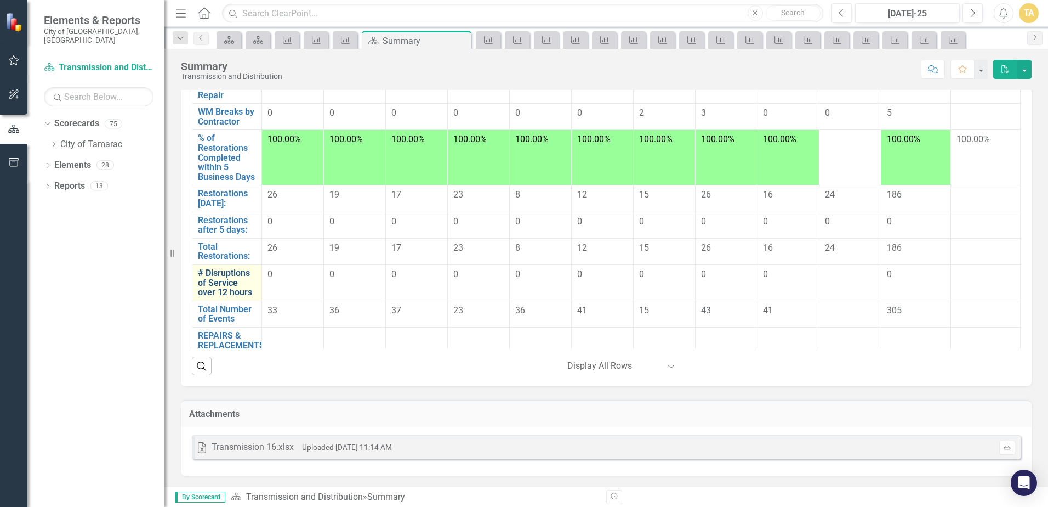
click at [215, 293] on link "# Disruptions of Service over 12 hours" at bounding box center [227, 282] width 58 height 29
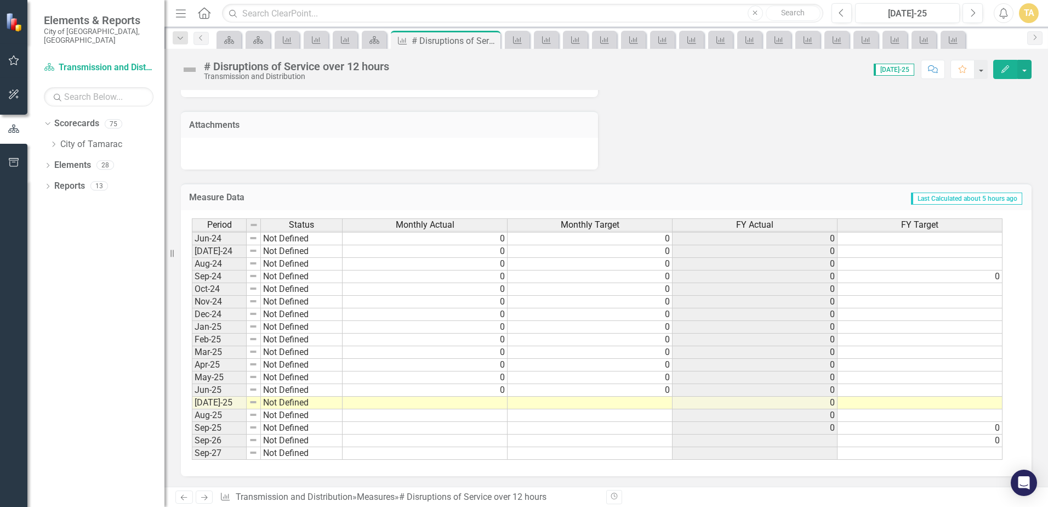
scroll to position [663, 0]
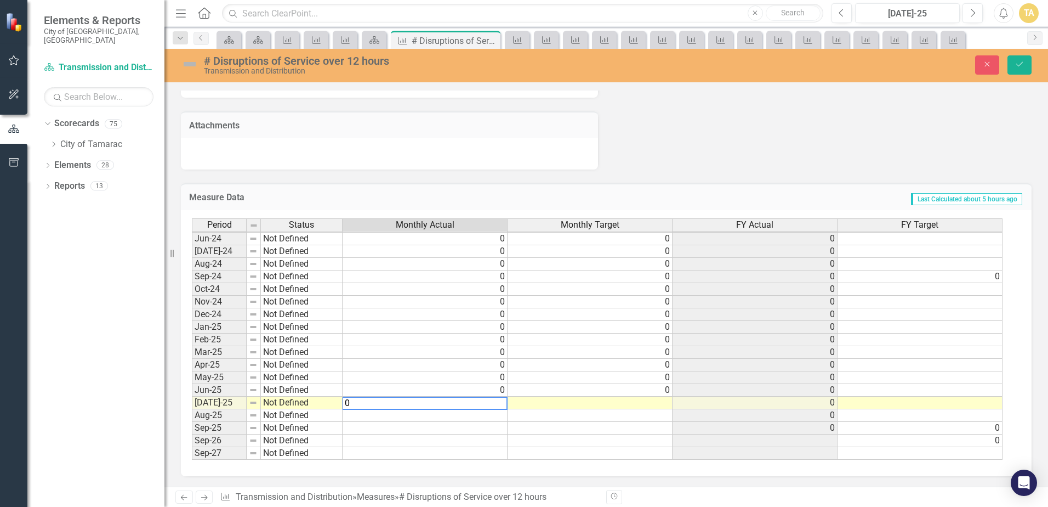
type textarea "0"
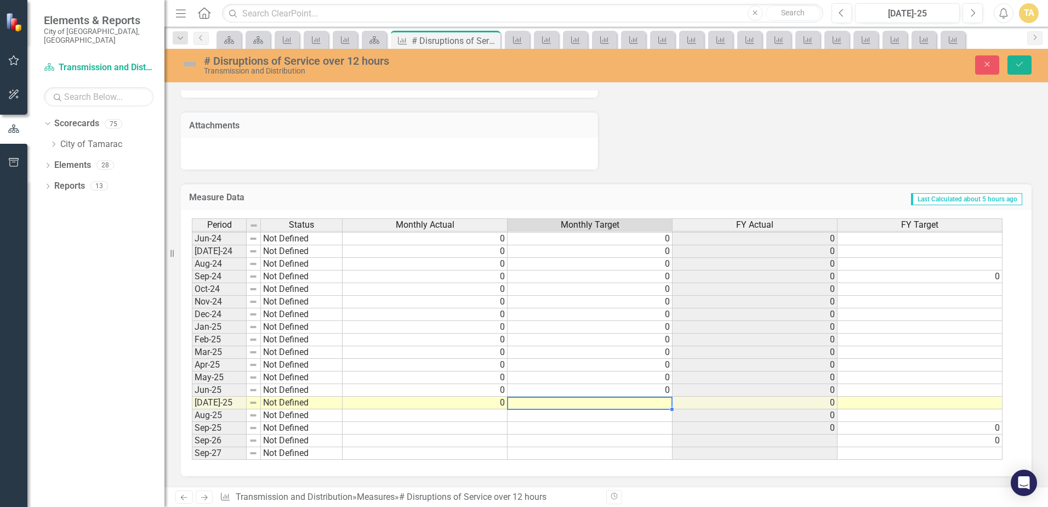
click at [529, 398] on td at bounding box center [590, 402] width 165 height 13
type textarea "0"
click at [1024, 65] on icon "Save" at bounding box center [1020, 64] width 10 height 8
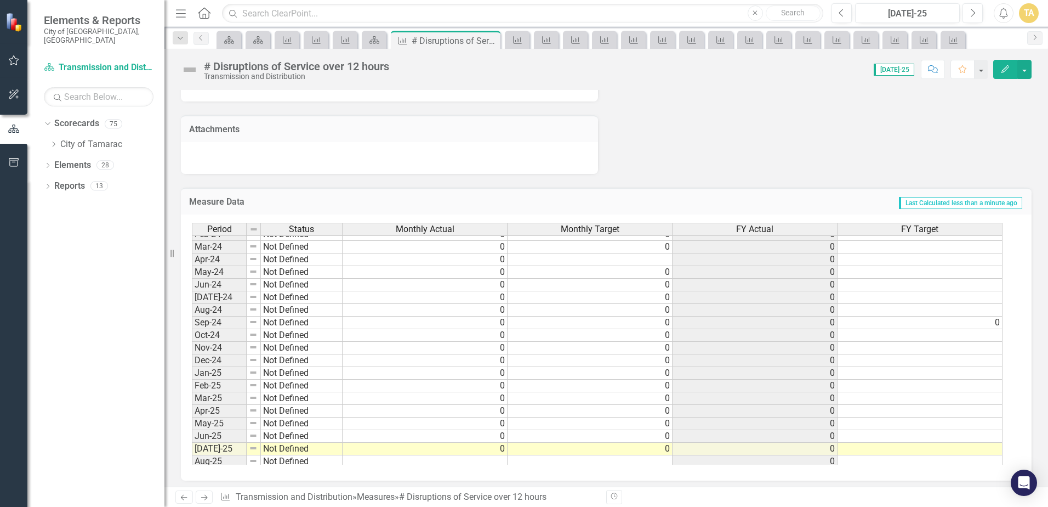
scroll to position [403, 0]
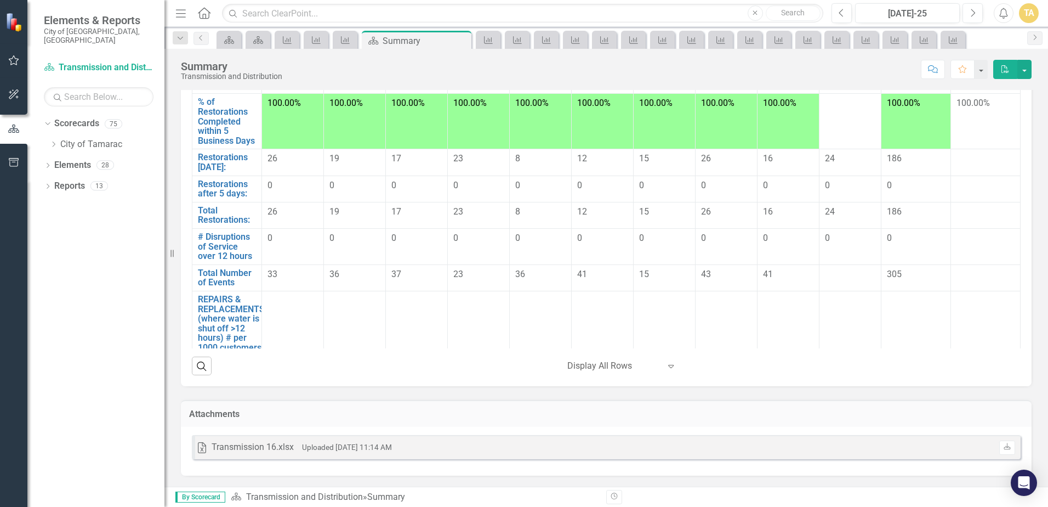
scroll to position [438, 0]
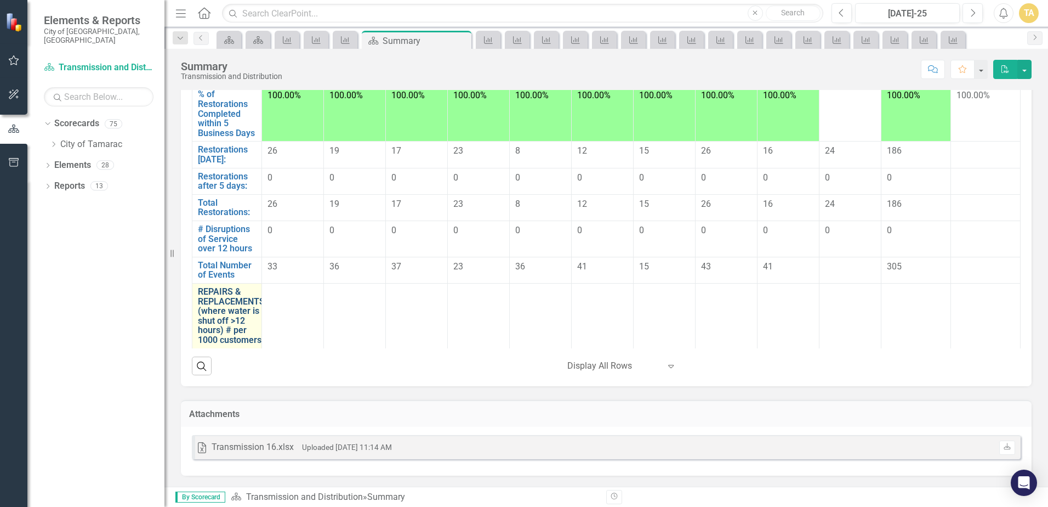
click at [213, 298] on link "REPAIRS & REPLACEMENTS (where water is shut off >12 hours) # per 1000 customers" at bounding box center [231, 316] width 67 height 58
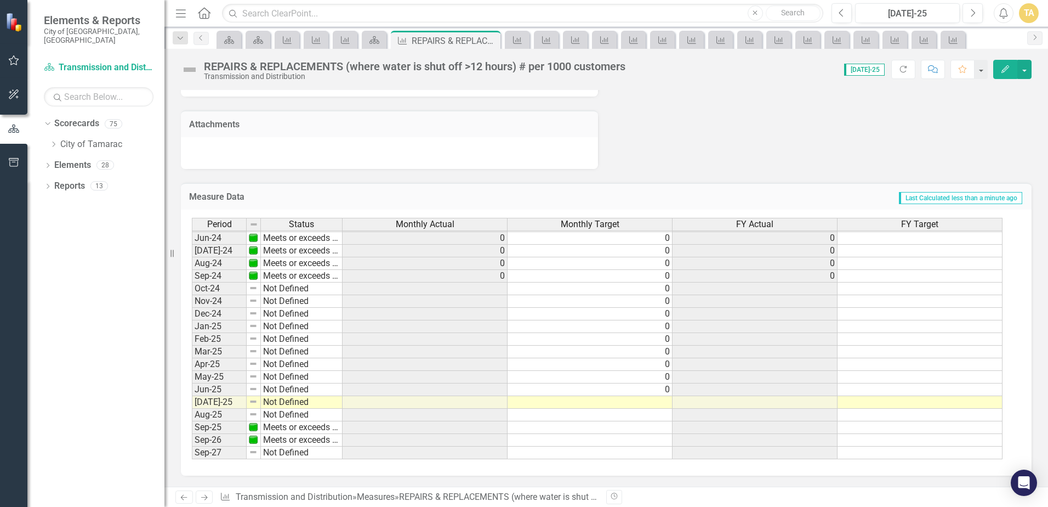
click at [659, 403] on tbody "Feb-23 Meets or exceeds target 0 0 0 Mar-23 Meets or exceeds target 0 0 0 Apr-2…" at bounding box center [597, 244] width 811 height 429
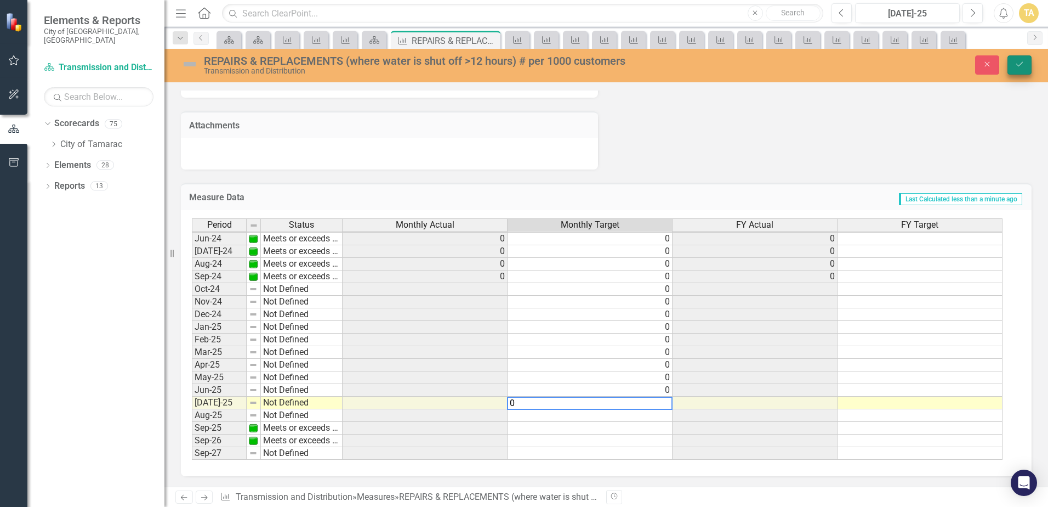
type textarea "0"
click at [1020, 67] on icon "Save" at bounding box center [1020, 64] width 10 height 8
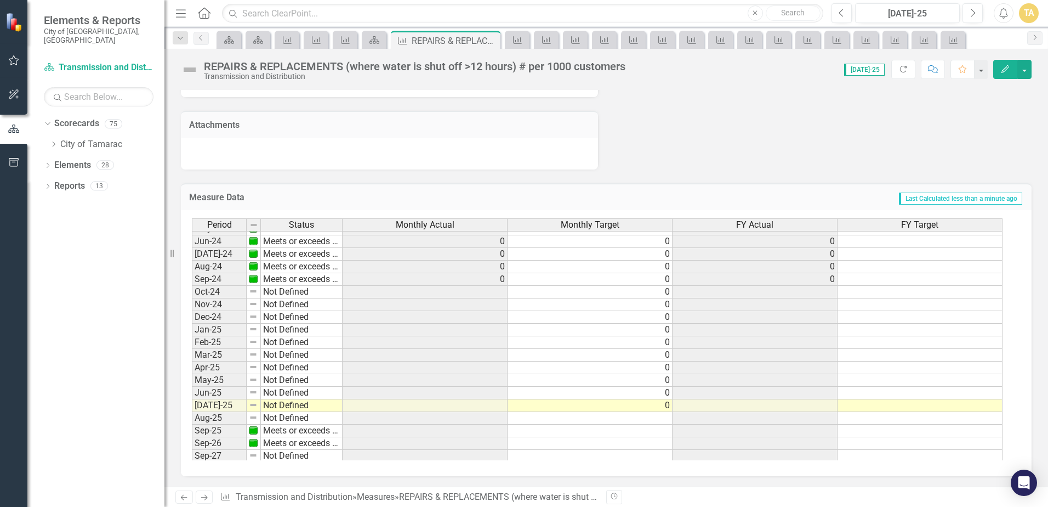
scroll to position [403, 0]
click at [506, 275] on tbody "May-23 Meets or exceeds target 0 0 0 Jun-23 Meets or exceeds target 0 0 0 [DATE…" at bounding box center [597, 263] width 811 height 391
click at [506, 328] on td at bounding box center [425, 327] width 165 height 13
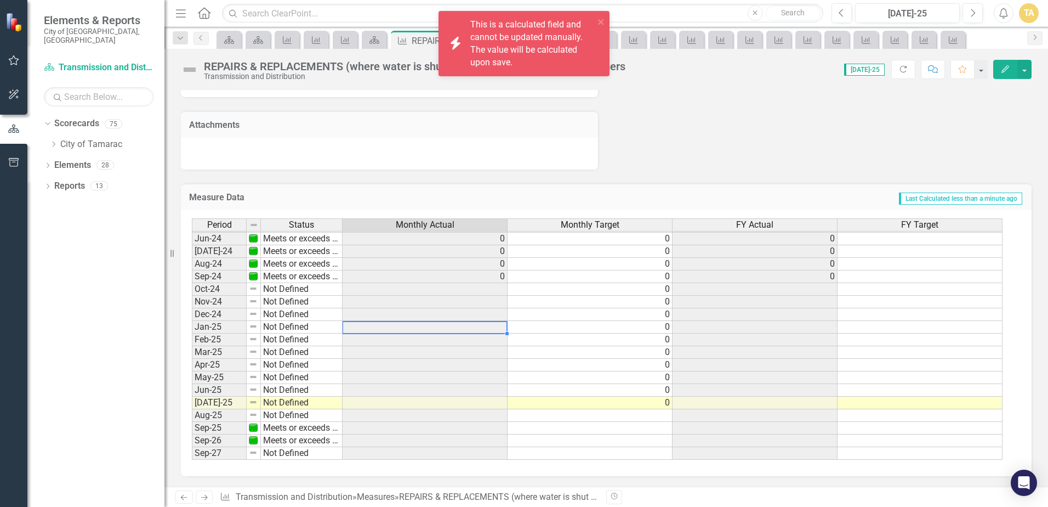
click at [506, 328] on td at bounding box center [425, 327] width 165 height 13
click at [503, 328] on td at bounding box center [425, 327] width 165 height 13
click at [503, 327] on td at bounding box center [425, 327] width 165 height 13
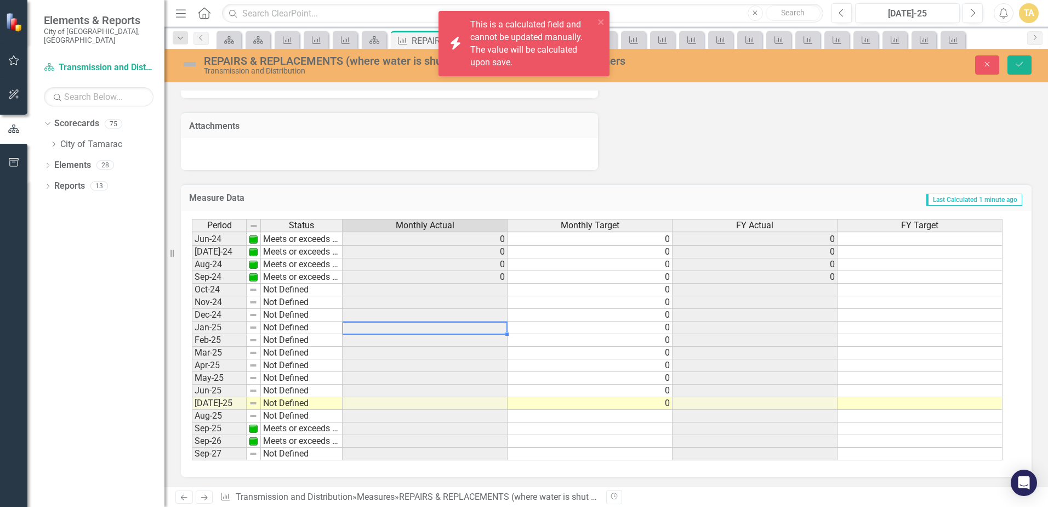
click at [503, 327] on td at bounding box center [425, 327] width 165 height 13
click at [501, 326] on td at bounding box center [425, 327] width 165 height 13
